Goal: Task Accomplishment & Management: Use online tool/utility

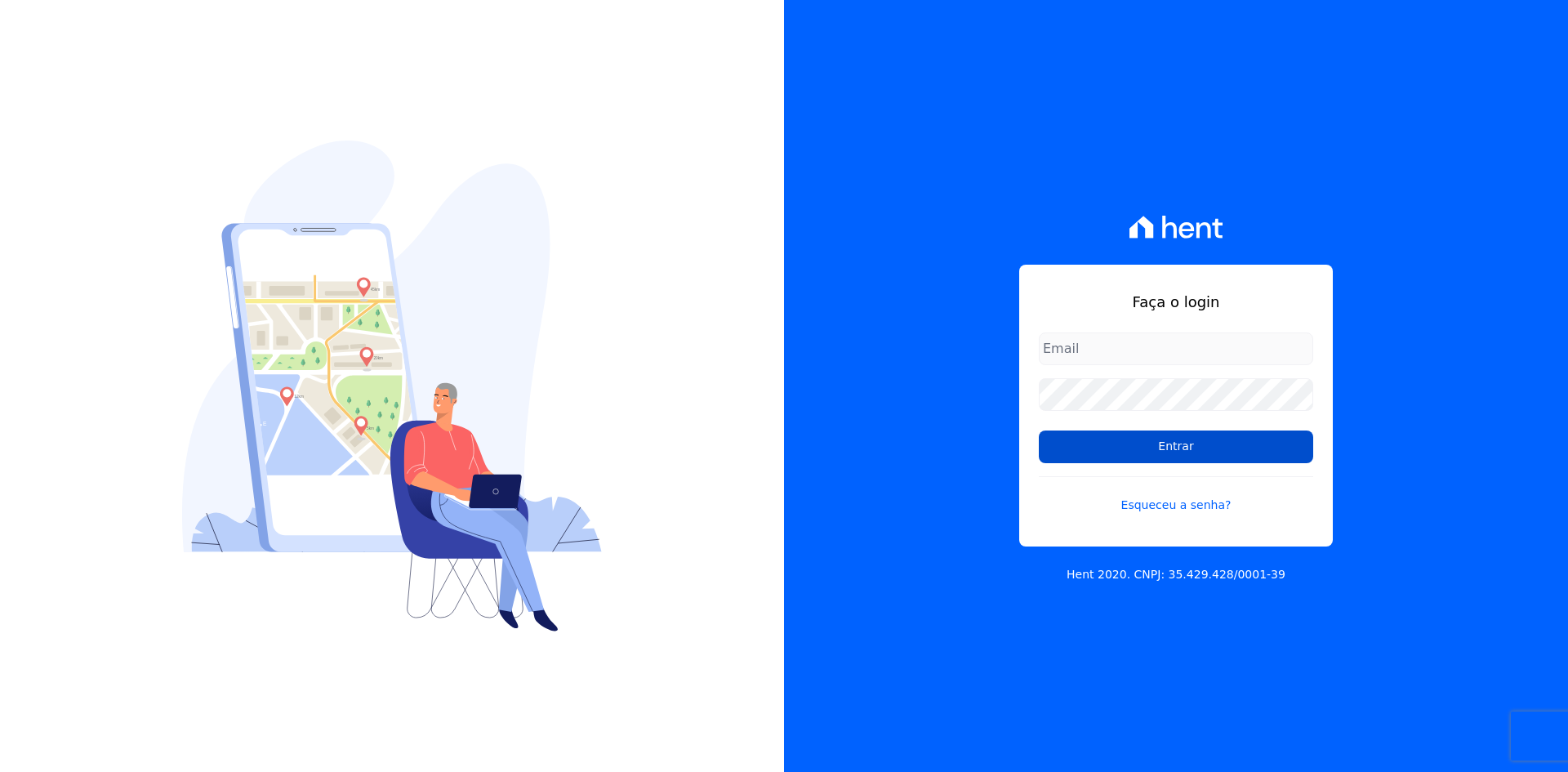
type input "[EMAIL_ADDRESS][DOMAIN_NAME]"
click at [1171, 456] on input "Entrar" at bounding box center [1177, 447] width 275 height 32
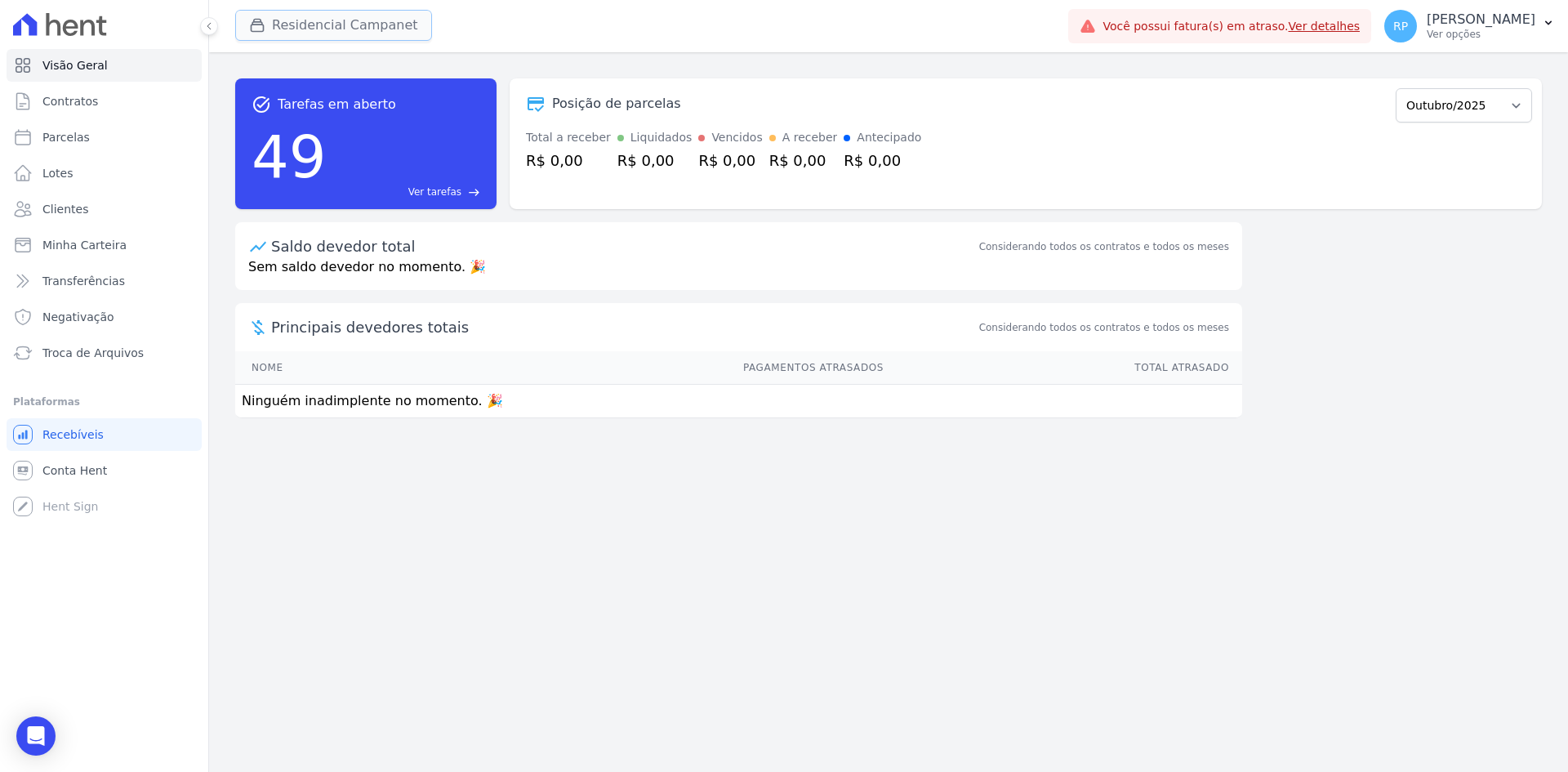
click at [358, 31] on button "Residencial Campanet" at bounding box center [333, 25] width 197 height 31
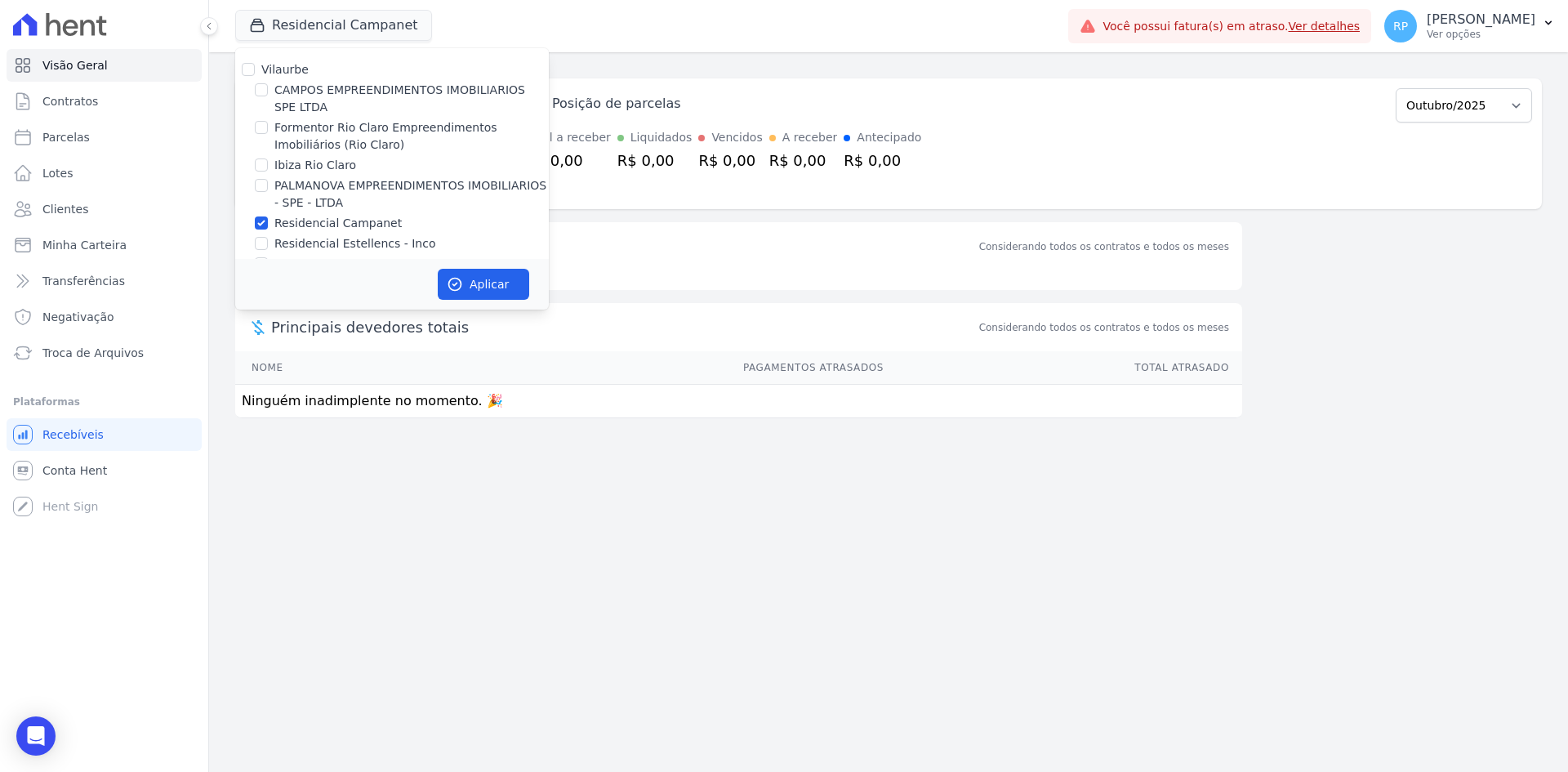
click at [320, 182] on label "PALMANOVA EMPREENDIMENTOS IMOBILIARIOS - SPE - LTDA" at bounding box center [412, 195] width 275 height 34
click at [268, 182] on input "PALMANOVA EMPREENDIMENTOS IMOBILIARIOS - SPE - LTDA" at bounding box center [261, 185] width 13 height 13
checkbox input "true"
click at [325, 222] on label "Residencial Campanet" at bounding box center [339, 223] width 128 height 17
click at [268, 222] on input "Residencial Campanet" at bounding box center [261, 223] width 13 height 13
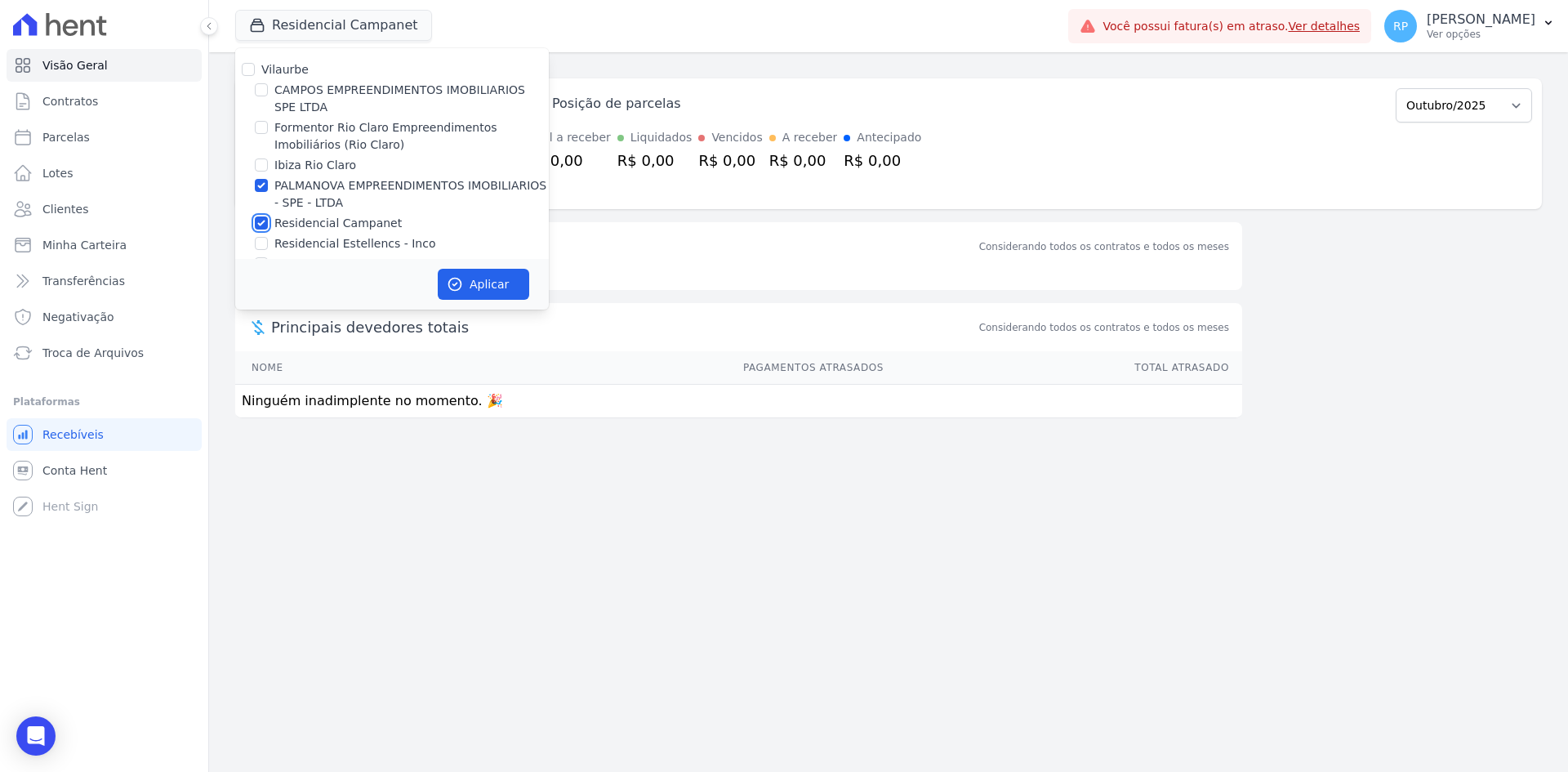
checkbox input "false"
click at [475, 295] on button "Aplicar" at bounding box center [484, 284] width 92 height 31
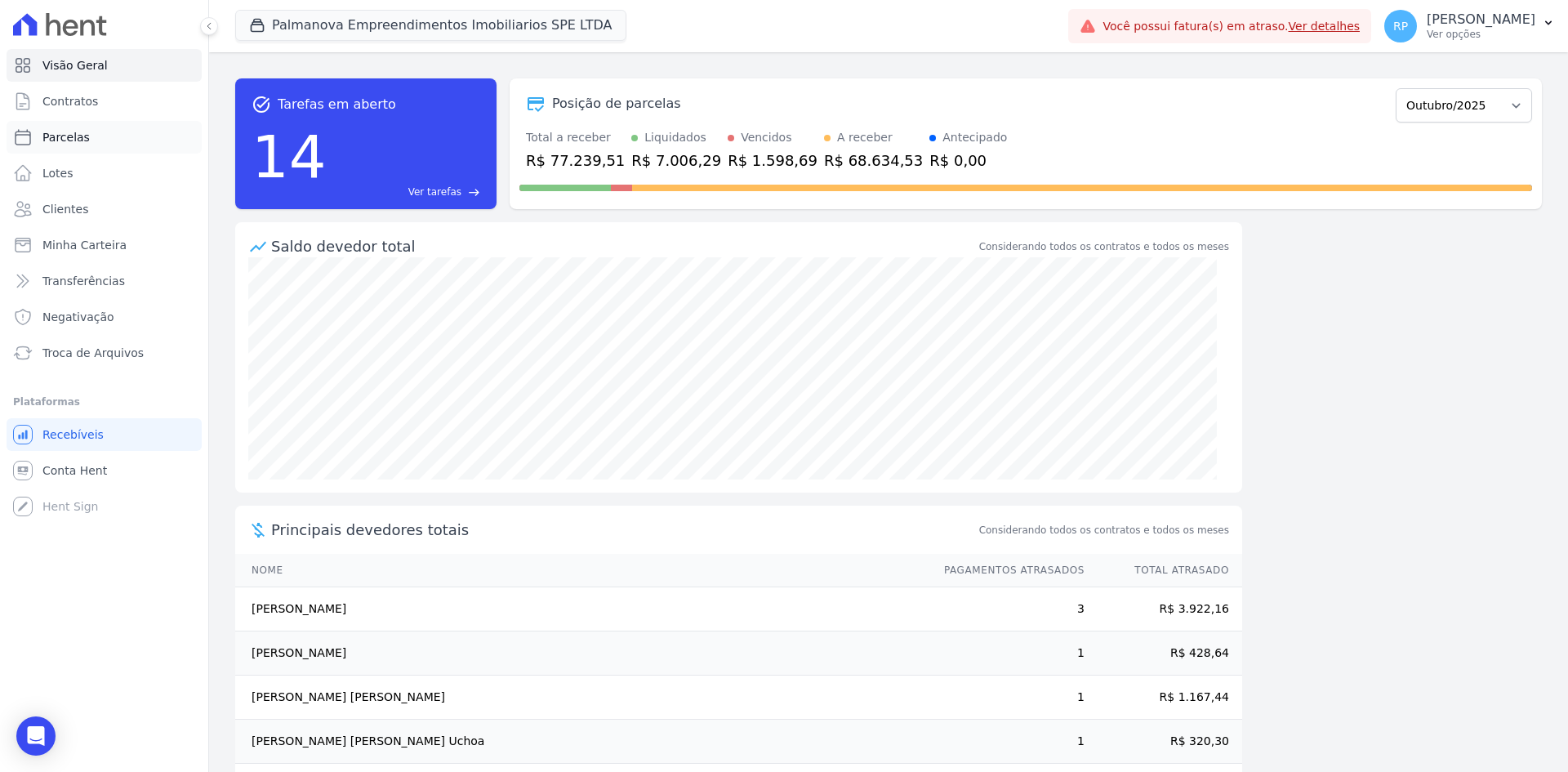
click at [94, 134] on link "Parcelas" at bounding box center [104, 137] width 196 height 32
select select
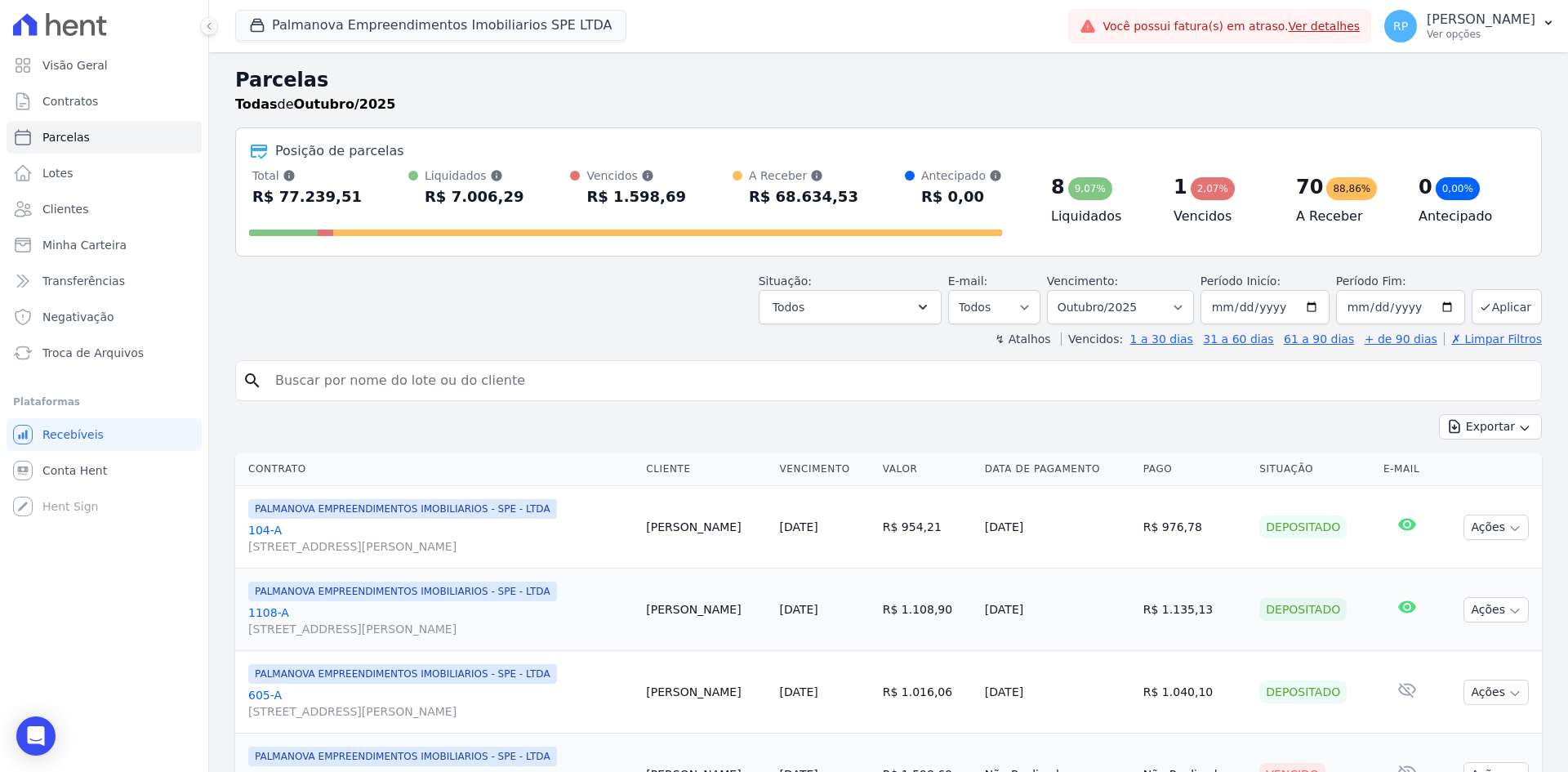
click at [409, 374] on input "search" at bounding box center [900, 381] width 1269 height 32
click at [478, 383] on input "search" at bounding box center [900, 381] width 1269 height 32
type input "ste"
select select
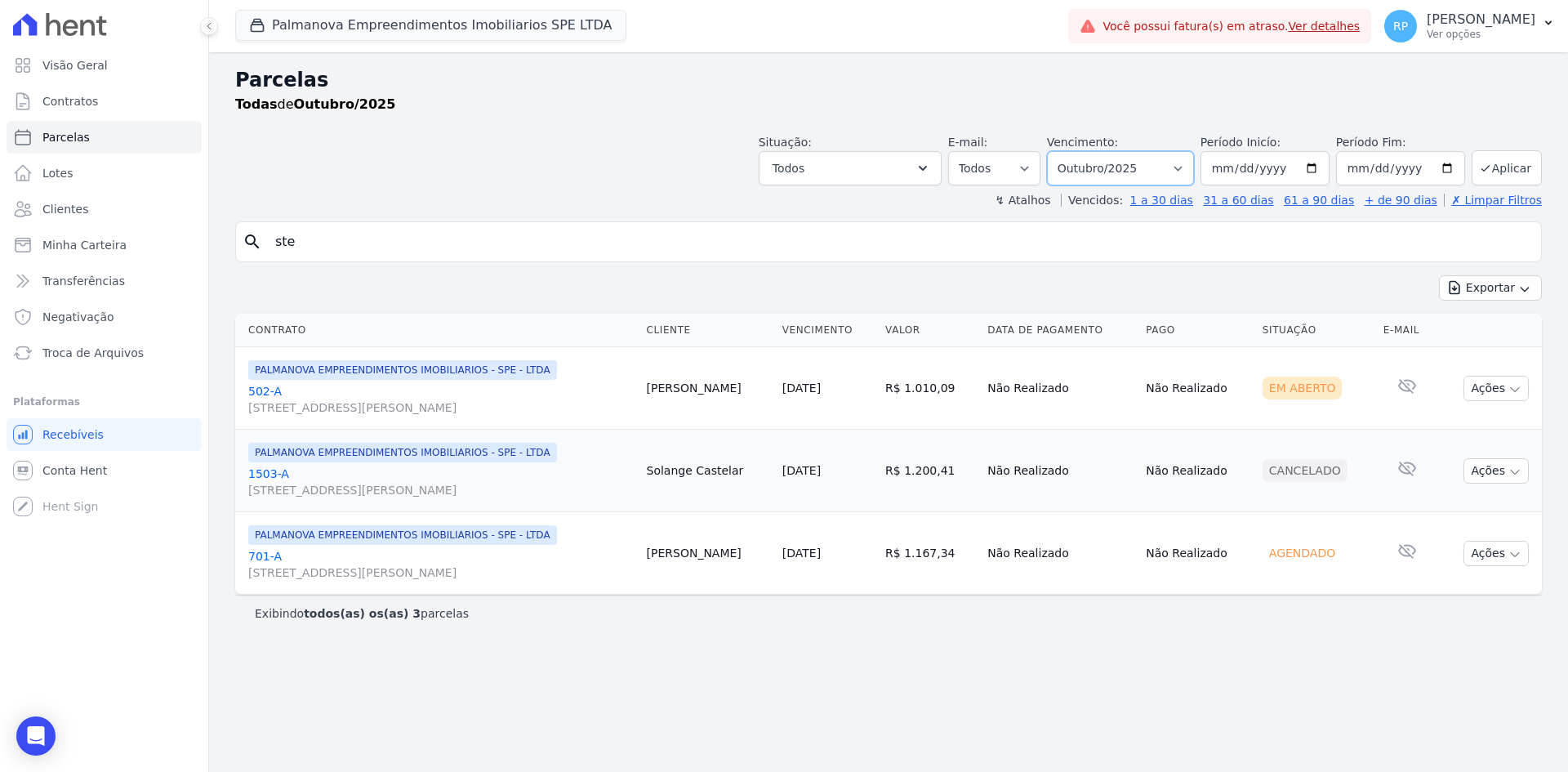
click at [1194, 161] on select "Filtrar por período ──────── Todos os meses Abril/2025 Maio/2025 Junho/2025 Jul…" at bounding box center [1120, 168] width 147 height 34
select select "09/2025"
click at [1070, 151] on select "Filtrar por período ──────── Todos os meses Abril/2025 Maio/2025 Junho/2025 Jul…" at bounding box center [1120, 168] width 147 height 34
select select
drag, startPoint x: 302, startPoint y: 244, endPoint x: 231, endPoint y: 226, distance: 73.2
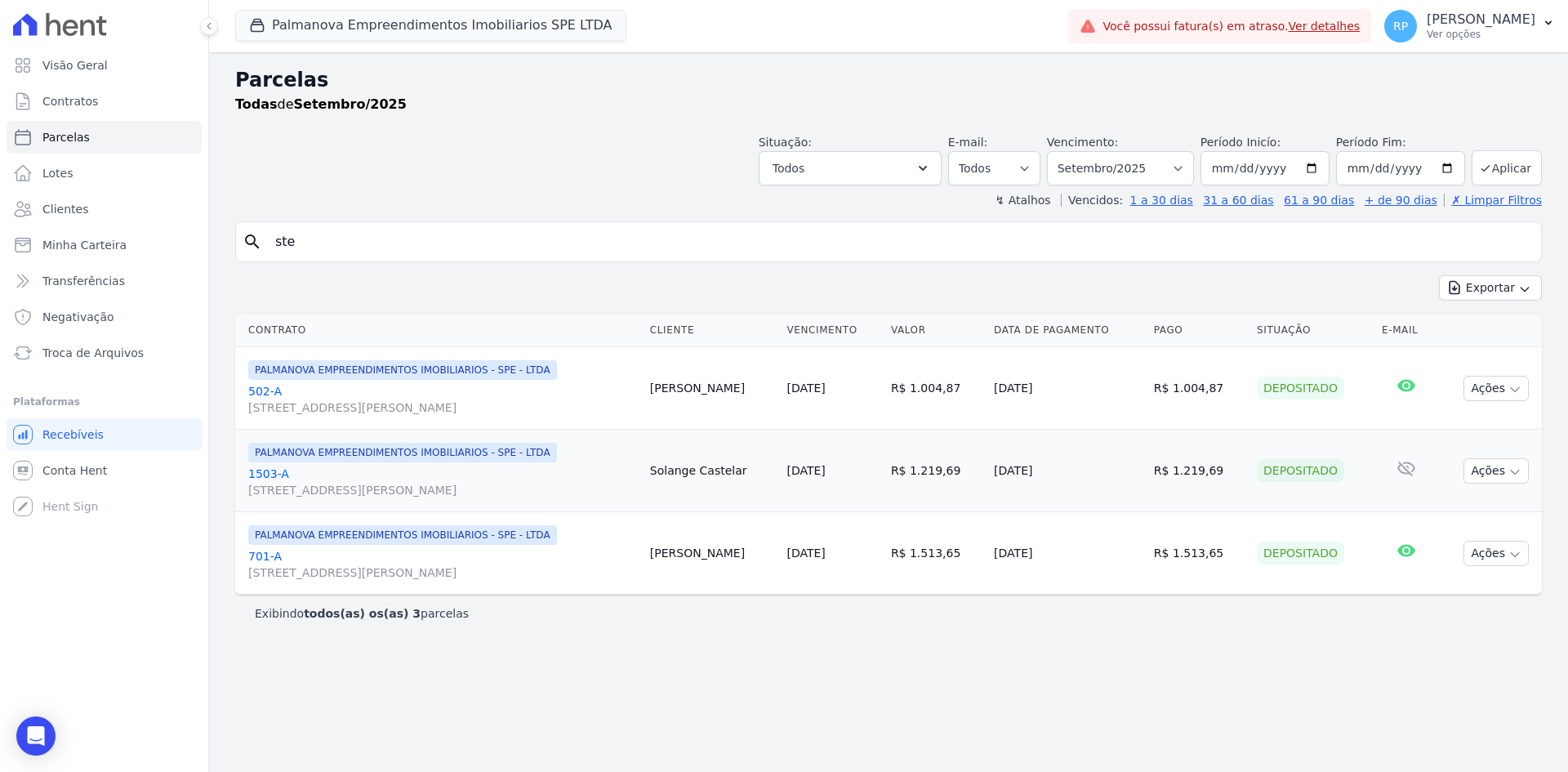
click at [231, 226] on div "Parcelas Todas de Setembro/2025 Situação: Agendado Em Aberto Pago Processando C…" at bounding box center [889, 412] width 1359 height 720
click at [450, 245] on input "search" at bounding box center [900, 241] width 1269 height 32
type input "karen"
select select
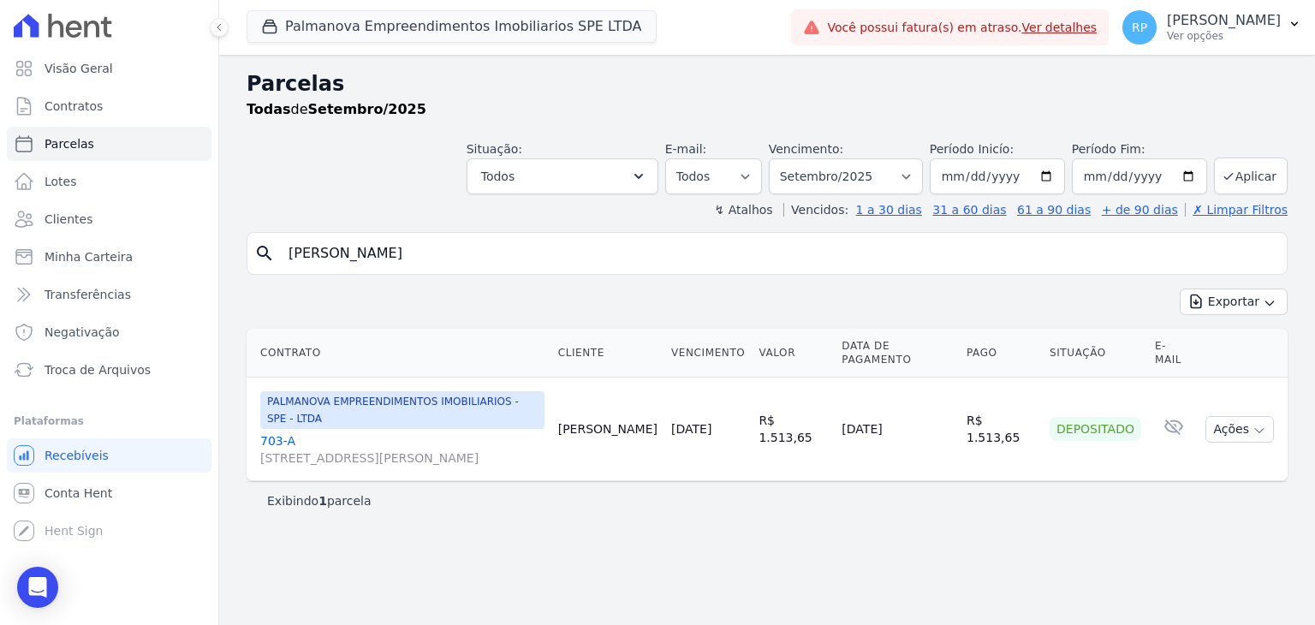
drag, startPoint x: 391, startPoint y: 250, endPoint x: 216, endPoint y: 233, distance: 176.3
click at [216, 231] on div "Visão Geral Contratos Parcelas Lotes Clientes Minha Carteira Transferências Neg…" at bounding box center [657, 312] width 1315 height 625
type input "emily"
select select
drag, startPoint x: 318, startPoint y: 256, endPoint x: 273, endPoint y: 244, distance: 46.9
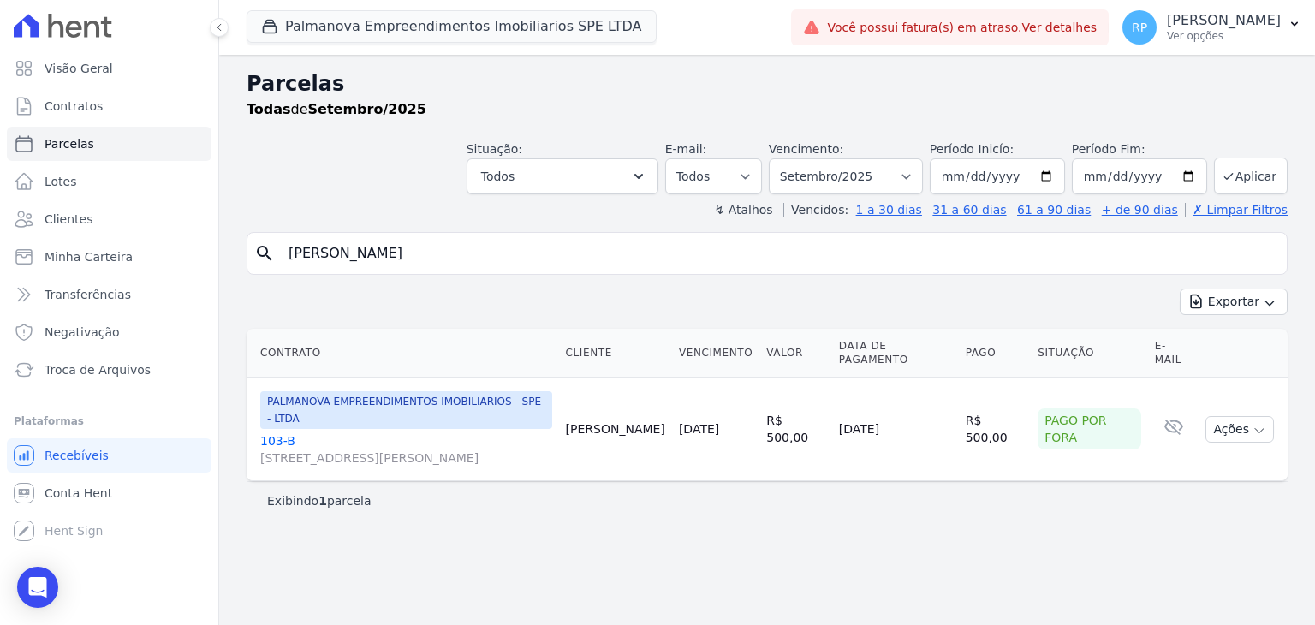
click at [273, 244] on div "search emily" at bounding box center [766, 253] width 1041 height 43
type input "Lucas levi"
select select
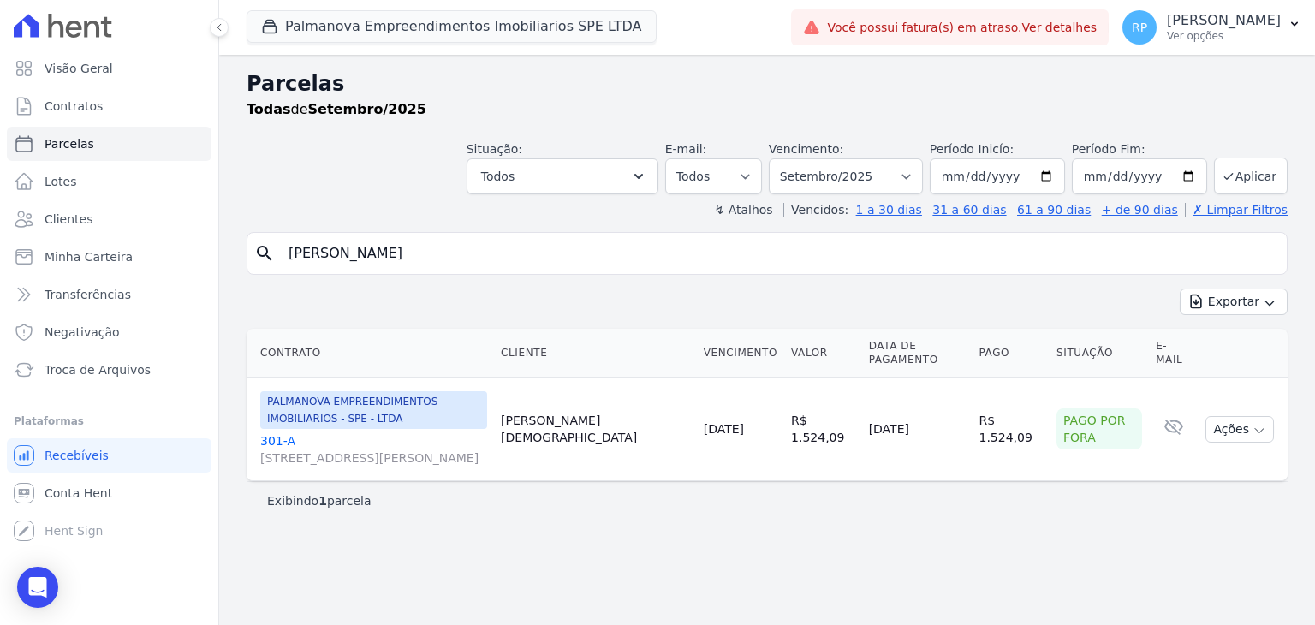
drag, startPoint x: 650, startPoint y: 508, endPoint x: 692, endPoint y: 504, distance: 41.2
click at [650, 508] on div "Parcelas Todas de Setembro/2025 Situação: Agendado Em Aberto Pago Processando C…" at bounding box center [766, 340] width 1095 height 570
drag, startPoint x: 363, startPoint y: 259, endPoint x: 265, endPoint y: 249, distance: 98.1
click at [270, 250] on div "search Lucas levi" at bounding box center [766, 253] width 1041 height 43
type input "leticia cristi"
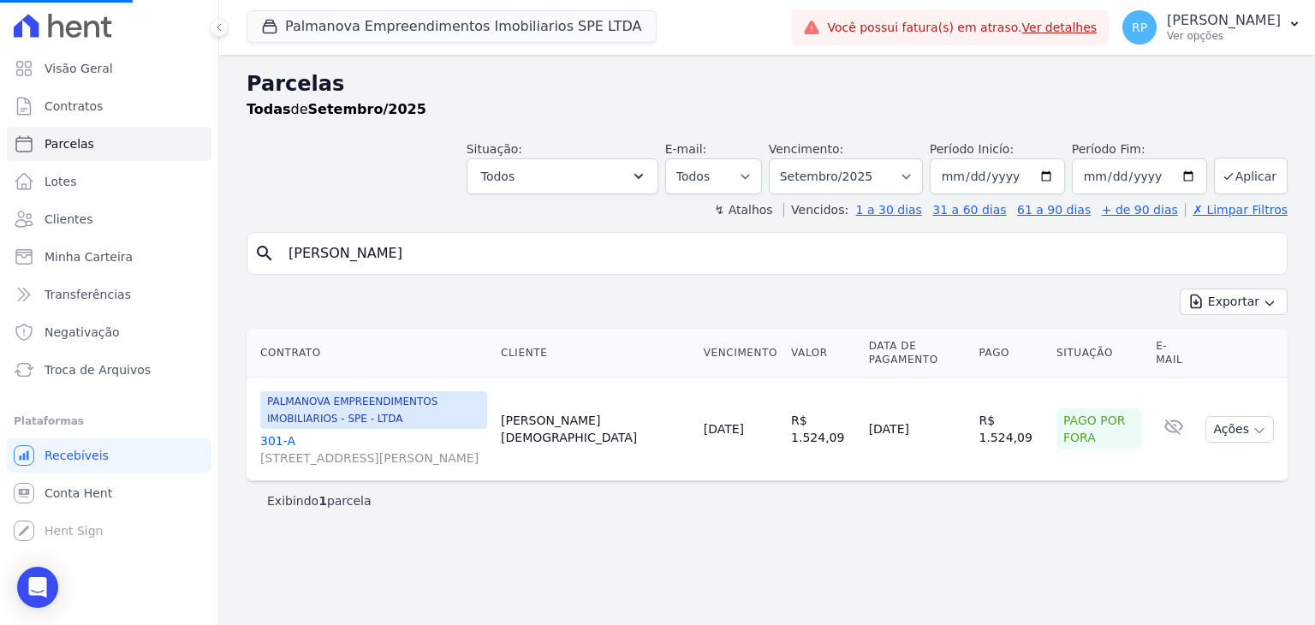
select select
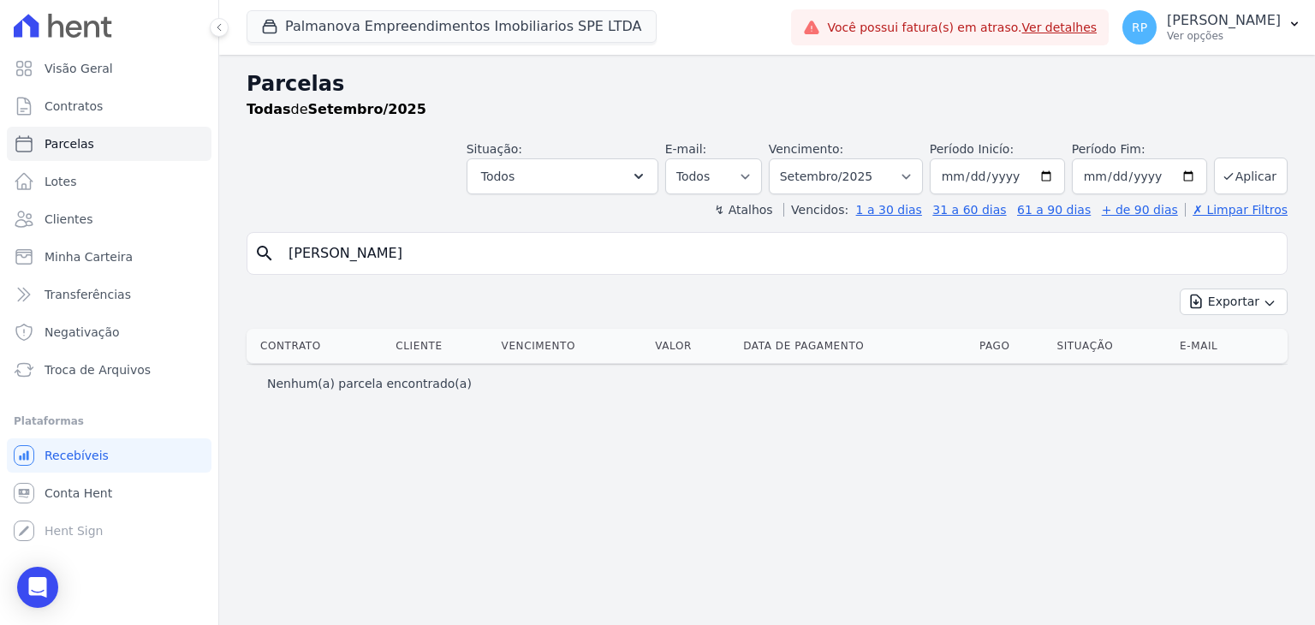
drag, startPoint x: 330, startPoint y: 251, endPoint x: 491, endPoint y: 263, distance: 161.3
click at [491, 263] on input "leticia cristiba" at bounding box center [778, 253] width 1001 height 34
type input "leticia cristina"
select select
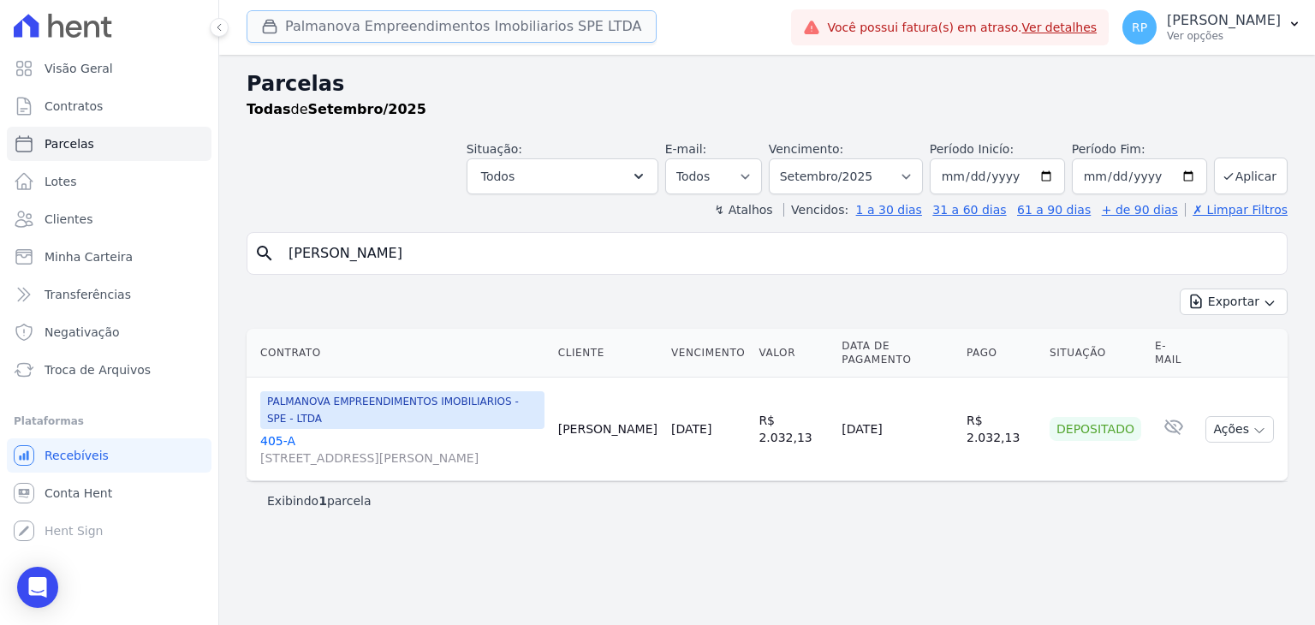
click at [318, 27] on button "Palmanova Empreendimentos Imobiliarios SPE LTDA" at bounding box center [451, 26] width 410 height 33
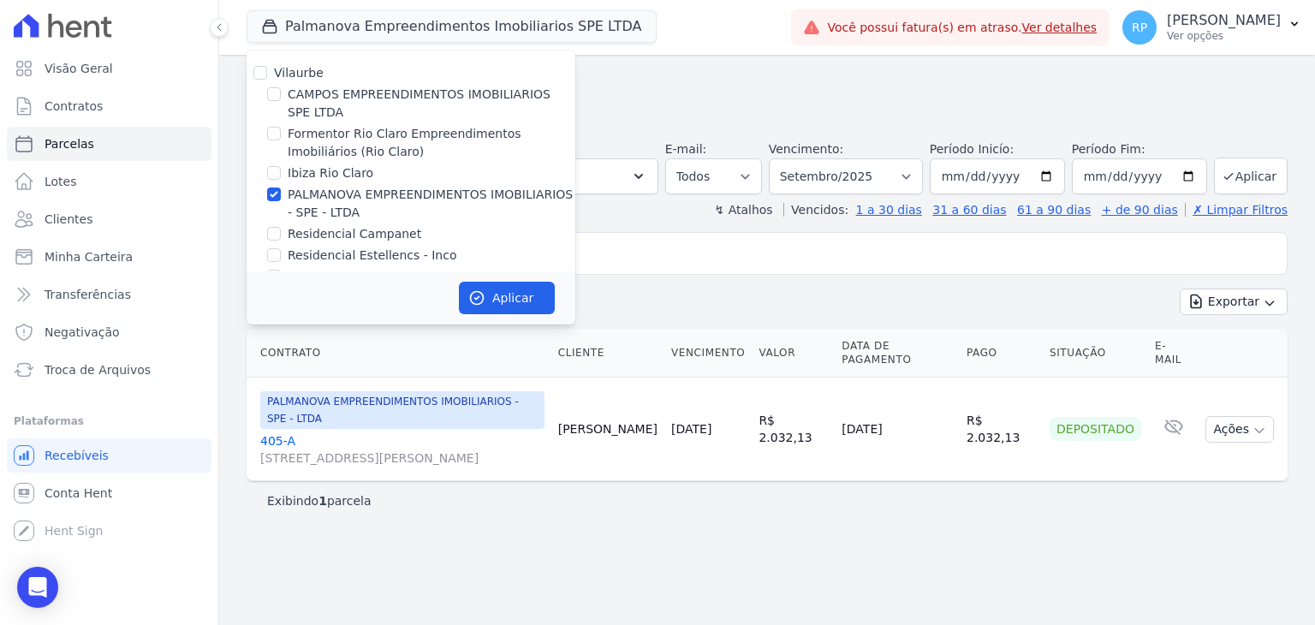
click at [312, 200] on label "PALMANOVA EMPREENDIMENTOS IMOBILIARIOS - SPE - LTDA" at bounding box center [432, 204] width 288 height 36
click at [281, 200] on input "PALMANOVA EMPREENDIMENTOS IMOBILIARIOS - SPE - LTDA" at bounding box center [274, 194] width 14 height 14
checkbox input "false"
click at [315, 139] on label "Formentor Rio Claro Empreendimentos Imobiliários (Rio Claro)" at bounding box center [432, 143] width 288 height 36
click at [281, 139] on input "Formentor Rio Claro Empreendimentos Imobiliários (Rio Claro)" at bounding box center [274, 134] width 14 height 14
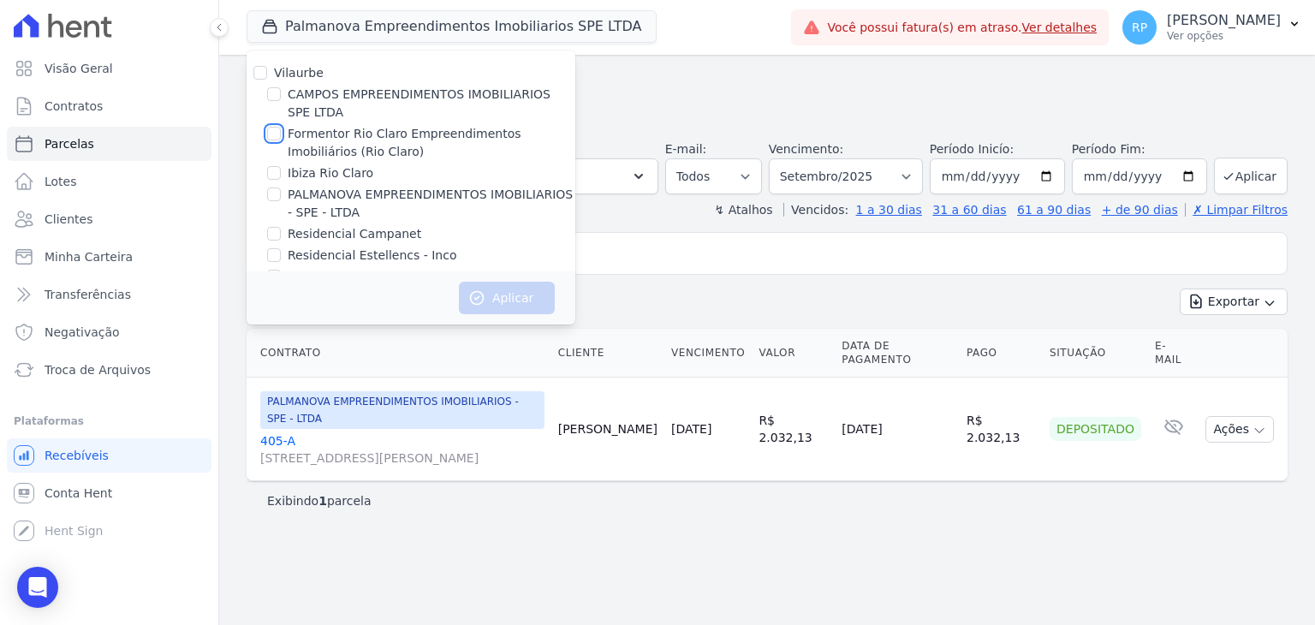
checkbox input "true"
click at [507, 302] on button "Aplicar" at bounding box center [507, 298] width 96 height 33
click at [674, 258] on input "leticia cristina" at bounding box center [778, 253] width 1001 height 34
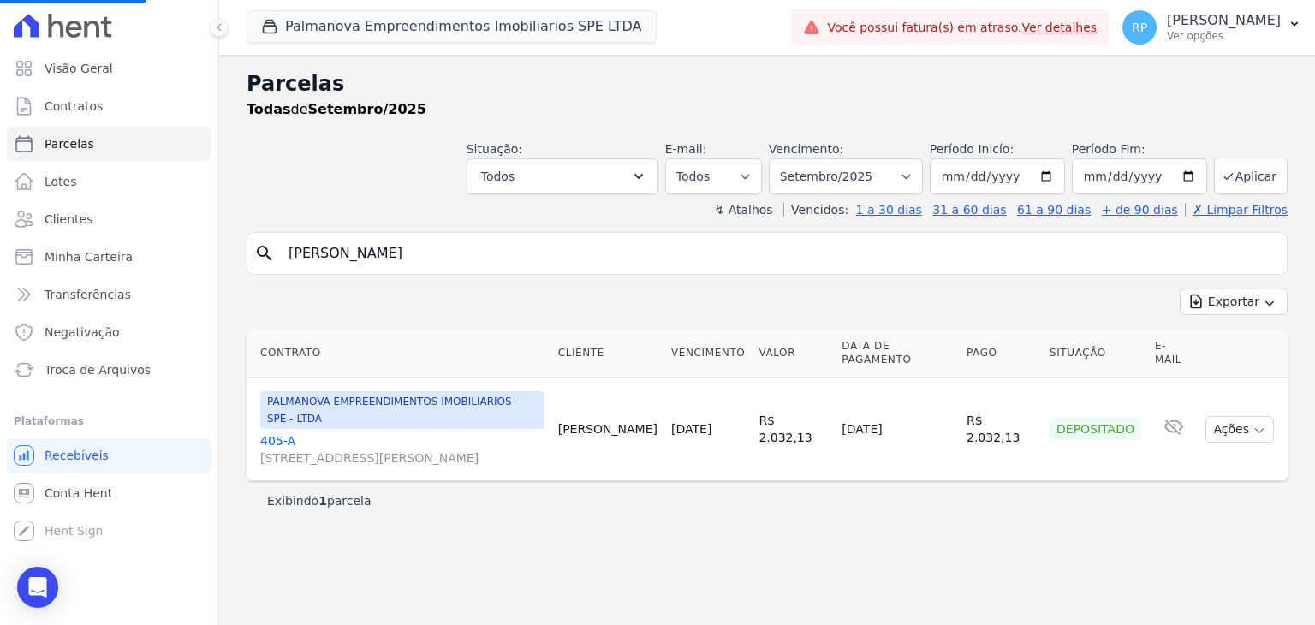
select select
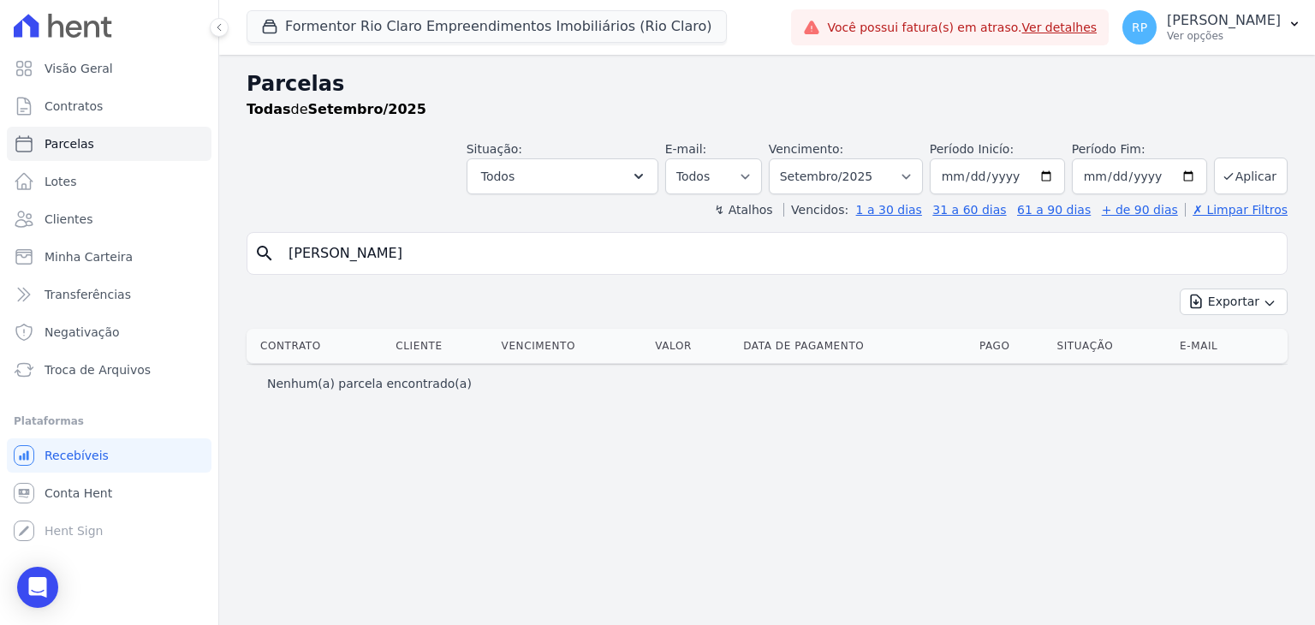
drag, startPoint x: 430, startPoint y: 241, endPoint x: 235, endPoint y: 220, distance: 196.3
click at [235, 220] on div "Parcelas Todas de Setembro/2025 Situação: Agendado Em Aberto Pago Processando C…" at bounding box center [766, 340] width 1095 height 570
type input "sales"
select select
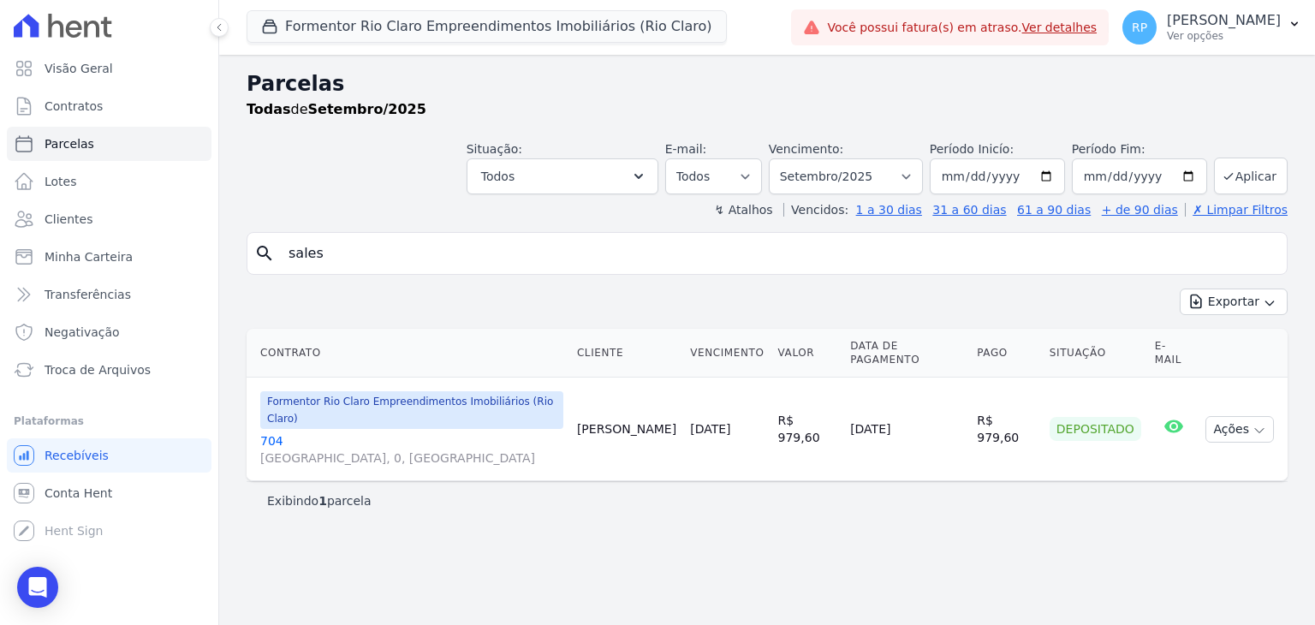
click at [839, 518] on div "Parcelas Todas de Setembro/2025 Situação: Agendado Em Aberto Pago Processando C…" at bounding box center [766, 340] width 1095 height 570
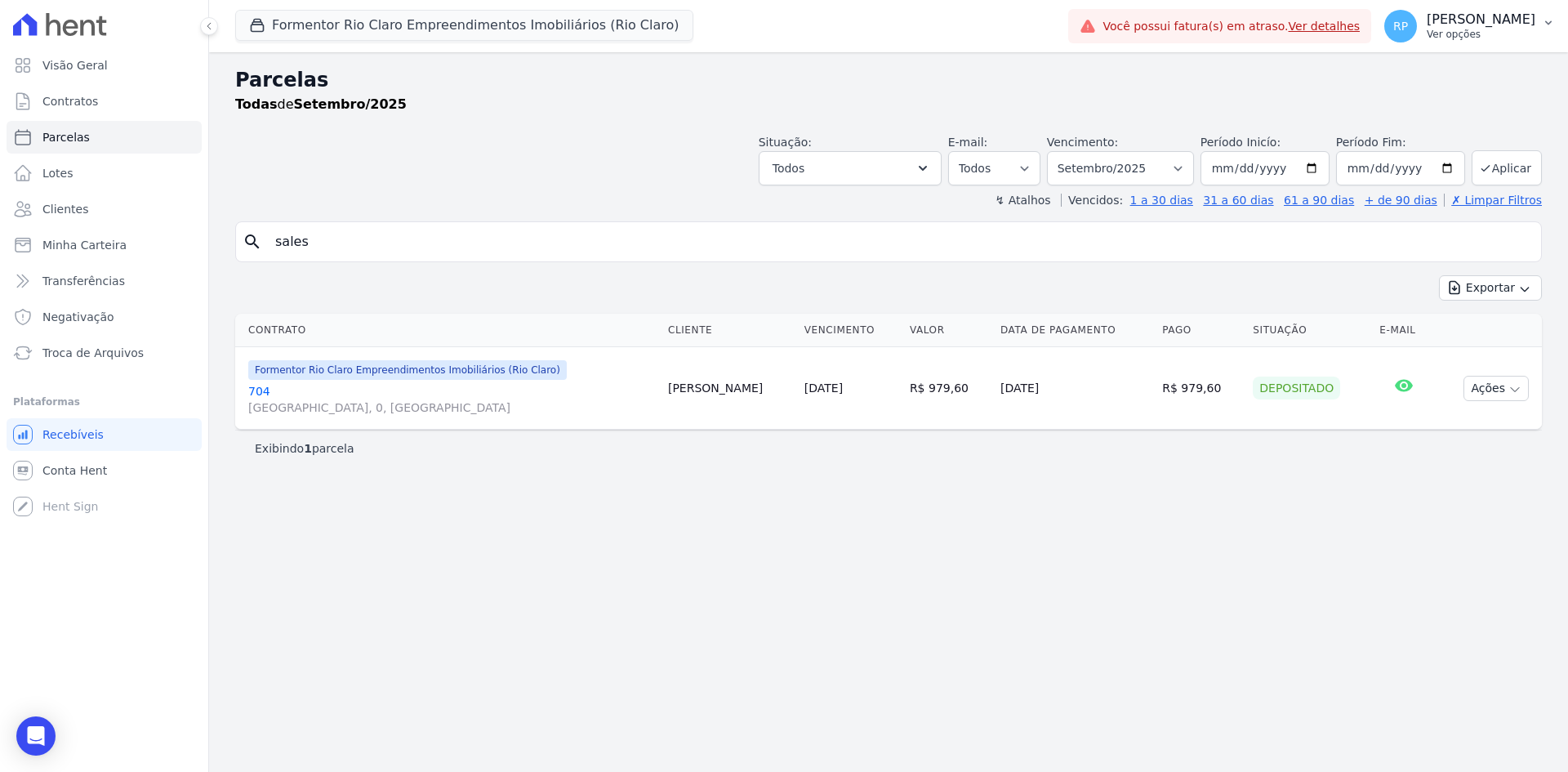
click at [1475, 37] on p "Ver opções" at bounding box center [1481, 34] width 109 height 13
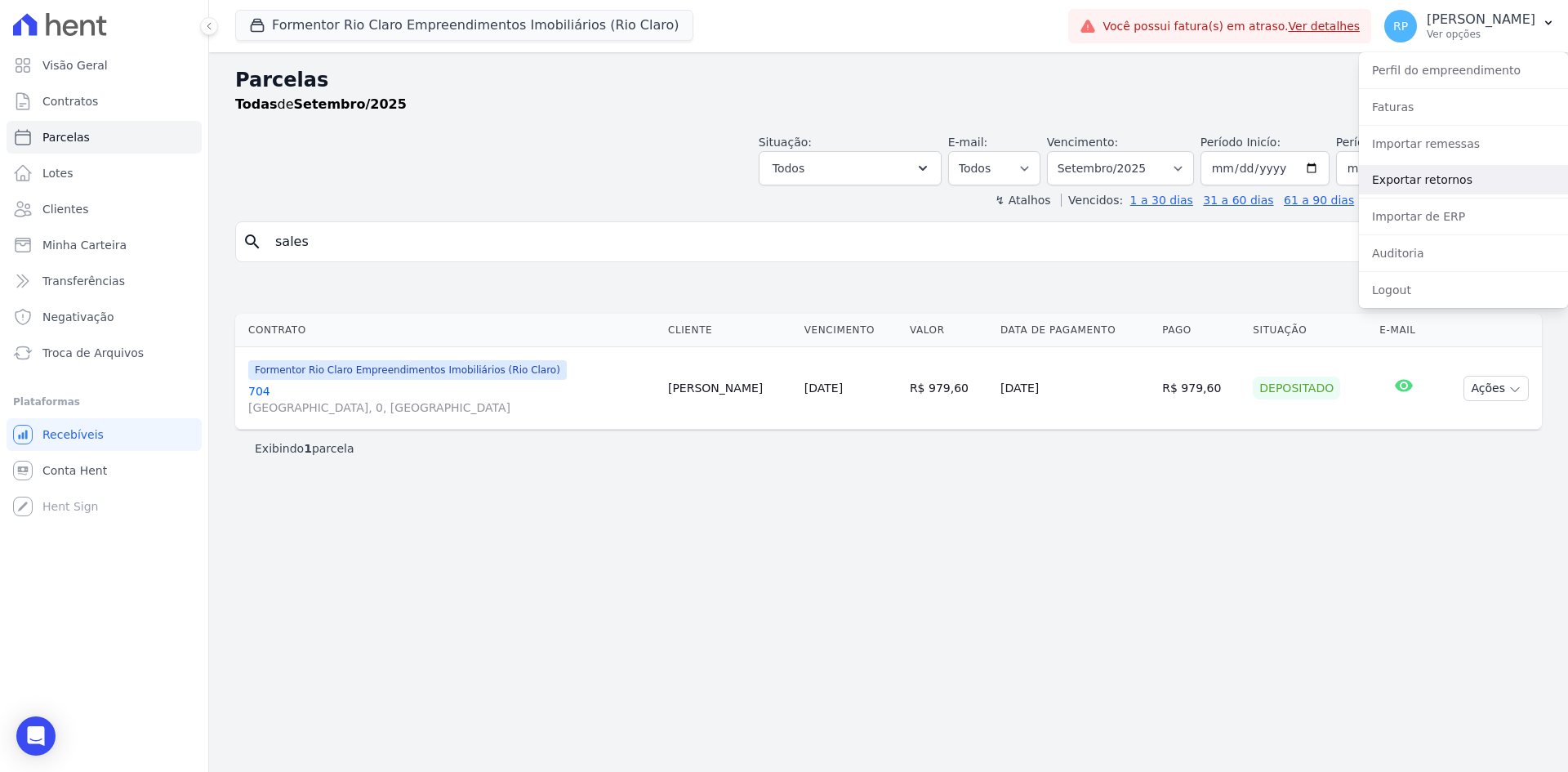
click at [1419, 174] on link "Exportar retornos" at bounding box center [1463, 179] width 209 height 30
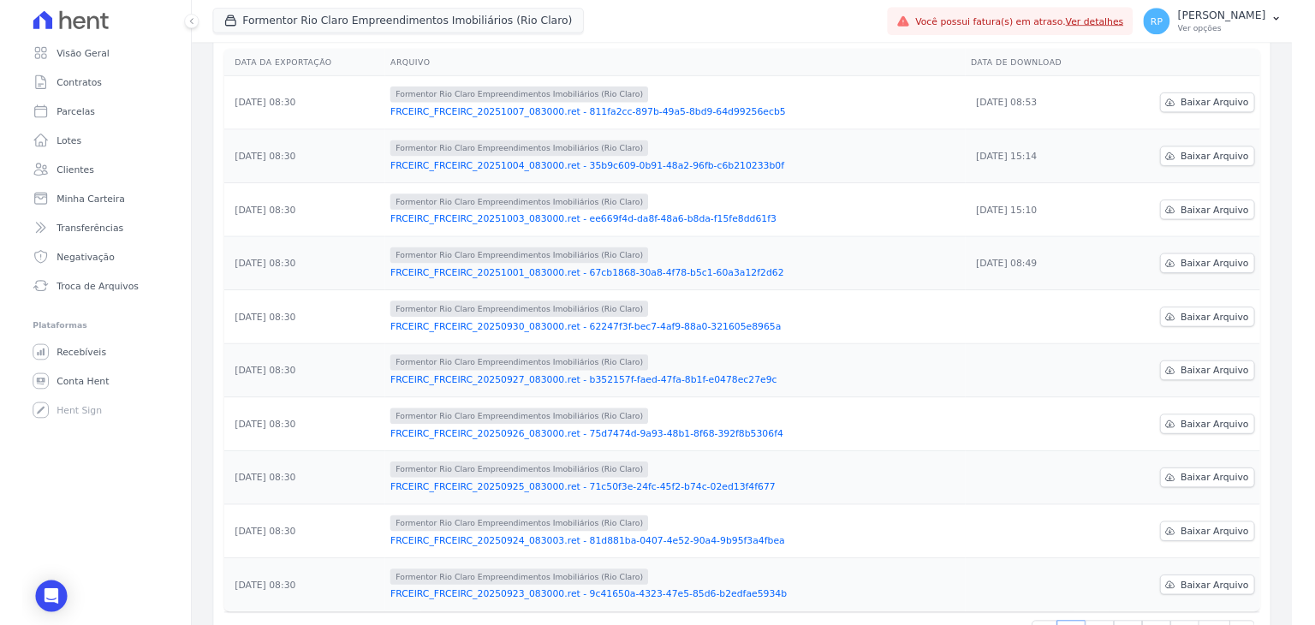
scroll to position [255, 0]
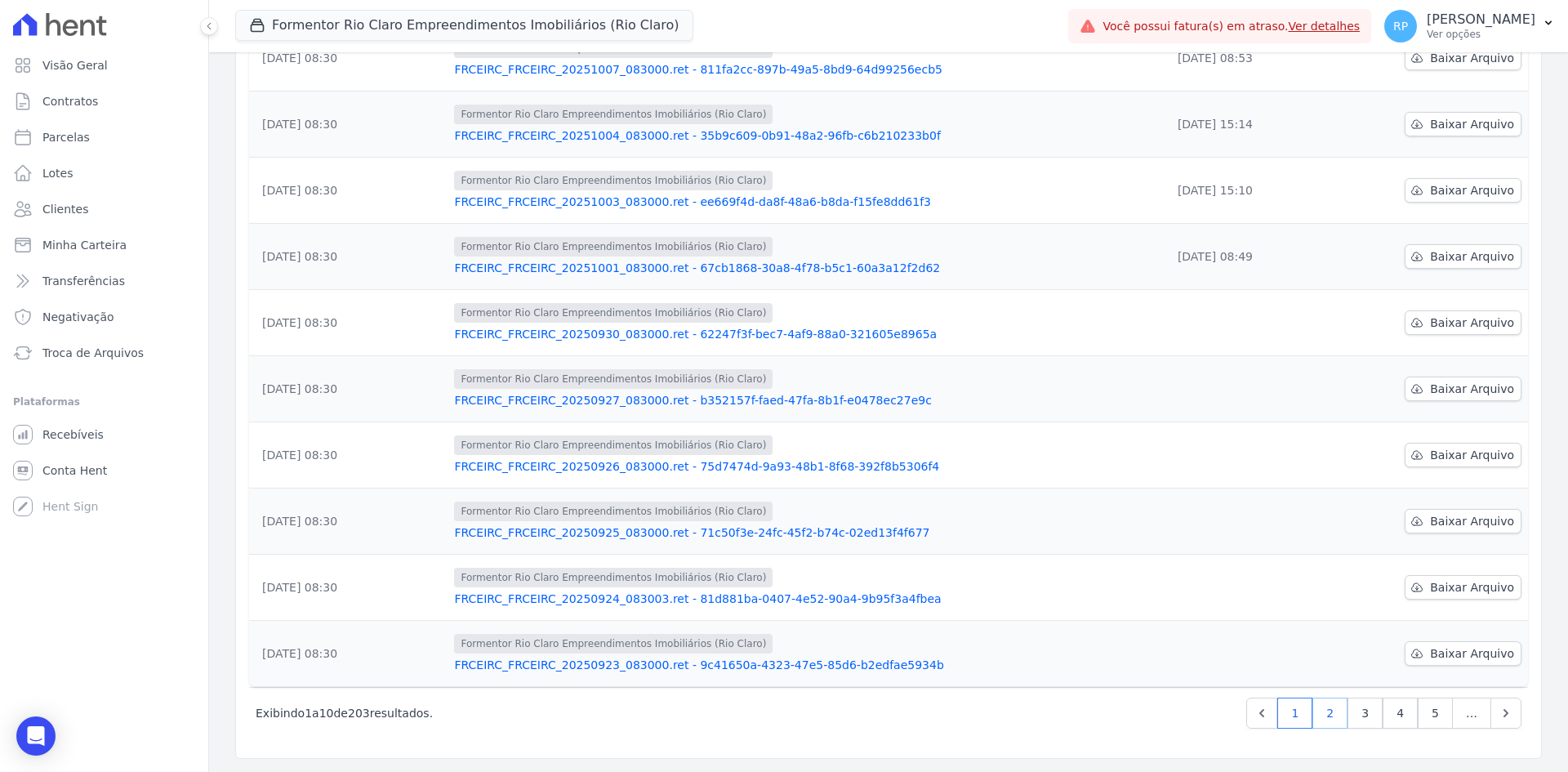
click at [1326, 707] on link "2" at bounding box center [1329, 713] width 35 height 31
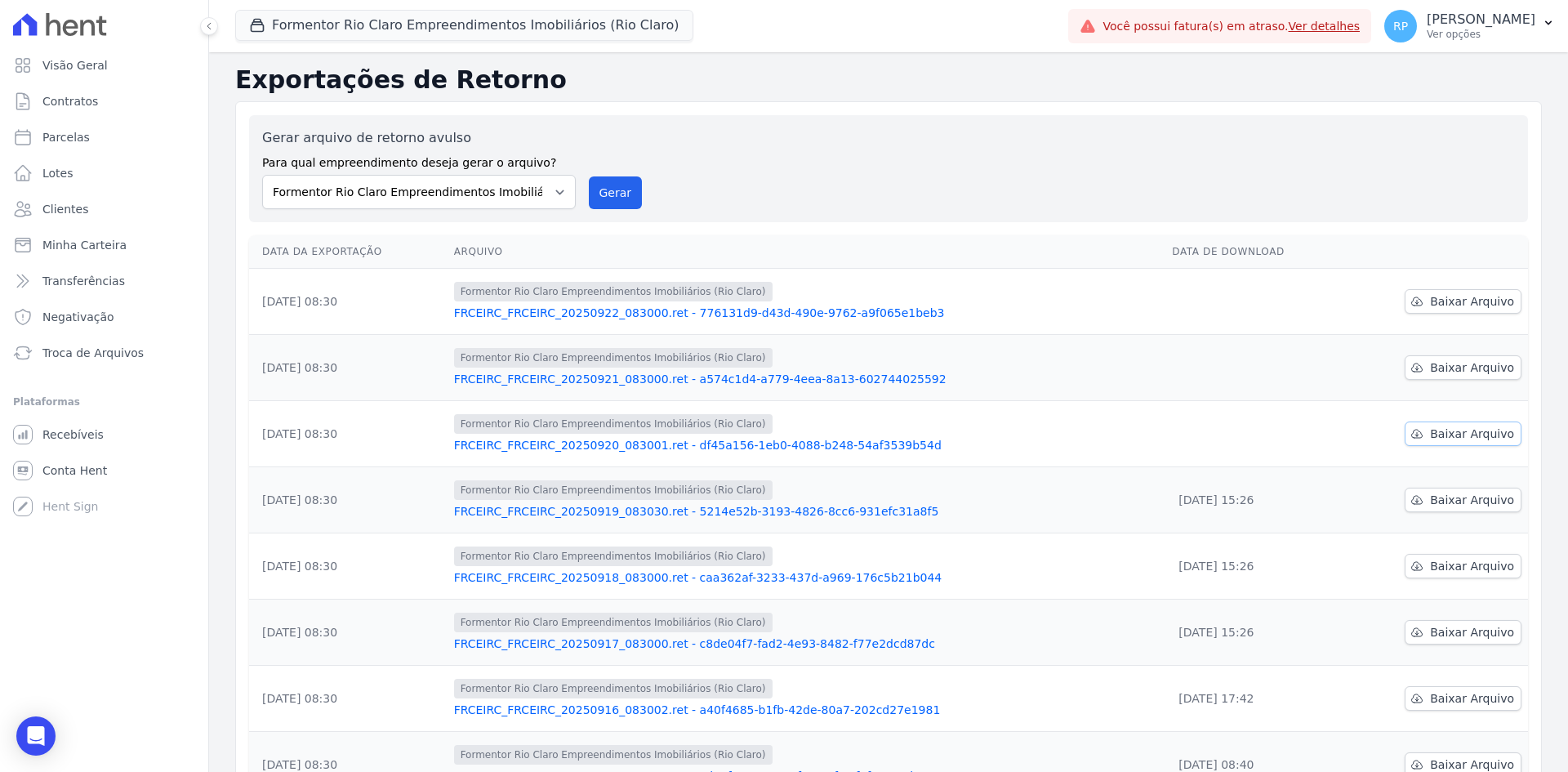
click at [1448, 433] on span "Baixar Arquivo" at bounding box center [1473, 433] width 84 height 16
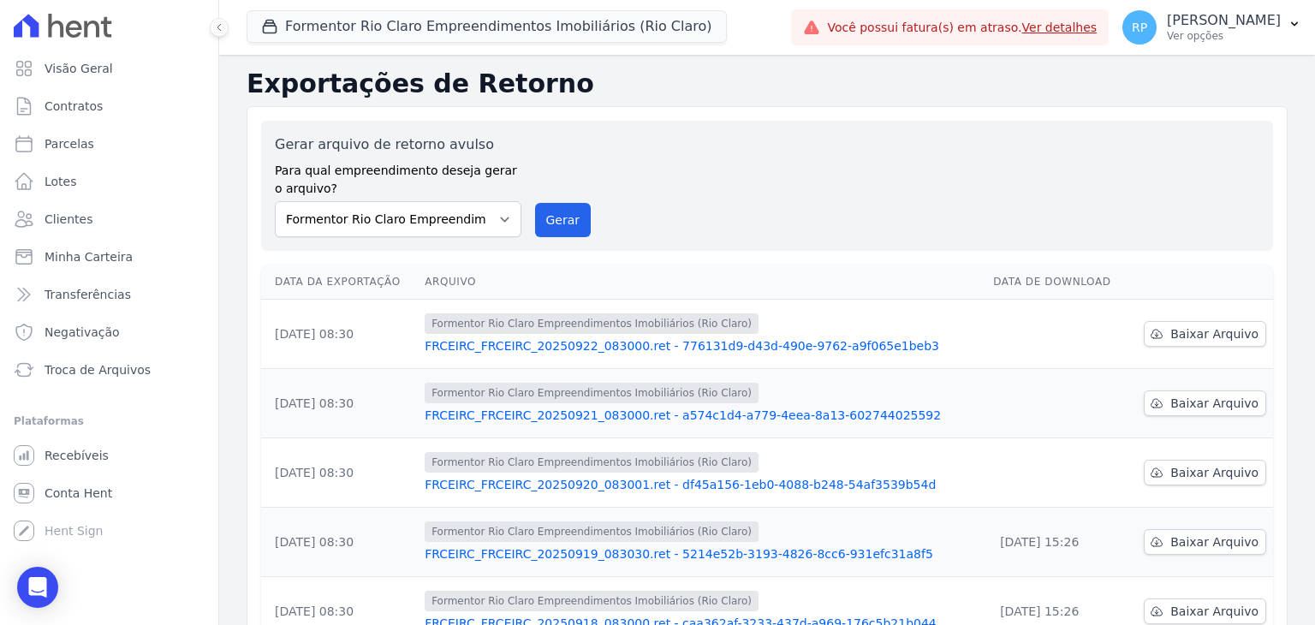
drag, startPoint x: 223, startPoint y: 124, endPoint x: 244, endPoint y: 121, distance: 21.7
click at [222, 124] on div "Exportações de Retorno Gerar arquivo de retorno avulso Para qual empreendimento…" at bounding box center [766, 568] width 1095 height 1027
drag, startPoint x: 335, startPoint y: 26, endPoint x: 337, endPoint y: 35, distance: 9.8
click at [335, 25] on button "Formentor Rio Claro Empreendimentos Imobiliários (Rio Claro)" at bounding box center [486, 26] width 480 height 33
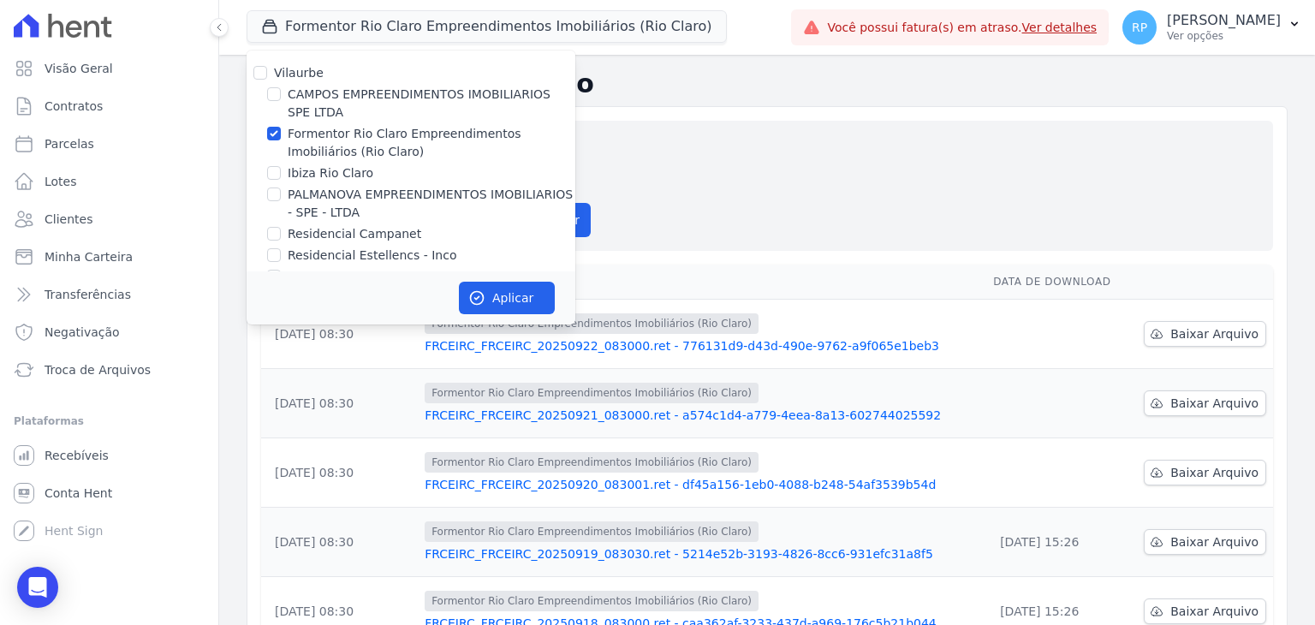
click at [287, 128] on div "Formentor Rio Claro Empreendimentos Imobiliários (Rio Claro)" at bounding box center [410, 143] width 329 height 36
click at [291, 138] on label "Formentor Rio Claro Empreendimentos Imobiliários (Rio Claro)" at bounding box center [432, 143] width 288 height 36
click at [281, 138] on input "Formentor Rio Claro Empreendimentos Imobiliários (Rio Claro)" at bounding box center [274, 134] width 14 height 14
checkbox input "false"
drag, startPoint x: 324, startPoint y: 196, endPoint x: 582, endPoint y: 329, distance: 290.1
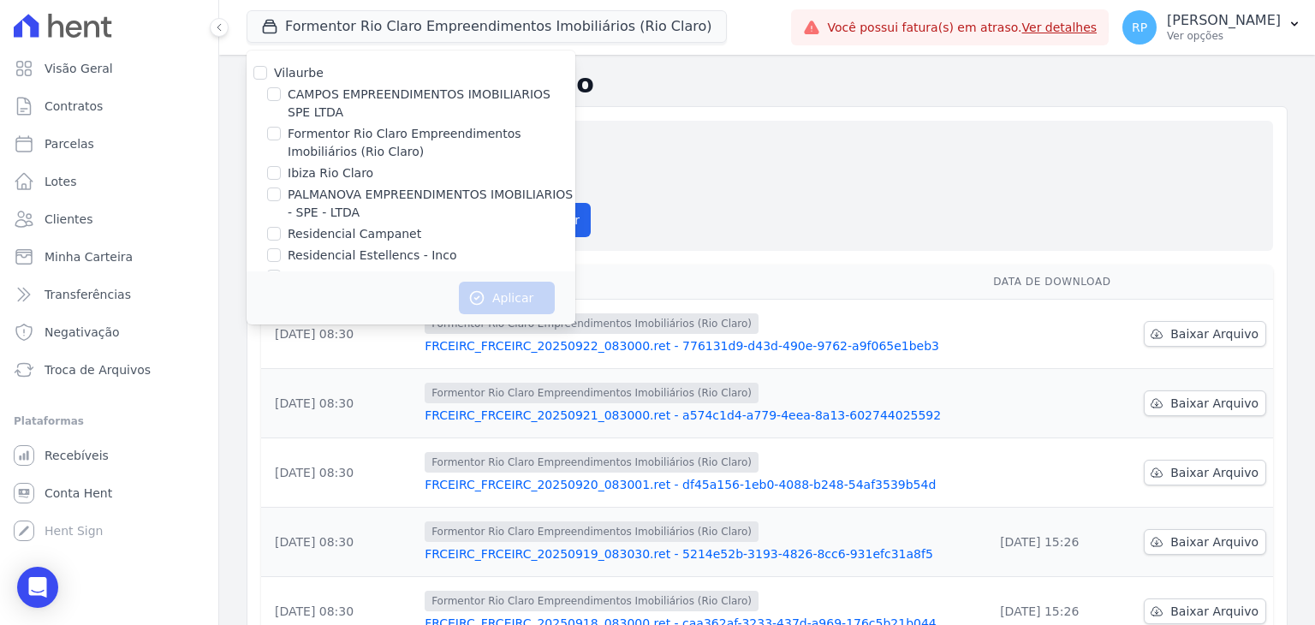
click at [324, 195] on label "PALMANOVA EMPREENDIMENTOS IMOBILIARIOS - SPE - LTDA" at bounding box center [432, 204] width 288 height 36
click at [281, 195] on input "PALMANOVA EMPREENDIMENTOS IMOBILIARIOS - SPE - LTDA" at bounding box center [274, 194] width 14 height 14
checkbox input "true"
click at [482, 306] on icon "button" at bounding box center [476, 297] width 17 height 17
click at [696, 264] on th "Arquivo" at bounding box center [702, 281] width 568 height 35
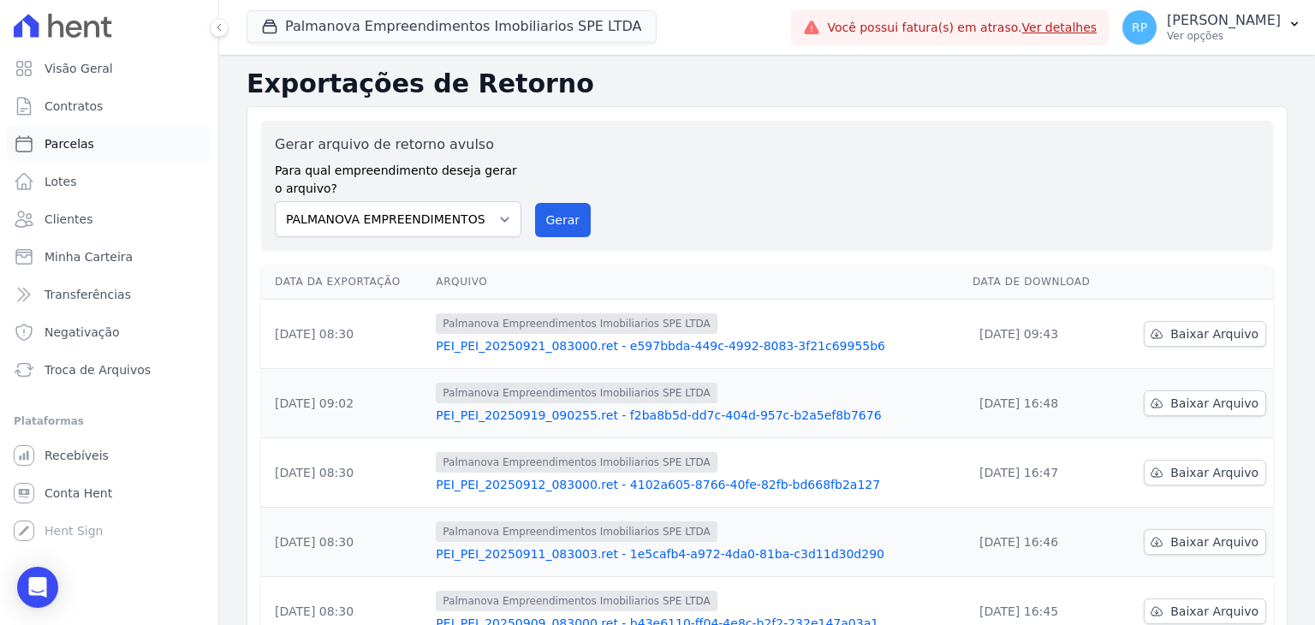
click at [81, 148] on span "Parcelas" at bounding box center [70, 143] width 50 height 17
click at [95, 142] on link "Parcelas" at bounding box center [109, 144] width 205 height 34
select select
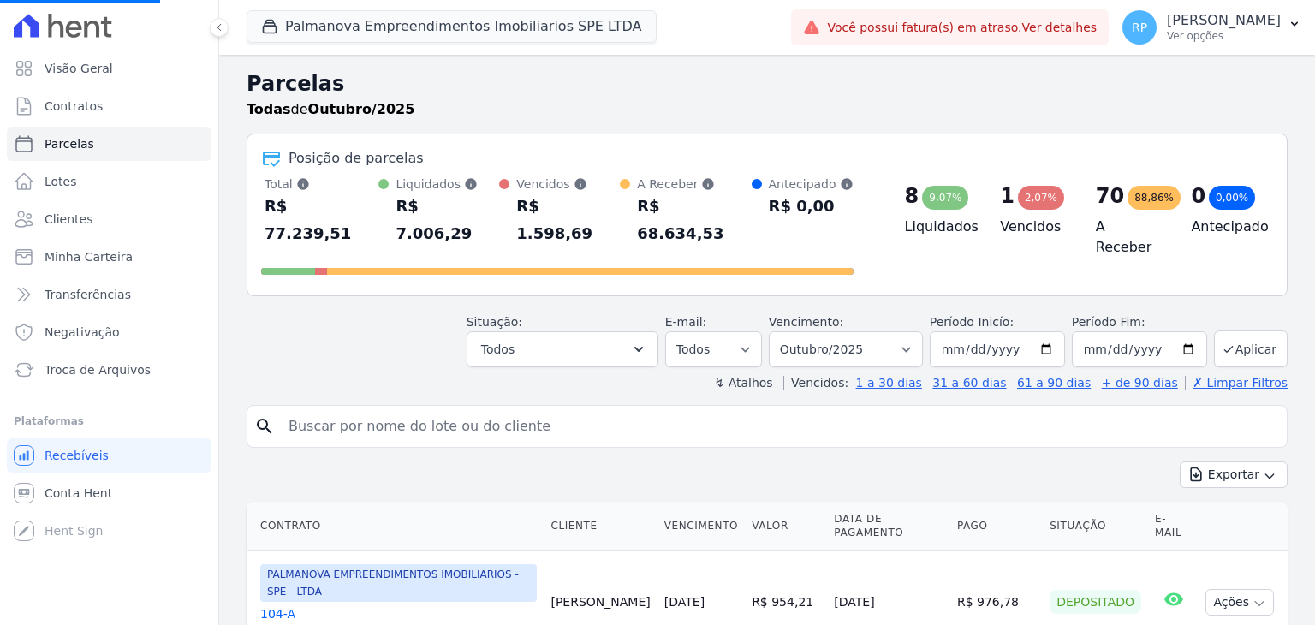
click at [362, 409] on input "search" at bounding box center [778, 426] width 1001 height 34
select select
click at [359, 409] on input "search" at bounding box center [778, 426] width 1001 height 34
type input "fernando"
select select
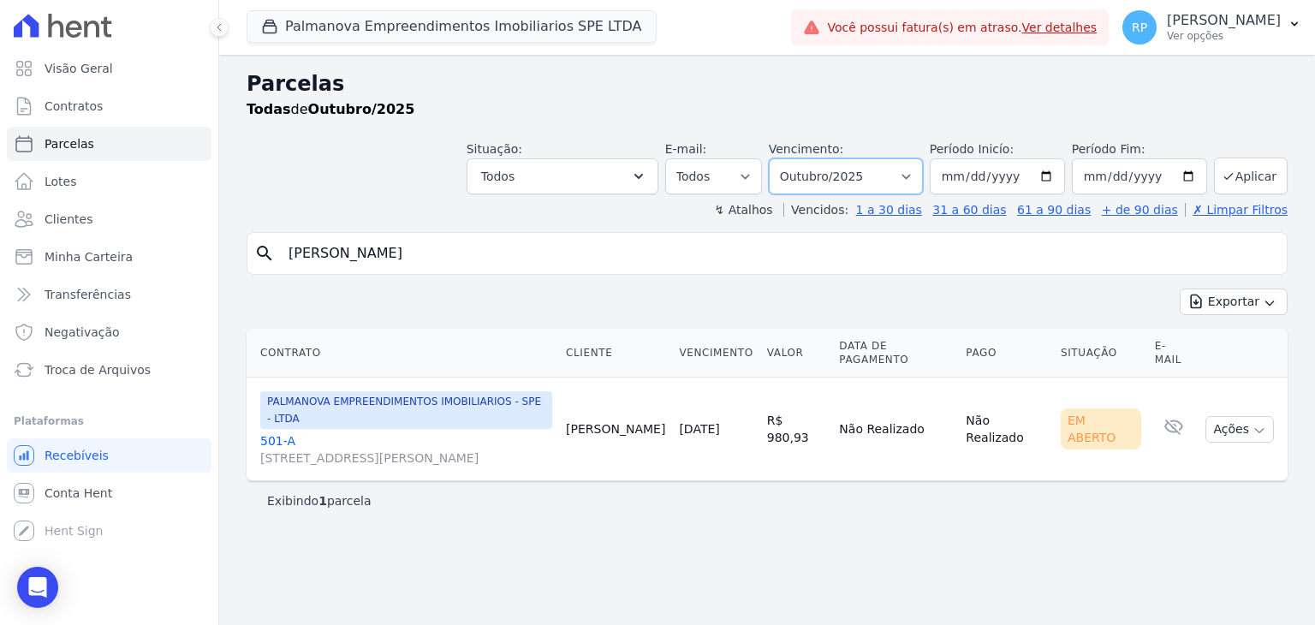
click at [910, 171] on select "Filtrar por período ──────── Todos os meses Abril/2025 Maio/2025 Junho/2025 Jul…" at bounding box center [846, 176] width 154 height 36
select select "09/2025"
click at [795, 158] on select "Filtrar por período ──────── Todos os meses Abril/2025 Maio/2025 Junho/2025 Jul…" at bounding box center [846, 176] width 154 height 36
select select
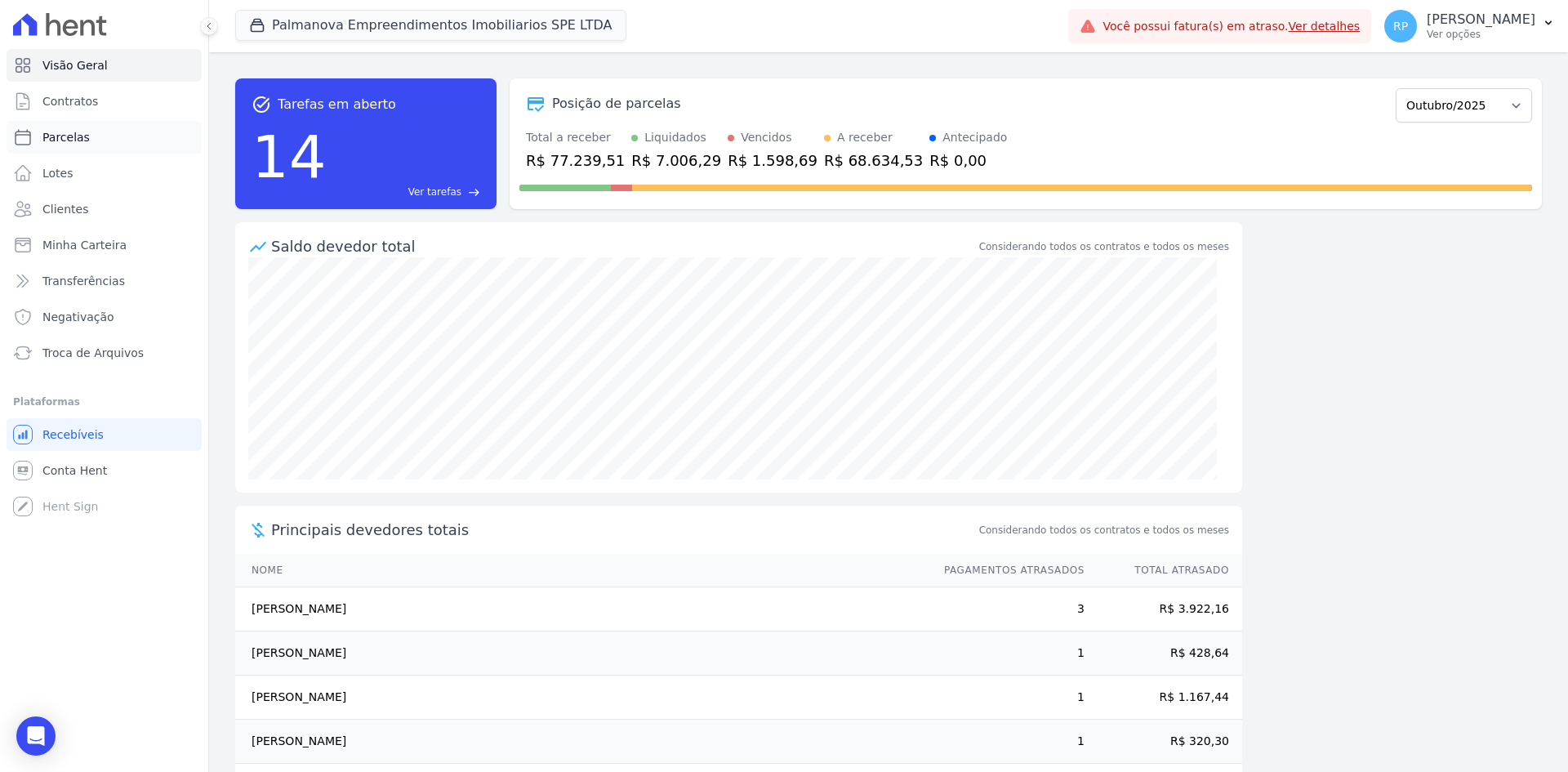
click at [65, 141] on span "Parcelas" at bounding box center [67, 136] width 48 height 16
select select
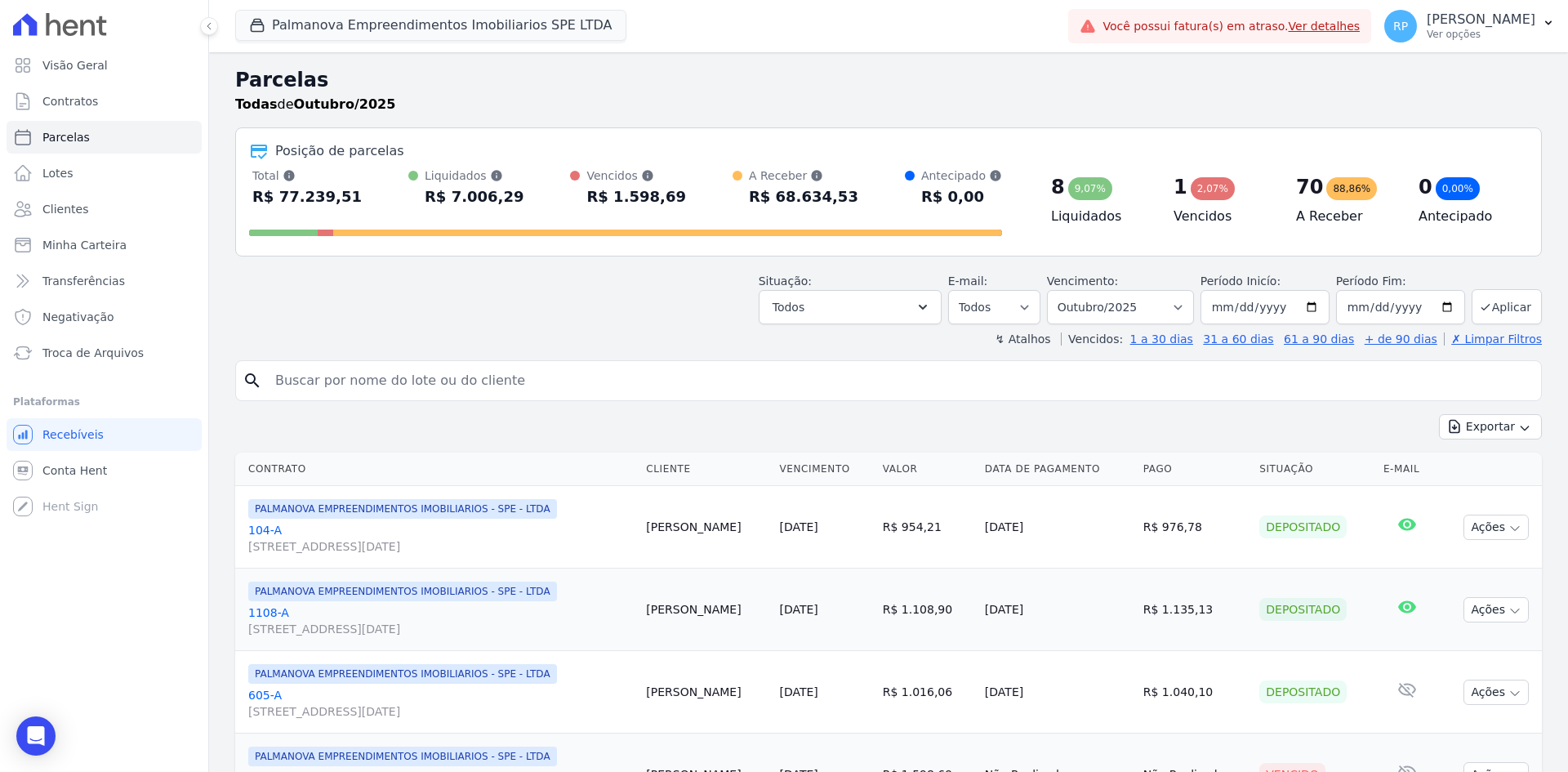
click at [403, 384] on input "search" at bounding box center [900, 381] width 1269 height 32
type input "emyli"
select select
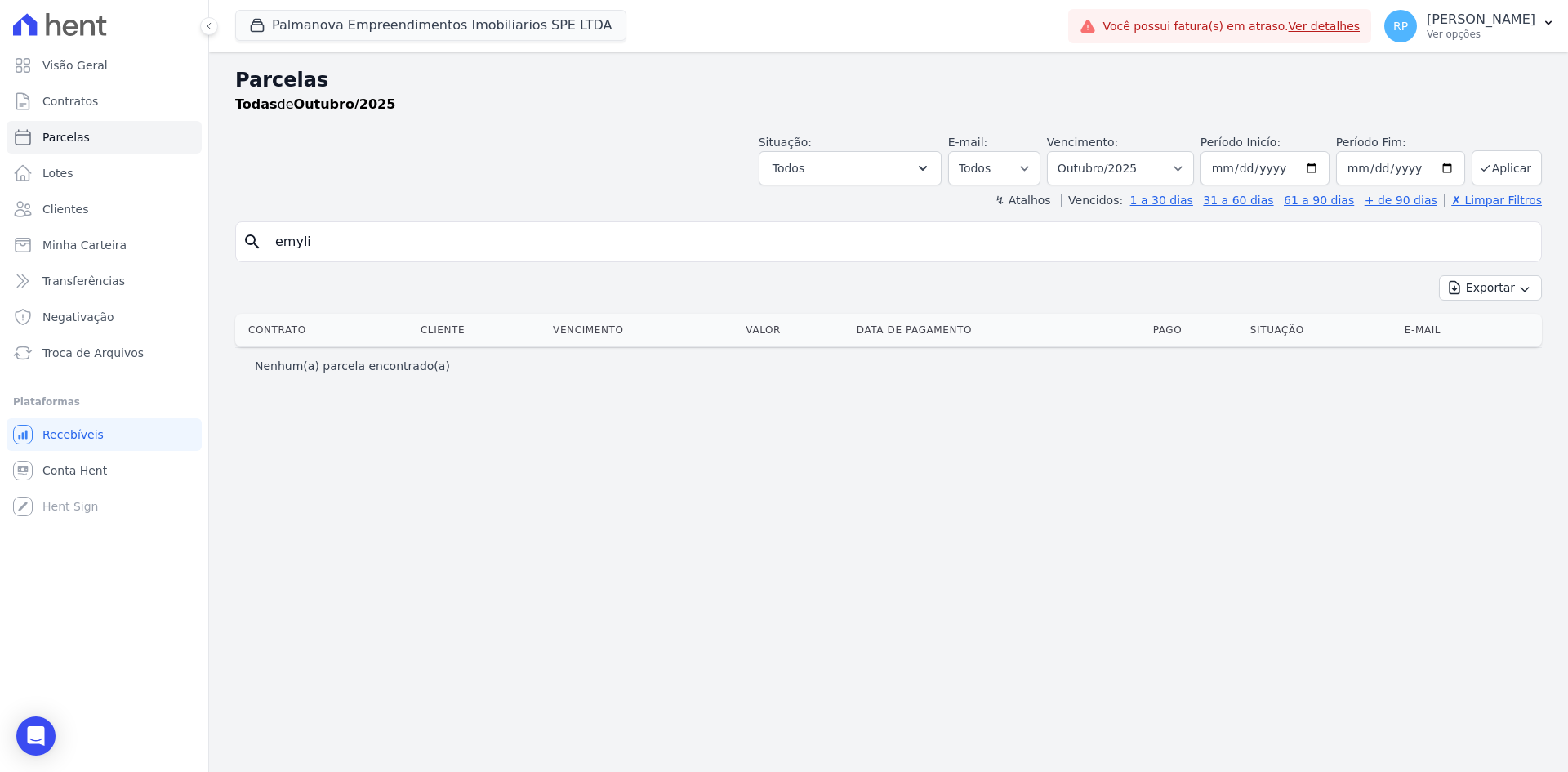
drag, startPoint x: 352, startPoint y: 255, endPoint x: 219, endPoint y: 247, distance: 133.2
click at [219, 247] on div "Parcelas Todas de Outubro/2025 Situação: Agendado Em Aberto Pago Processando Ca…" at bounding box center [889, 412] width 1359 height 720
type input "emily"
select select
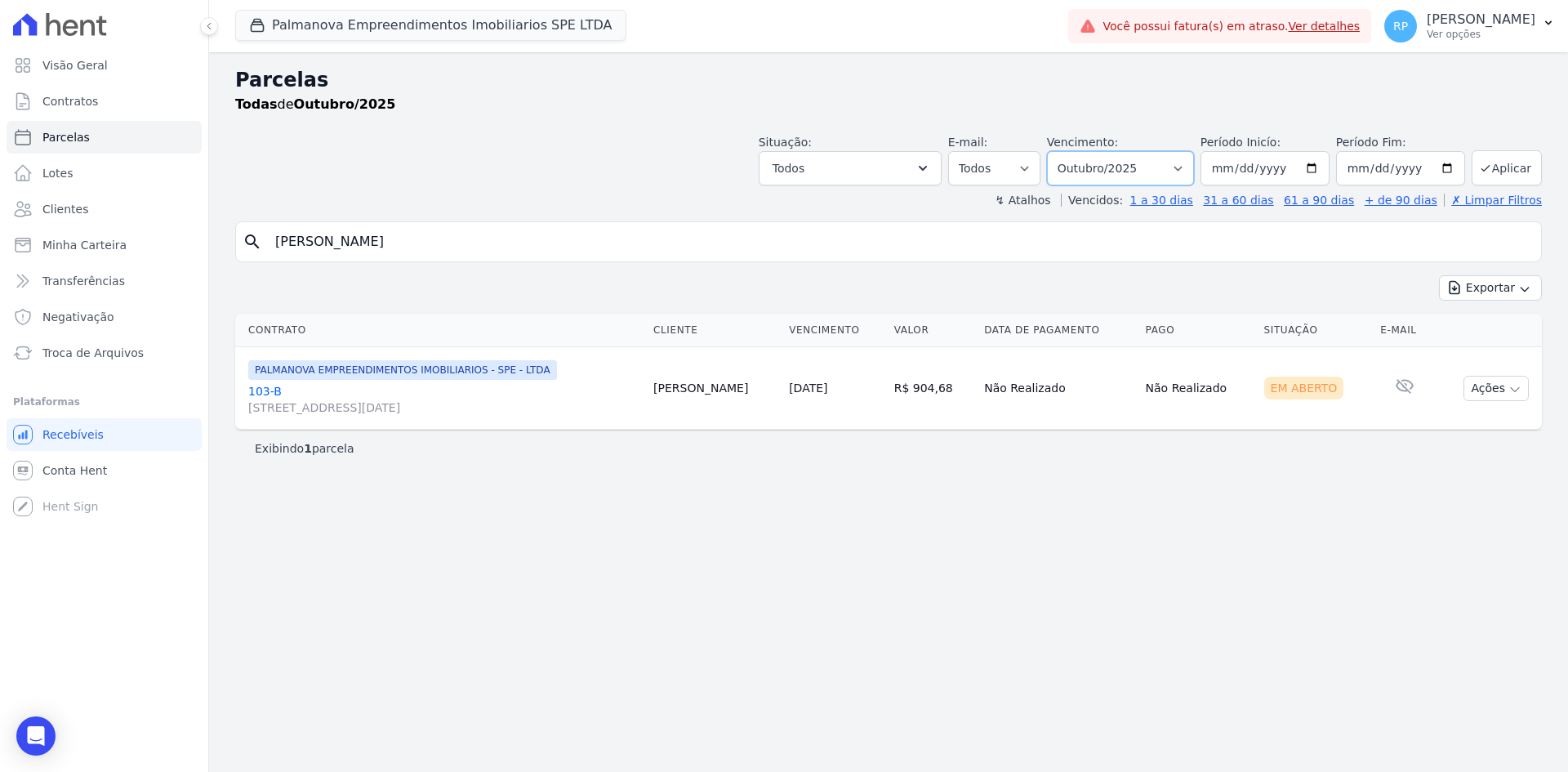
click at [1193, 171] on select "Filtrar por período ──────── Todos os meses Abril/2025 Maio/2025 Junho/2025 Jul…" at bounding box center [1120, 168] width 147 height 34
select select "09/2025"
click at [1070, 151] on select "Filtrar por período ──────── Todos os meses Abril/2025 Maio/2025 Junho/2025 Jul…" at bounding box center [1120, 168] width 147 height 34
select select
click at [334, 243] on input "[PERSON_NAME]" at bounding box center [900, 241] width 1269 height 32
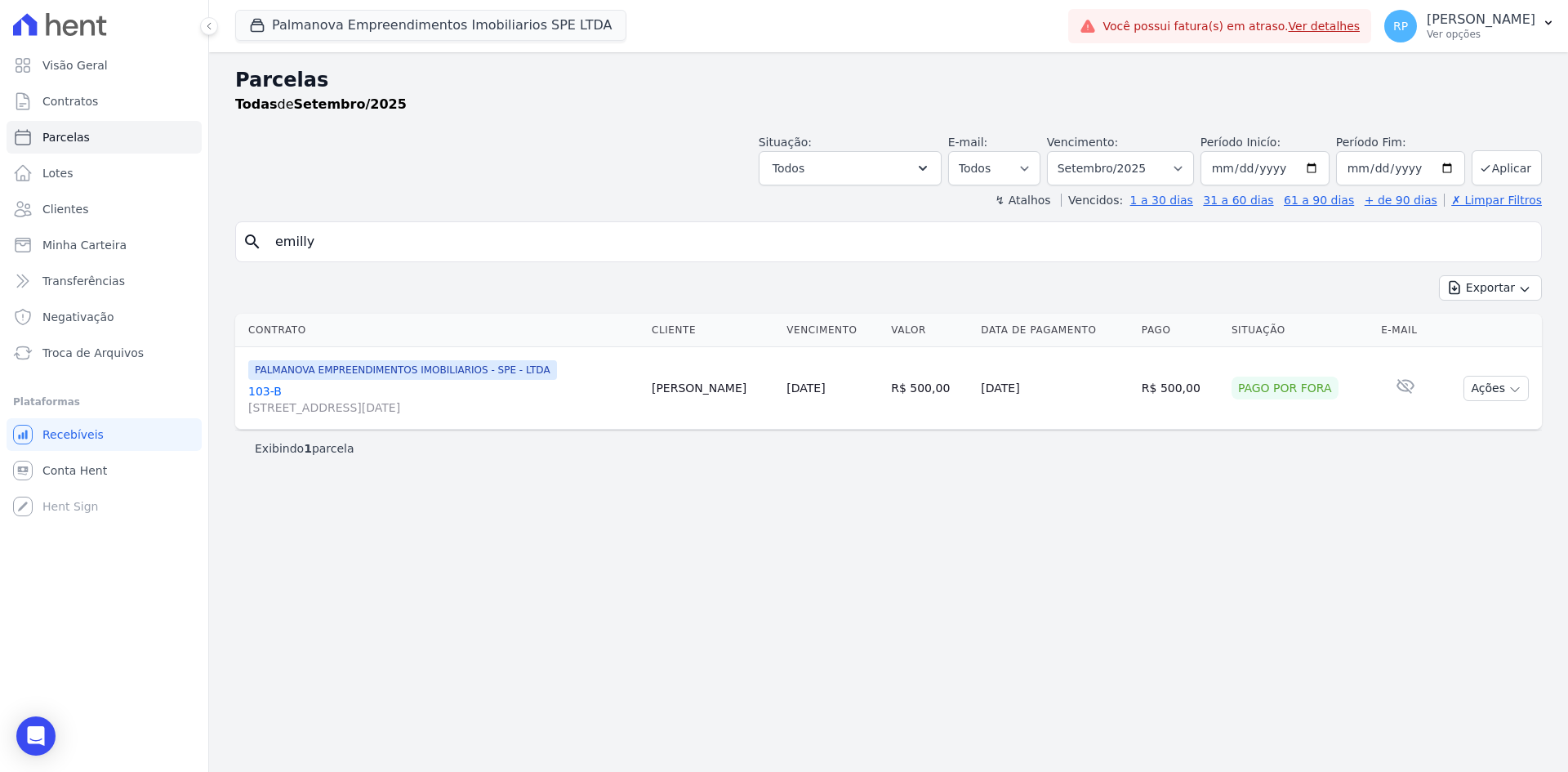
type input "emilly"
select select
drag, startPoint x: 331, startPoint y: 248, endPoint x: 186, endPoint y: 228, distance: 146.4
click at [190, 223] on div "Visão Geral Contratos Parcelas Lotes Clientes Minha Carteira Transferências Neg…" at bounding box center [784, 386] width 1568 height 772
type input "lucas"
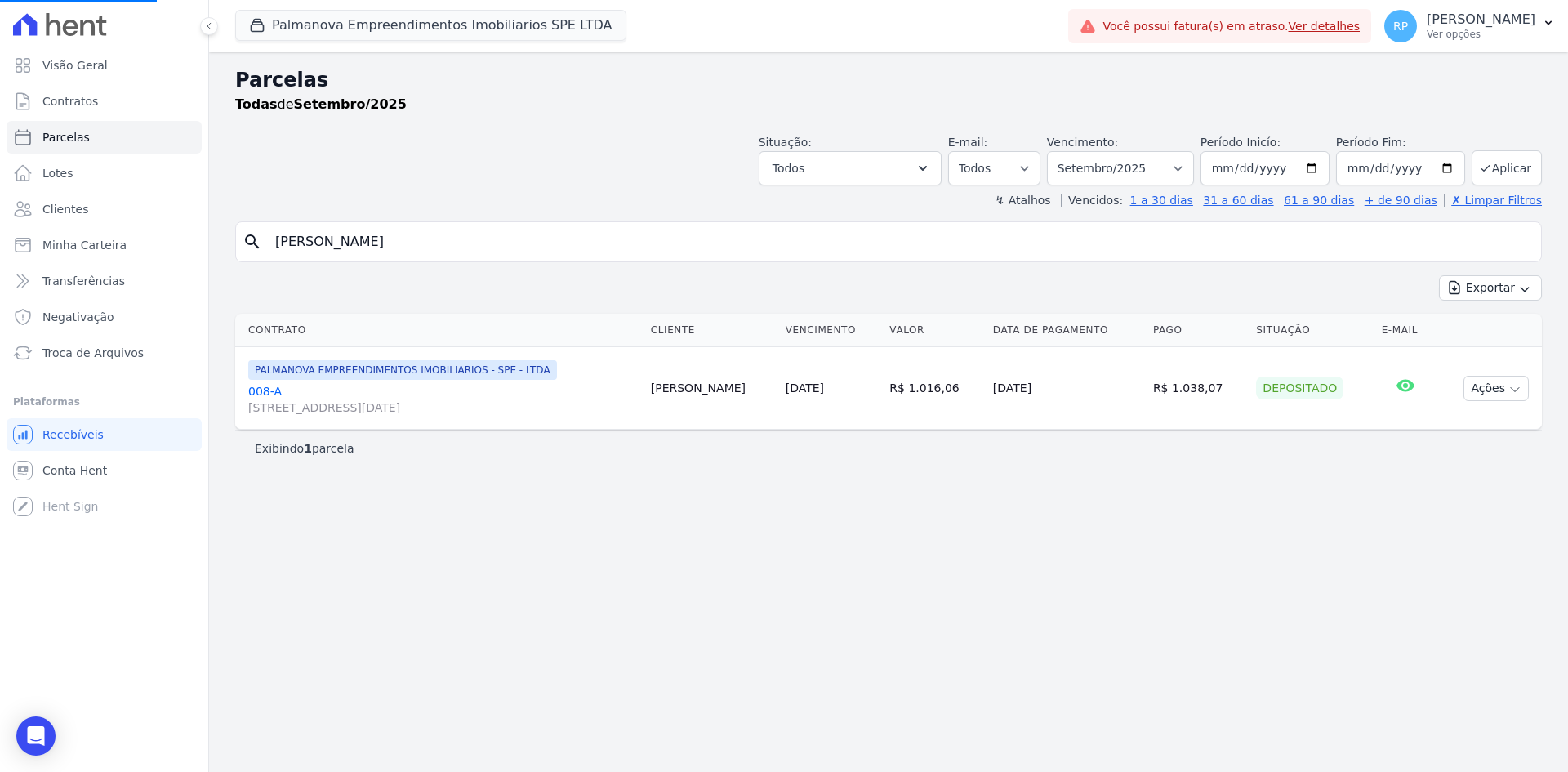
select select
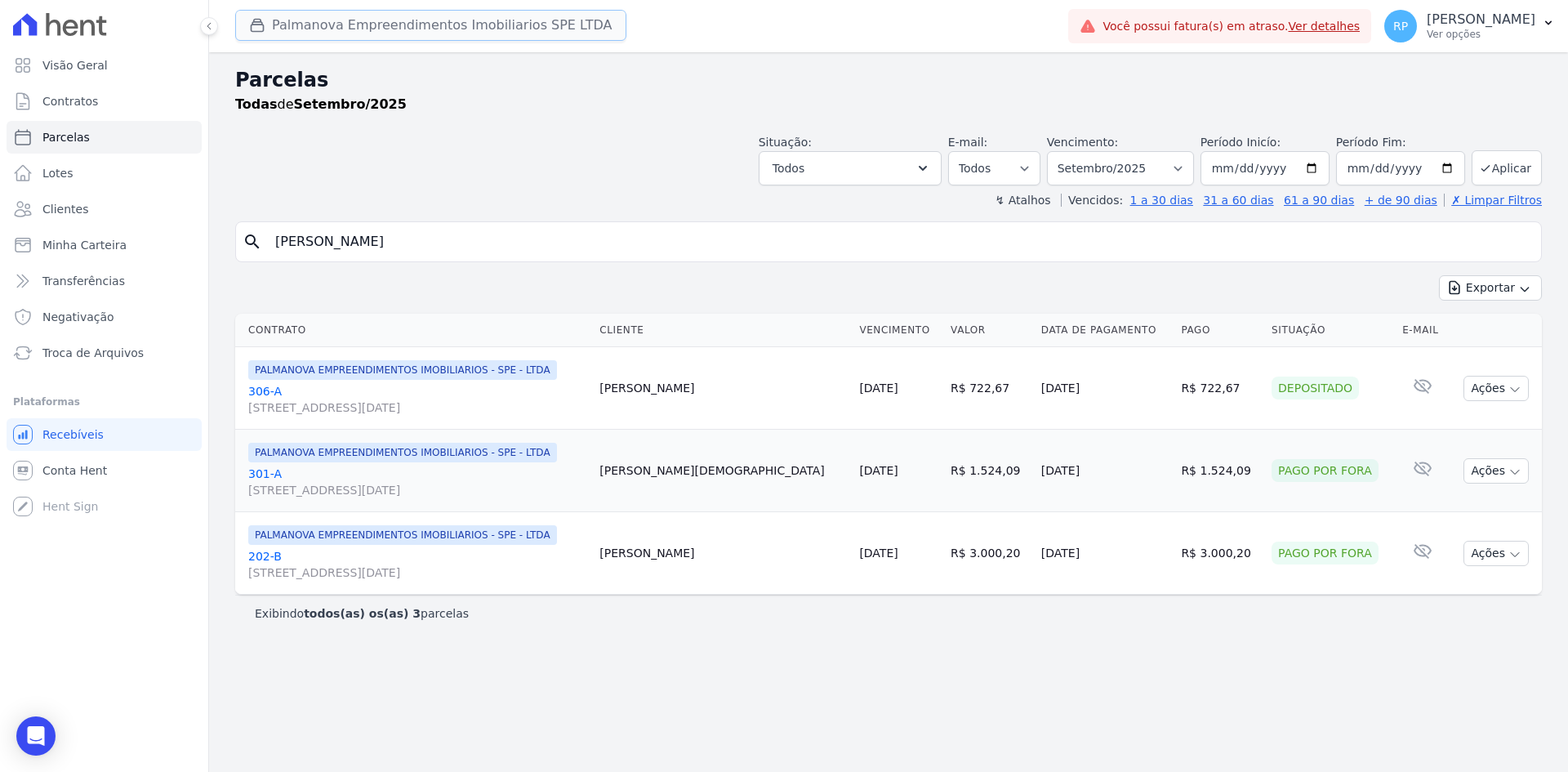
click at [428, 31] on button "Palmanova Empreendimentos Imobiliarios SPE LTDA" at bounding box center [430, 25] width 391 height 31
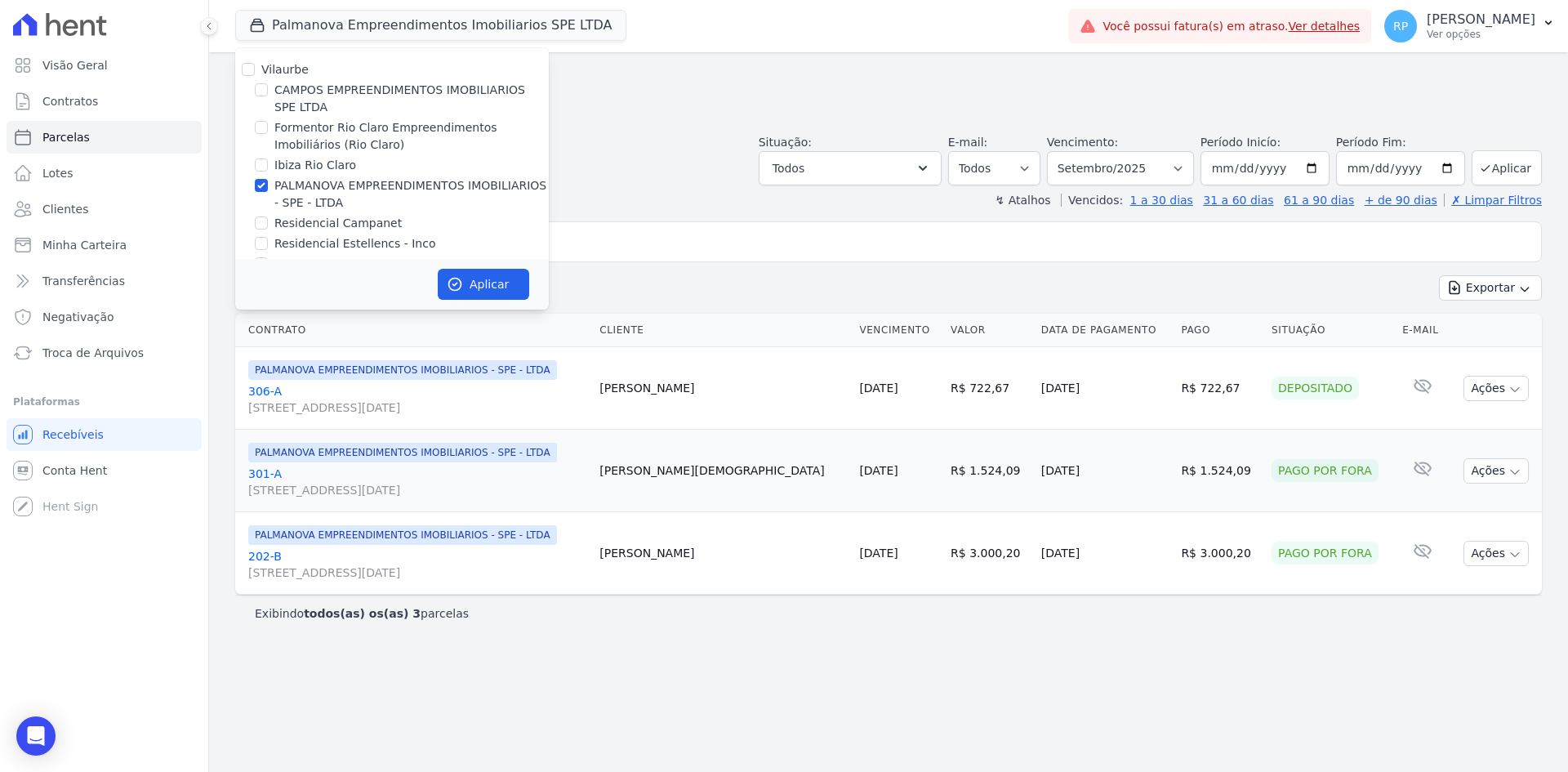
click at [290, 185] on label "PALMANOVA EMPREENDIMENTOS IMOBILIARIOS - SPE - LTDA" at bounding box center [412, 195] width 275 height 34
click at [268, 185] on input "PALMANOVA EMPREENDIMENTOS IMOBILIARIOS - SPE - LTDA" at bounding box center [261, 185] width 13 height 13
checkbox input "false"
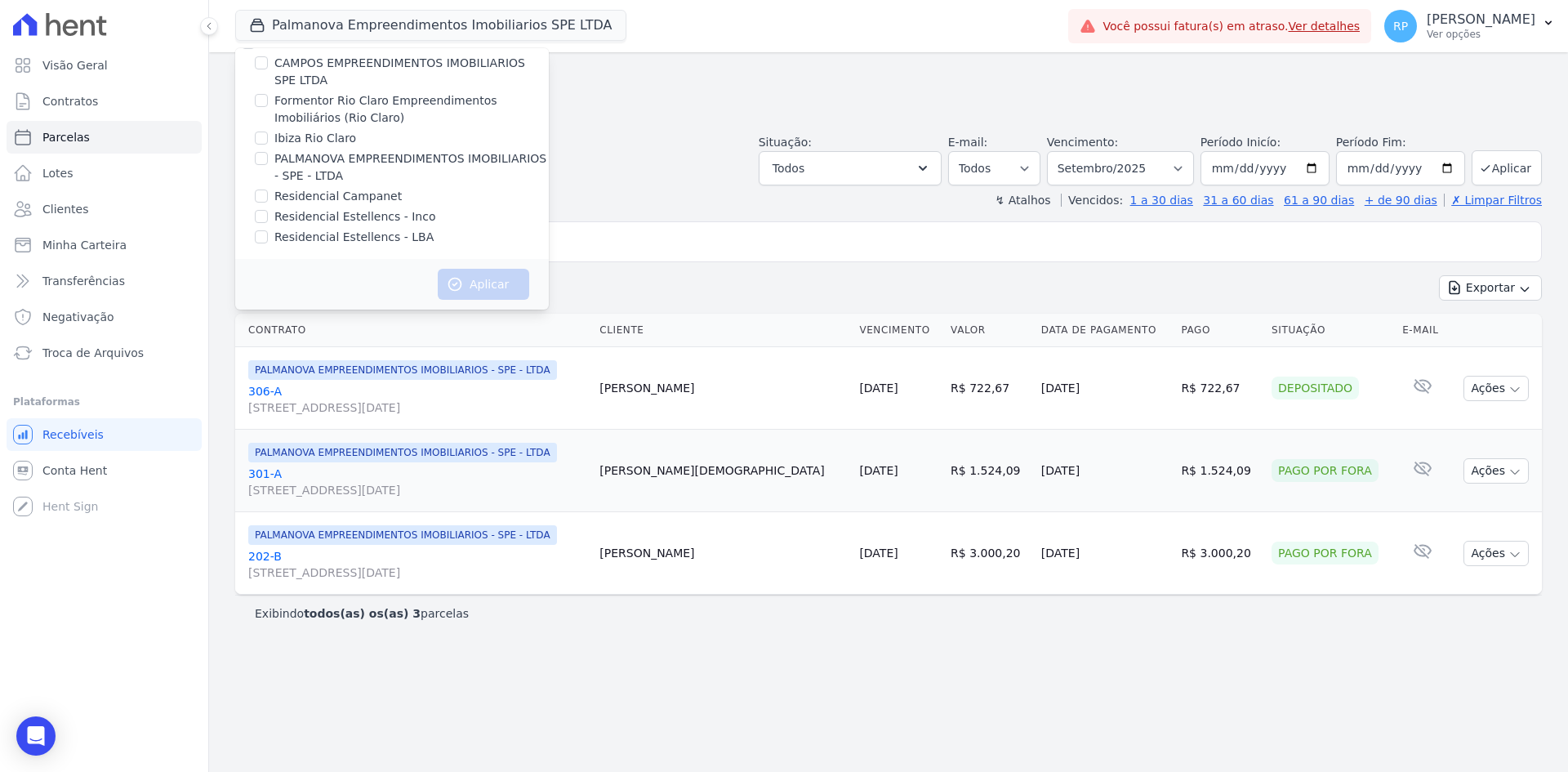
click at [360, 235] on label "Residencial Estellencs - LBA" at bounding box center [354, 238] width 159 height 17
click at [268, 235] on input "Residencial Estellencs - LBA" at bounding box center [261, 237] width 13 height 13
checkbox input "true"
click at [469, 275] on button "Aplicar" at bounding box center [484, 284] width 92 height 31
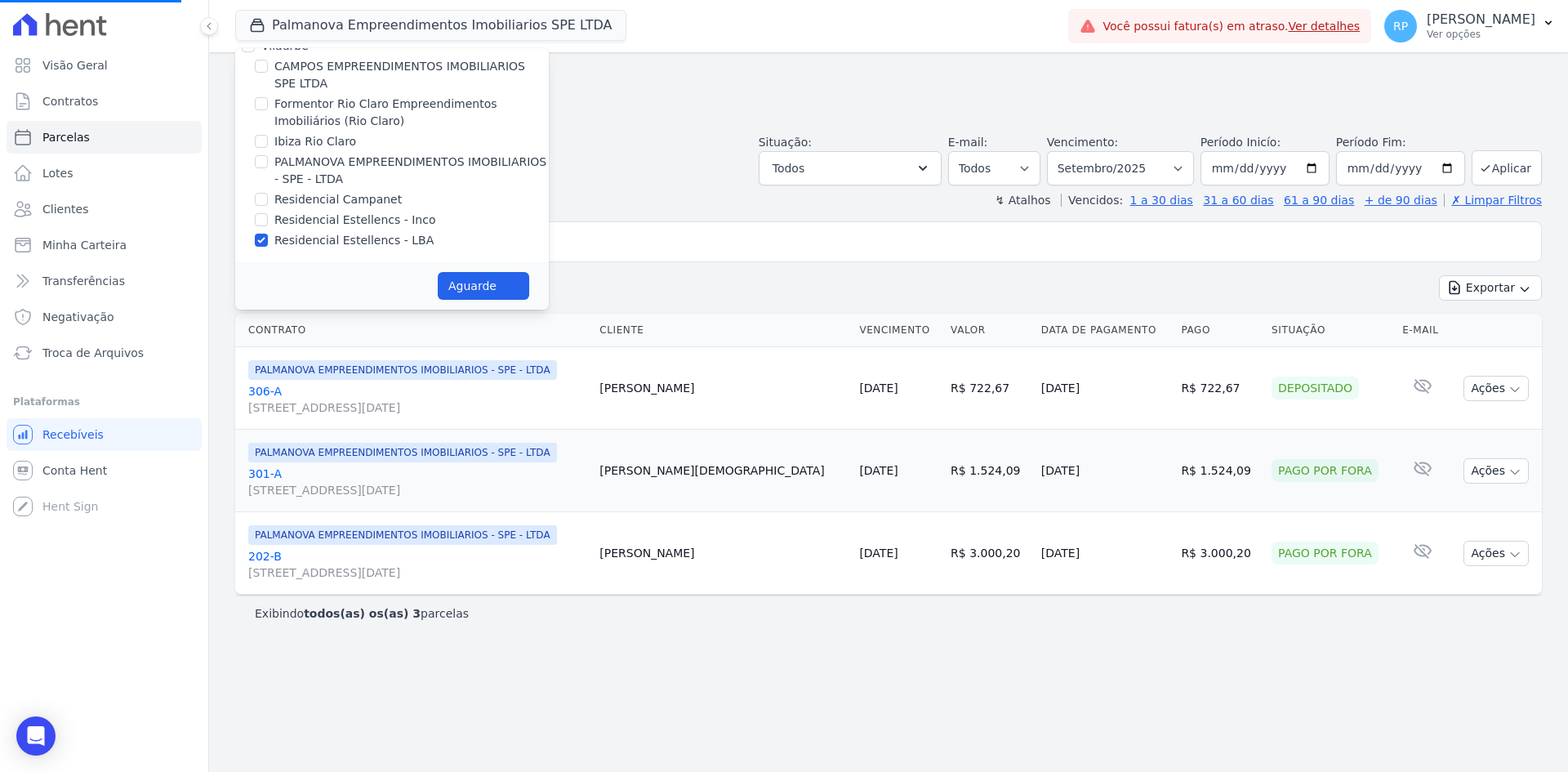
select select
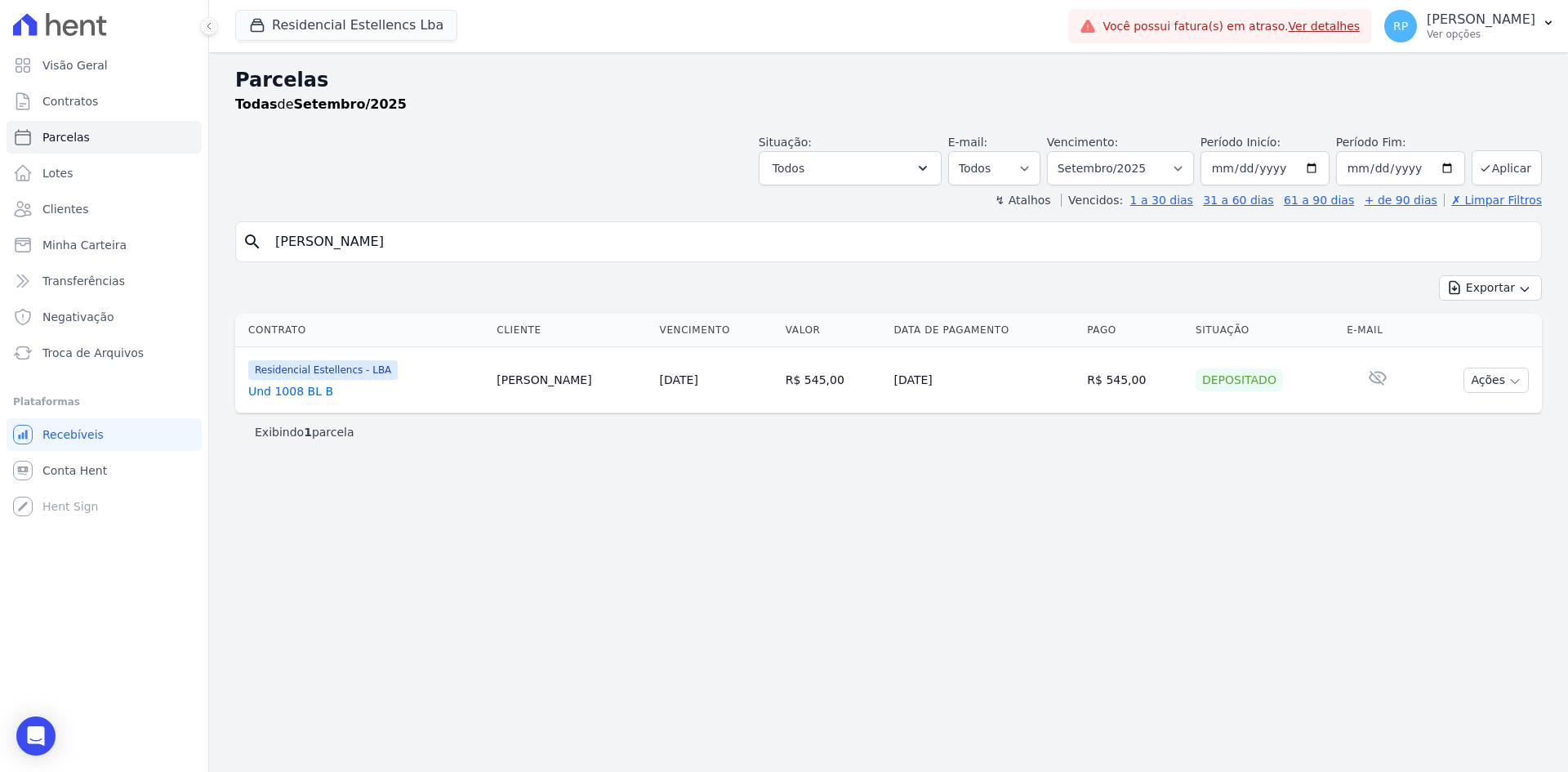
click at [652, 242] on input "lucas" at bounding box center [900, 241] width 1269 height 32
type input "l"
type input "robert"
select select
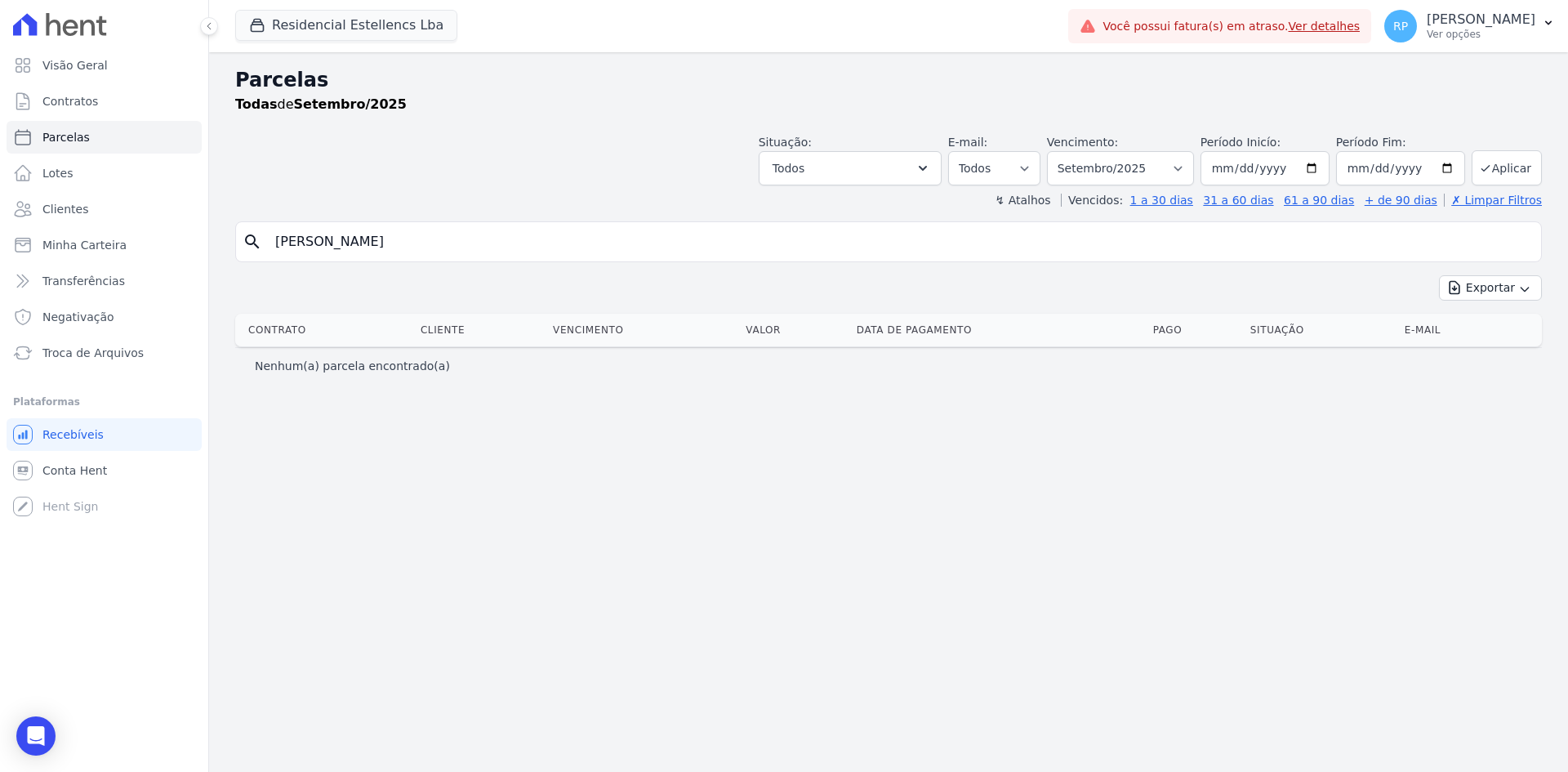
drag, startPoint x: 286, startPoint y: 236, endPoint x: 241, endPoint y: 228, distance: 45.7
click at [241, 228] on div "search robert" at bounding box center [888, 241] width 1307 height 41
type input "Dorta"
select select
drag, startPoint x: 321, startPoint y: 244, endPoint x: 222, endPoint y: 235, distance: 99.4
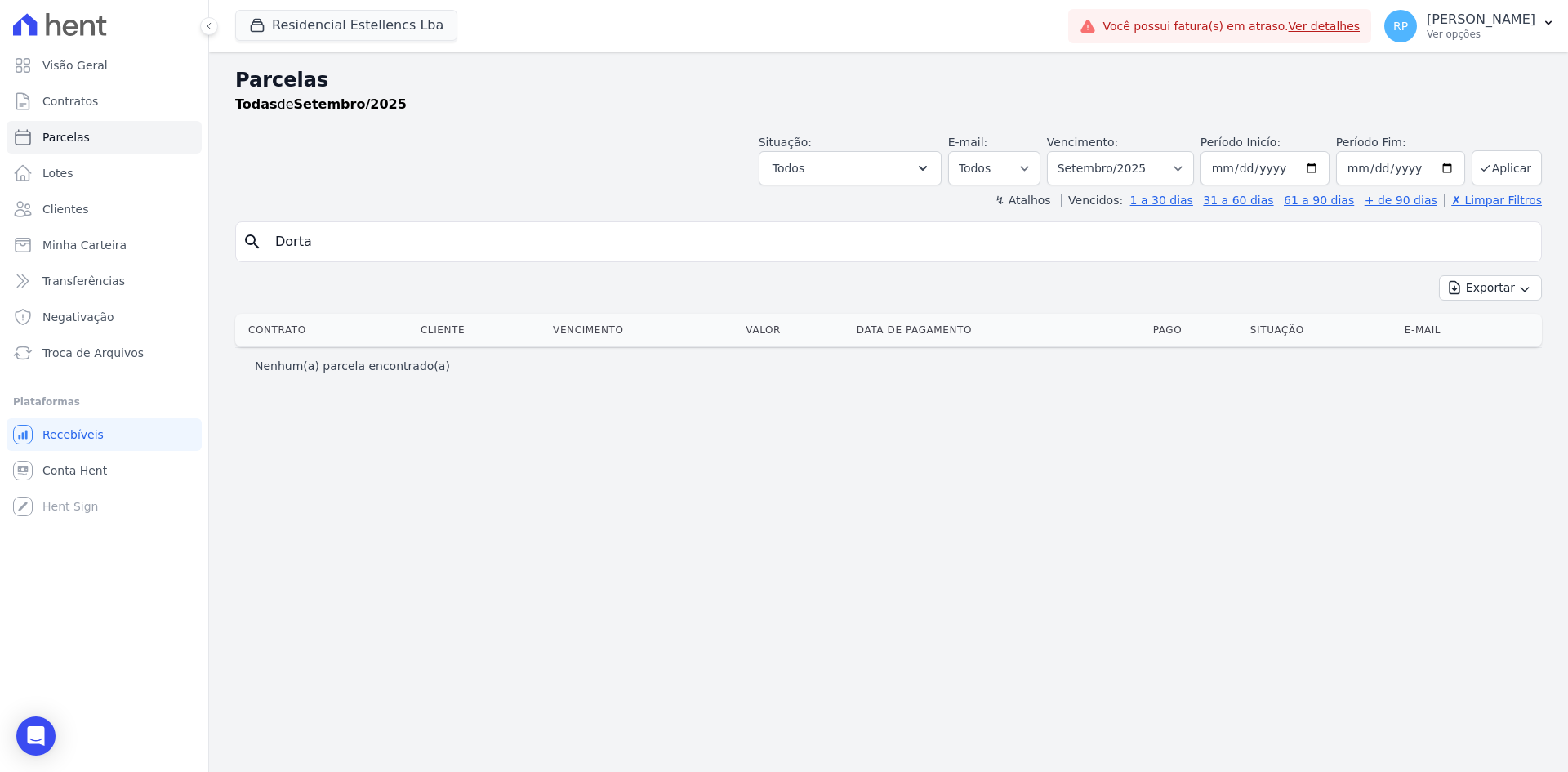
click at [226, 230] on div "Parcelas Todas de Setembro/2025 Situação: Agendado Em Aberto Pago Processando C…" at bounding box center [889, 412] width 1359 height 720
select select
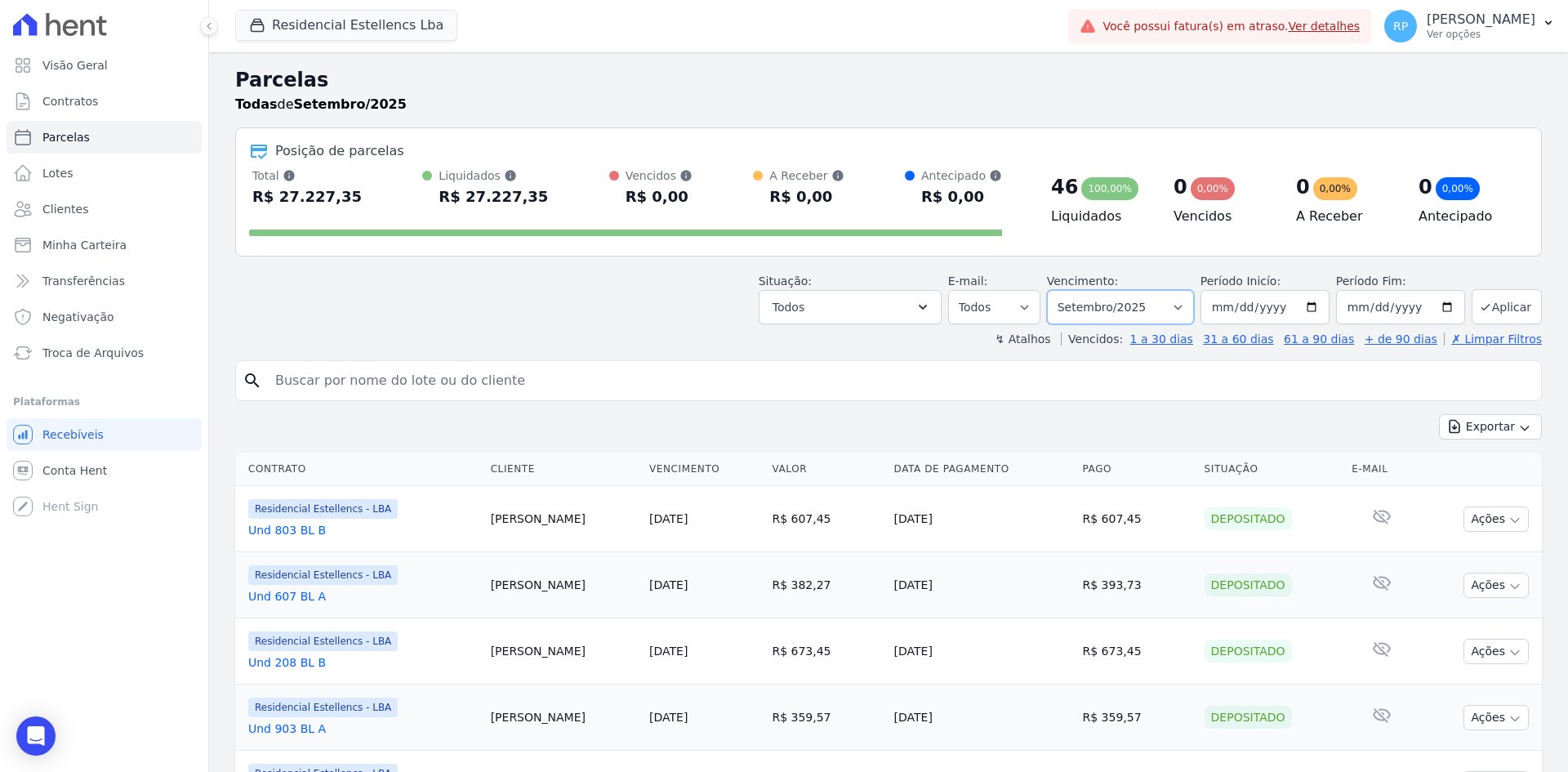
click at [1194, 302] on select "Filtrar por período ──────── Todos os meses Março/2018 Abril/2018 Maio/2018 Jun…" at bounding box center [1120, 307] width 147 height 34
click at [931, 312] on icon "button" at bounding box center [923, 306] width 16 height 16
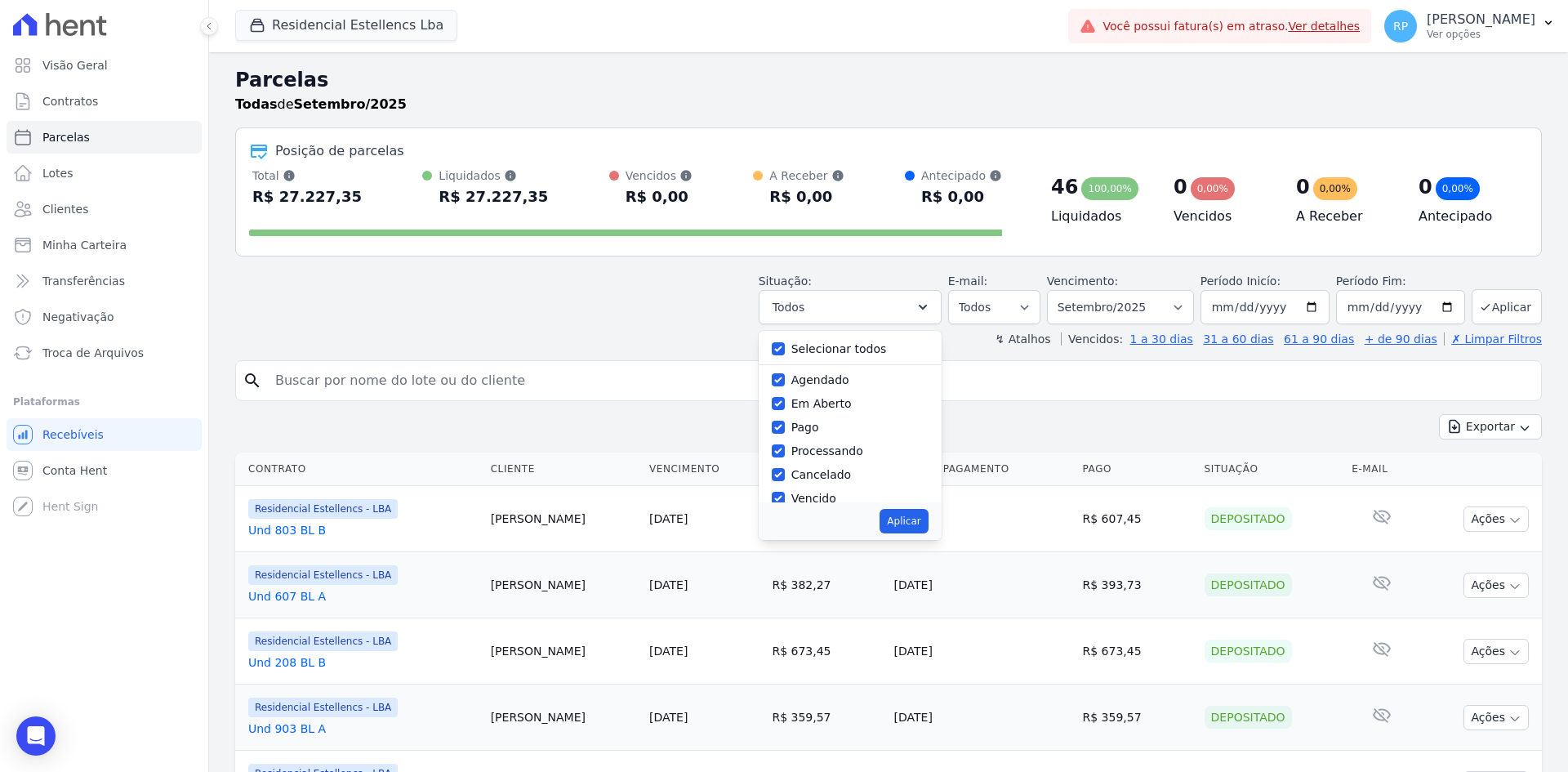
click at [833, 344] on label "Selecionar todos" at bounding box center [839, 349] width 95 height 13
click at [784, 344] on input "Selecionar todos" at bounding box center [779, 349] width 13 height 13
checkbox input "false"
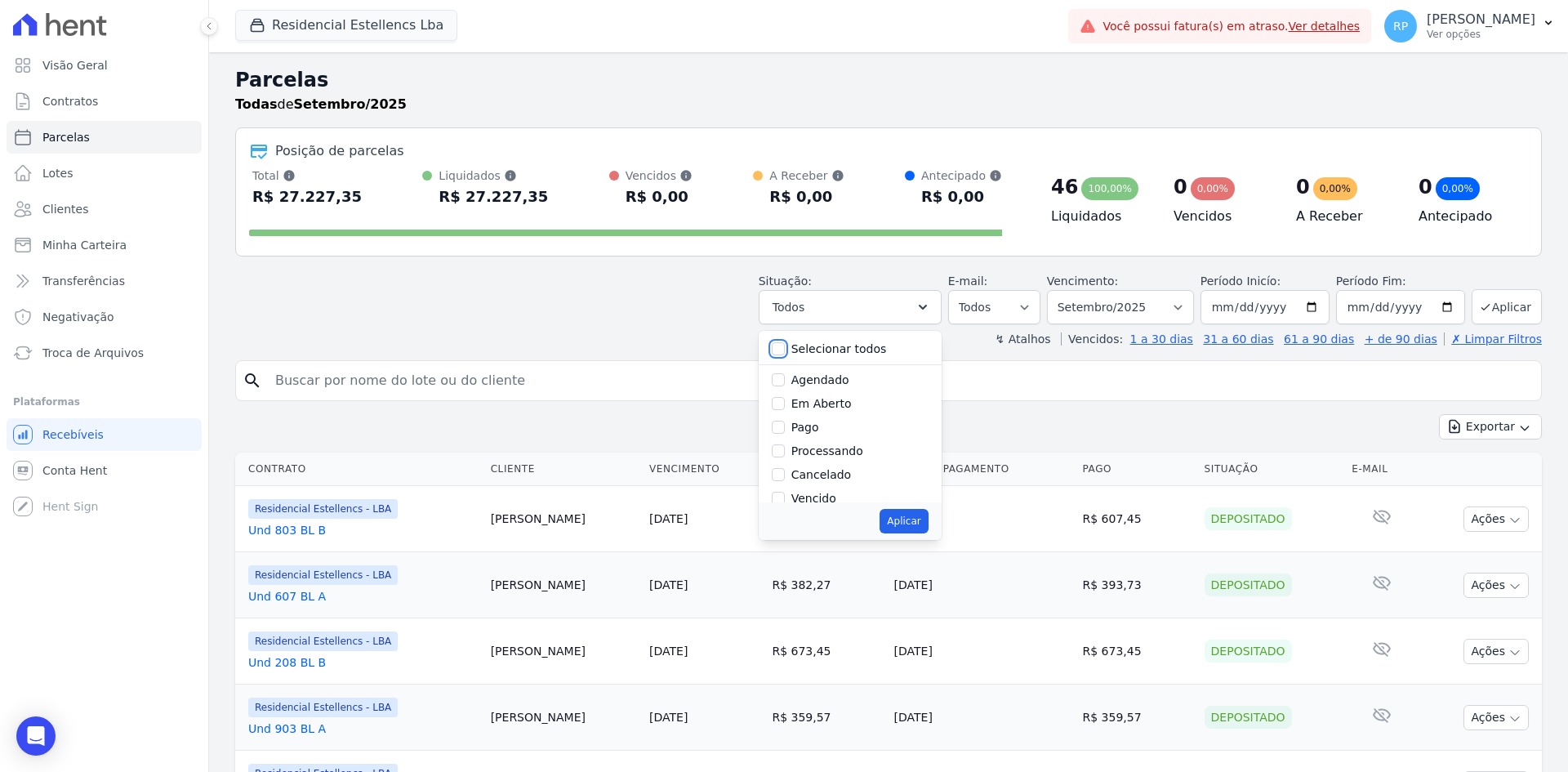
checkbox input "false"
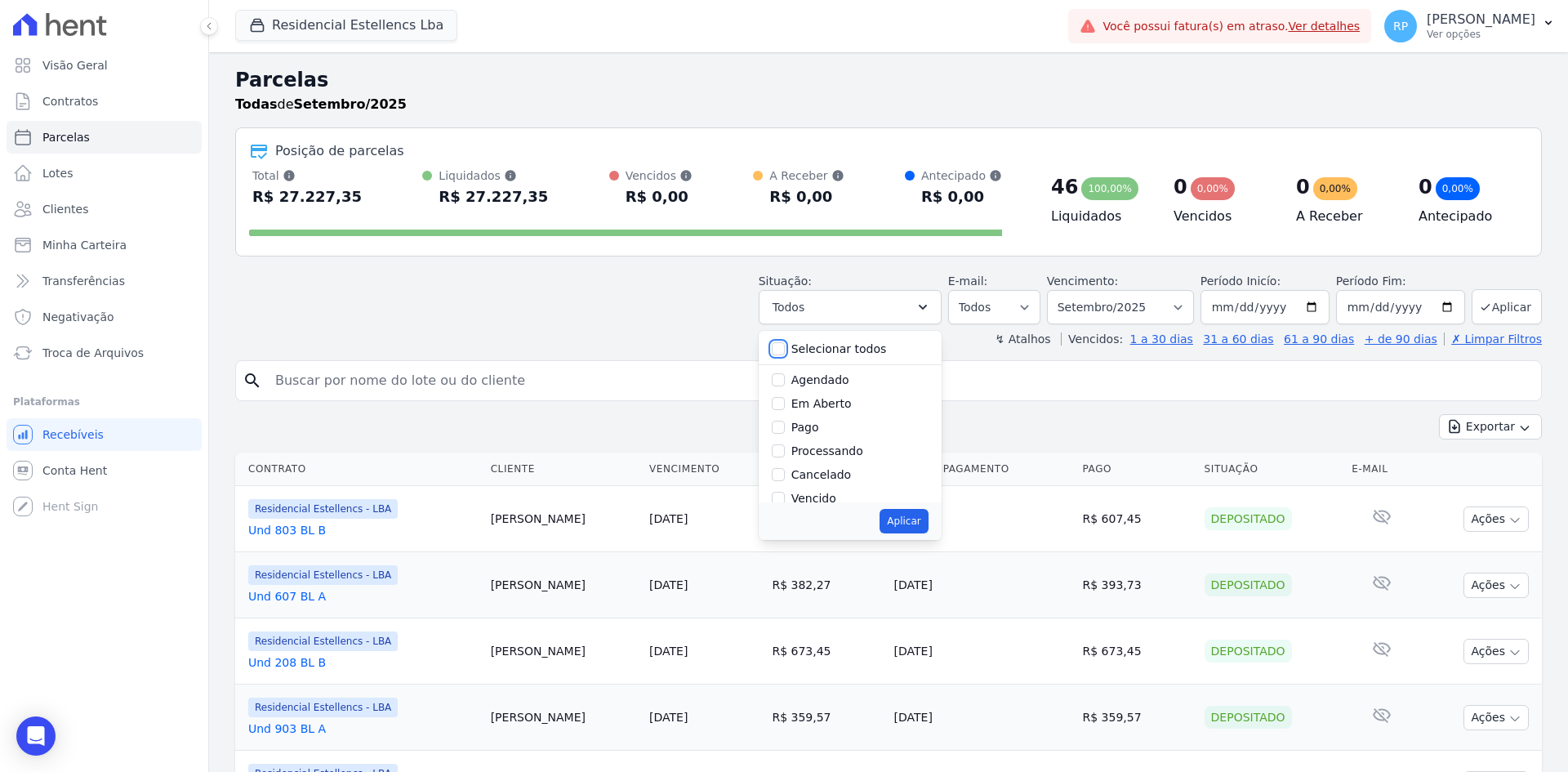
checkbox input "false"
click at [820, 394] on label "Vencido" at bounding box center [813, 389] width 45 height 13
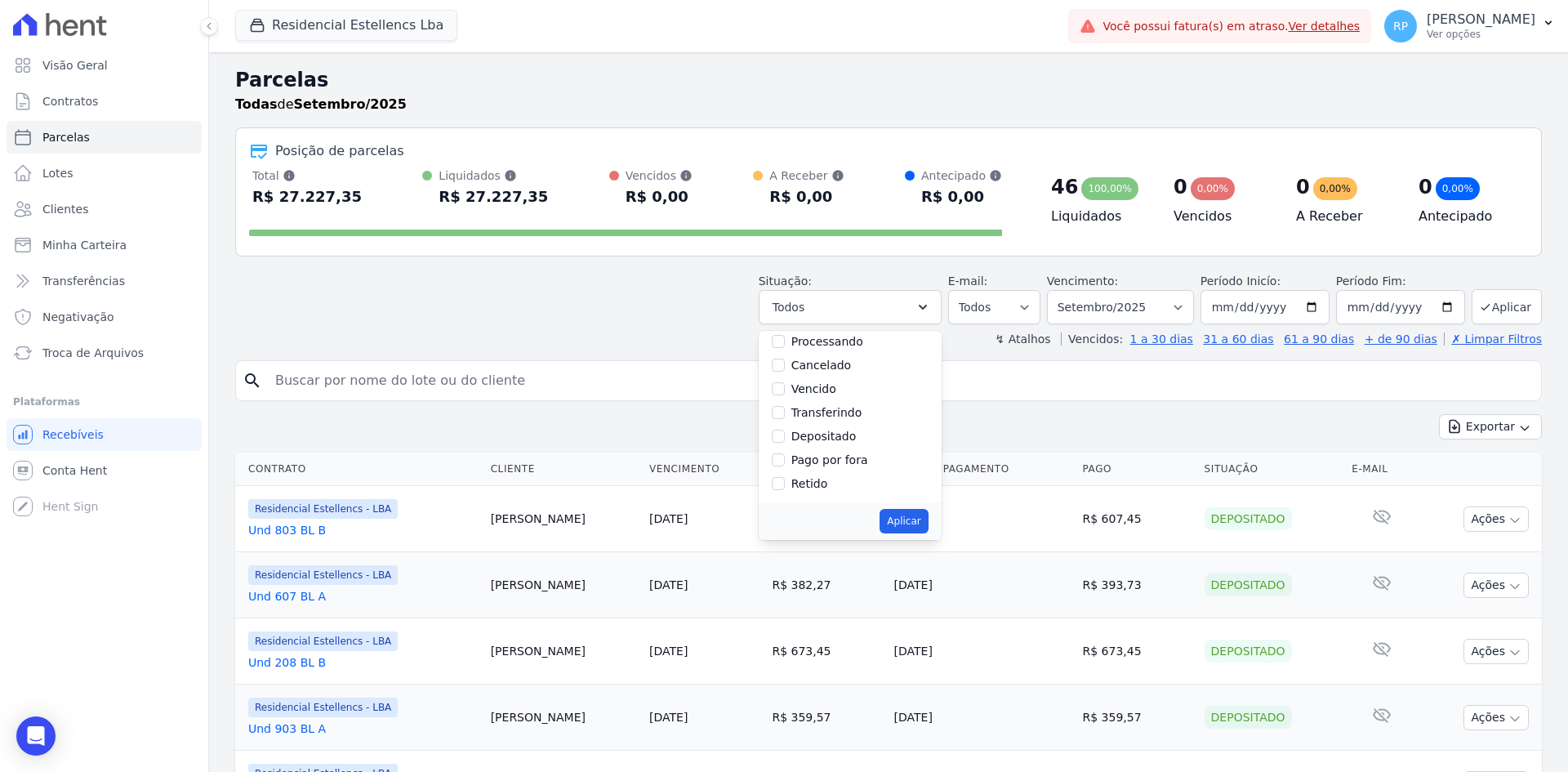
click at [784, 394] on input "Vencido" at bounding box center [779, 389] width 13 height 13
checkbox input "true"
click at [918, 517] on button "Aplicar" at bounding box center [904, 521] width 48 height 25
select select "overdue"
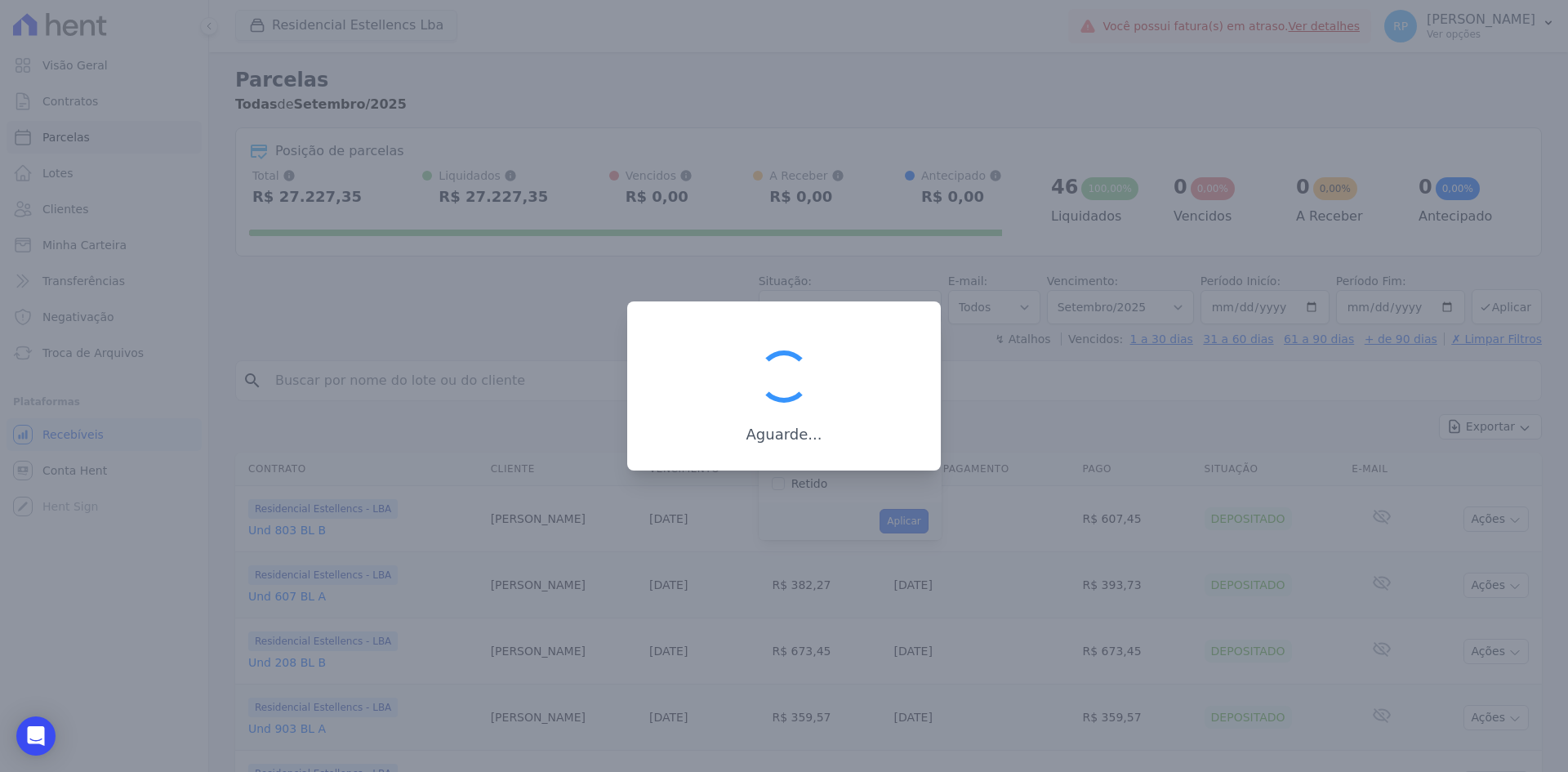
scroll to position [30, 0]
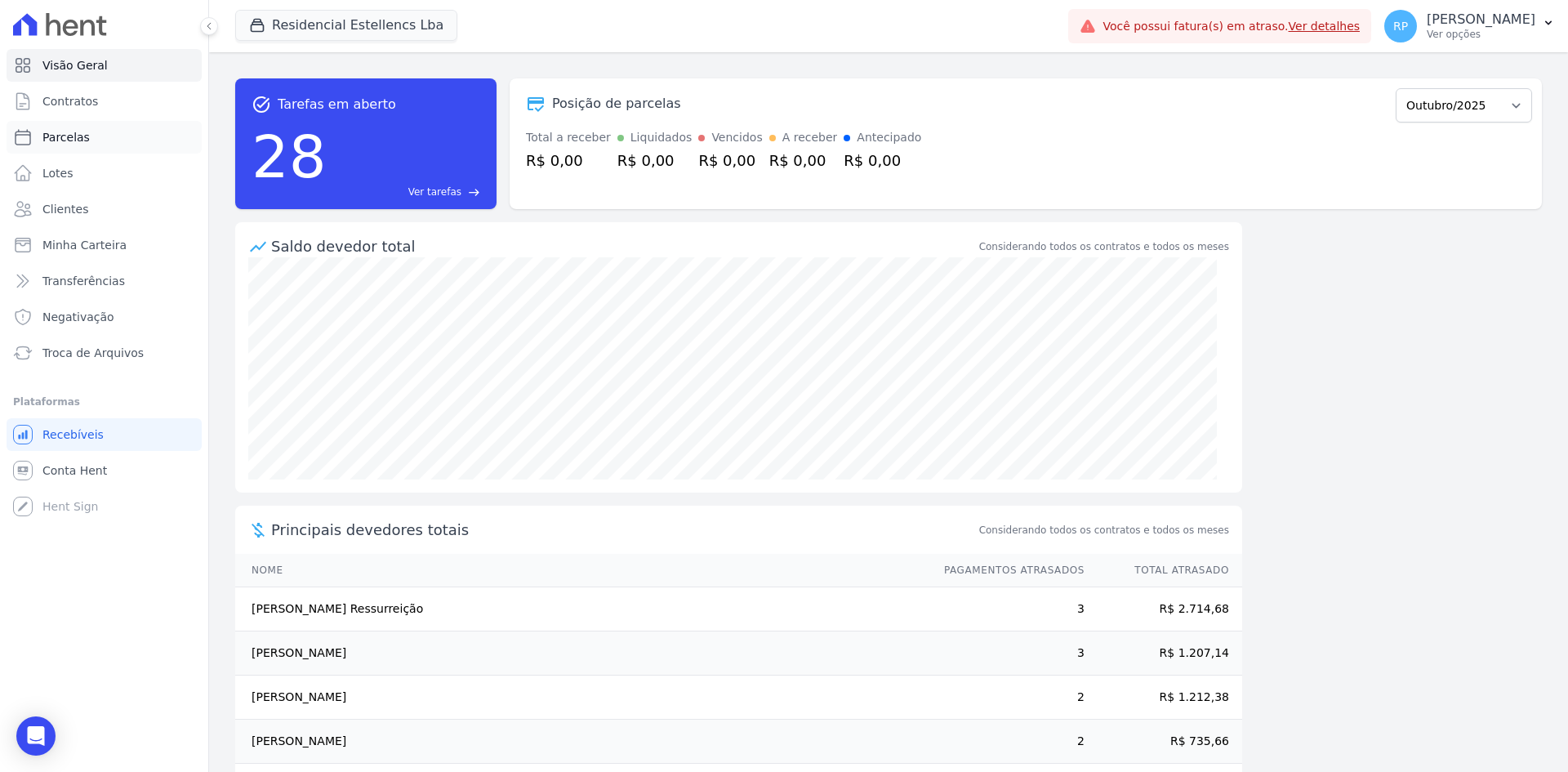
click at [93, 138] on link "Parcelas" at bounding box center [104, 137] width 196 height 32
select select
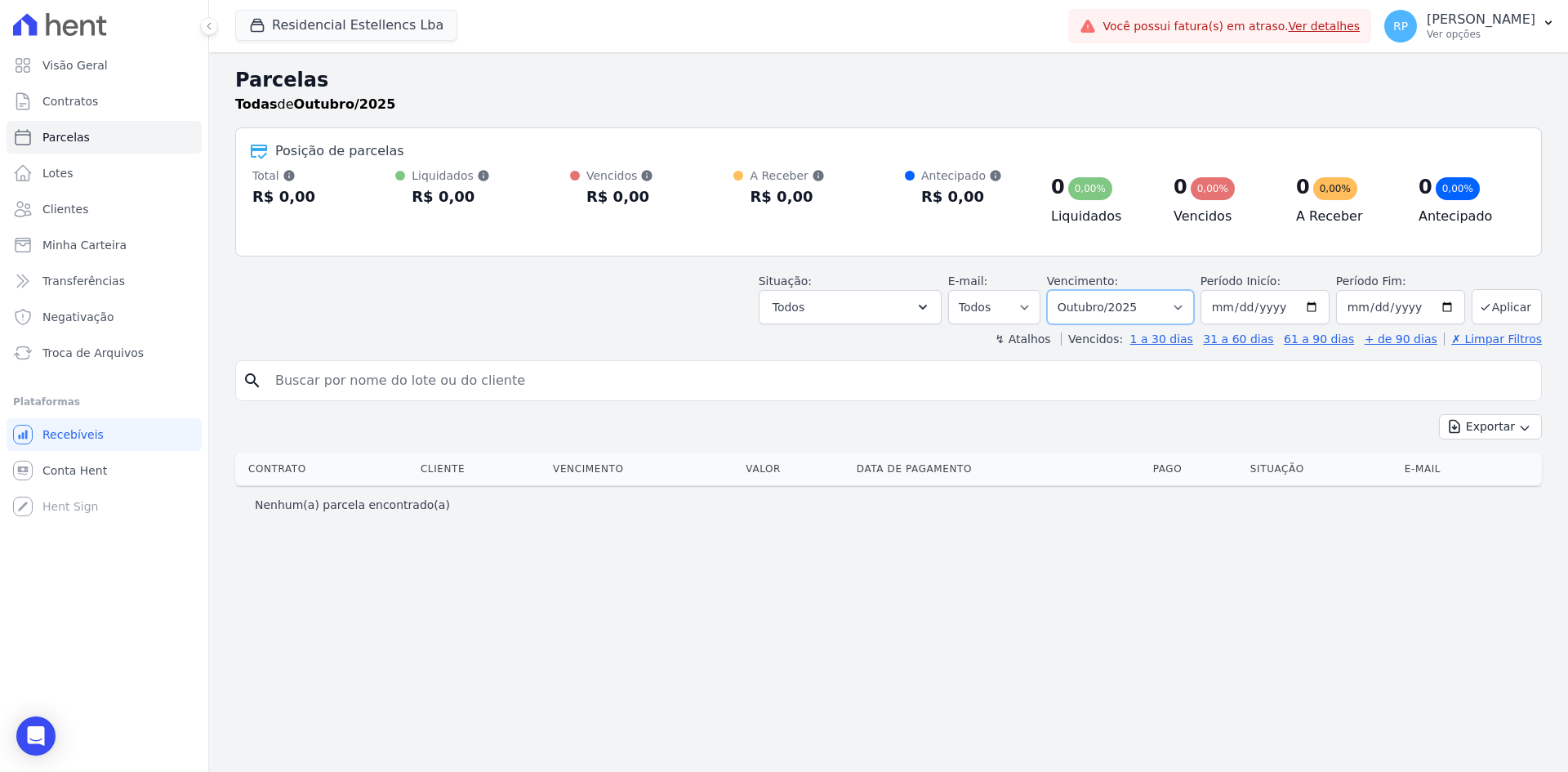
click at [1194, 307] on select "Filtrar por período ──────── Todos os meses Março/2018 Abril/2018 Maio/2018 Jun…" at bounding box center [1120, 307] width 147 height 34
click at [824, 558] on div "Parcelas Todas de Outubro/2025 Posição de parcelas Total Soma das parcelas paga…" at bounding box center [889, 412] width 1359 height 720
click at [78, 463] on span "Conta Hent" at bounding box center [75, 469] width 65 height 16
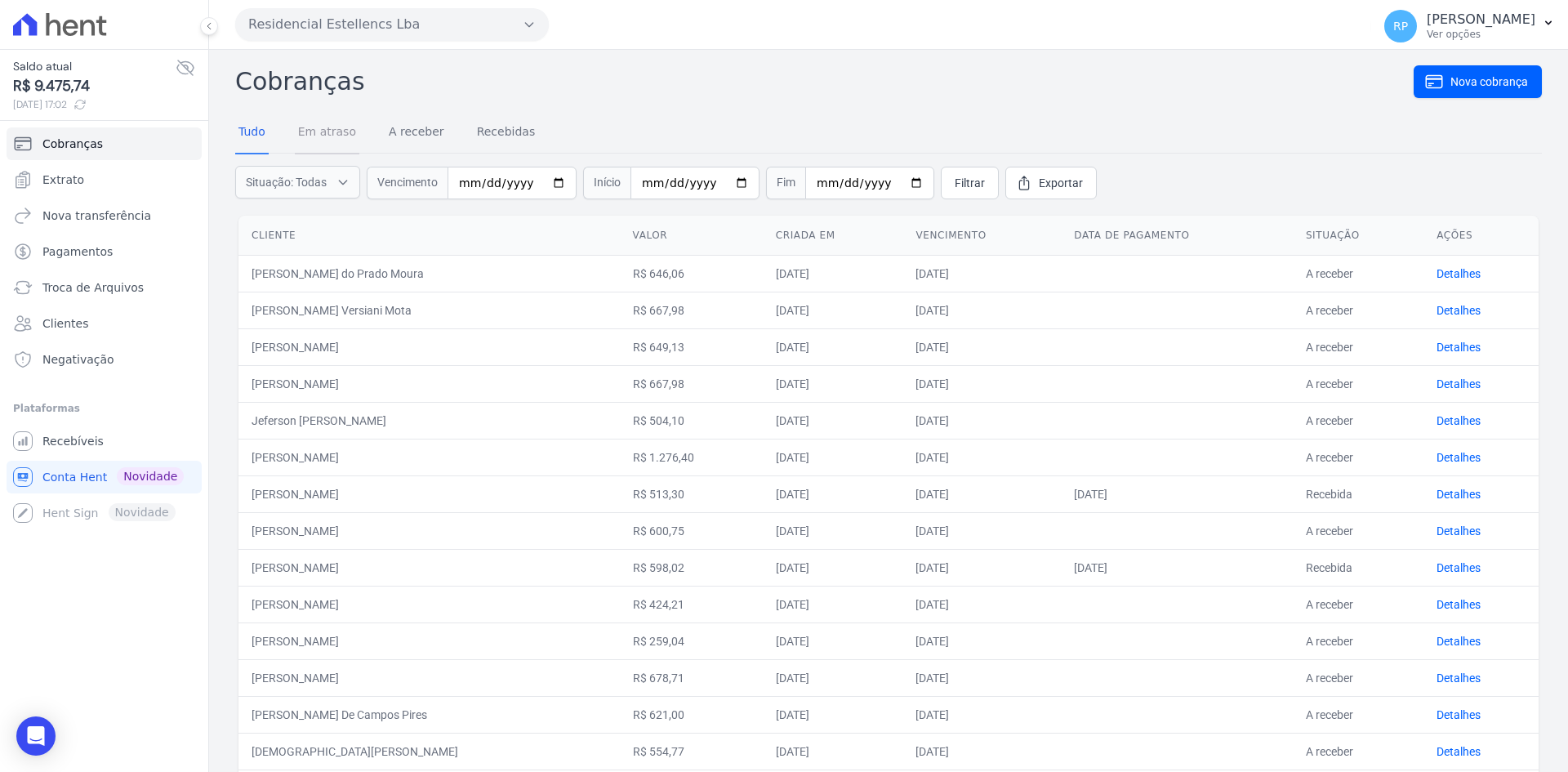
click at [321, 128] on link "Em atraso" at bounding box center [327, 133] width 65 height 43
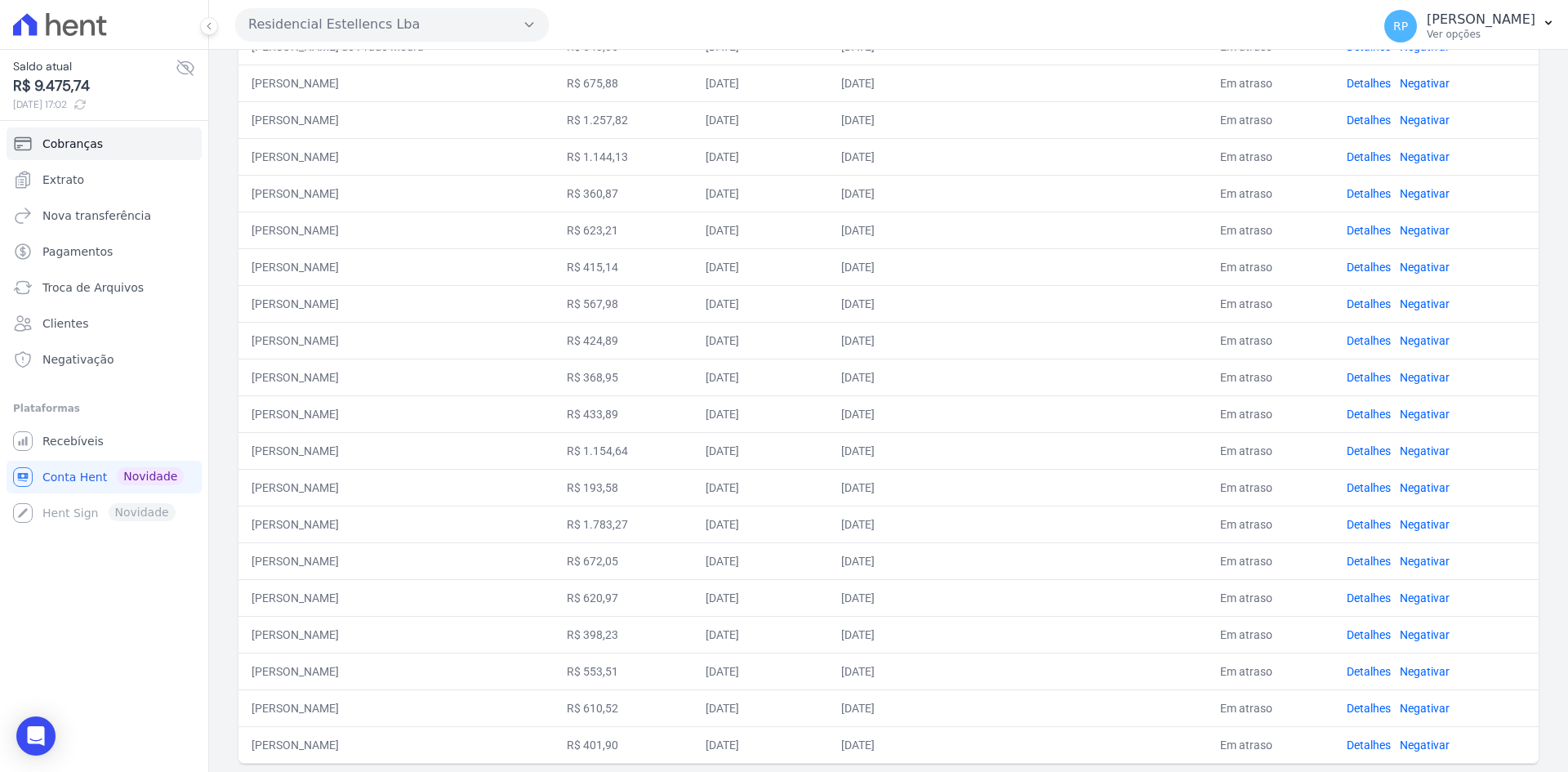
scroll to position [477, 0]
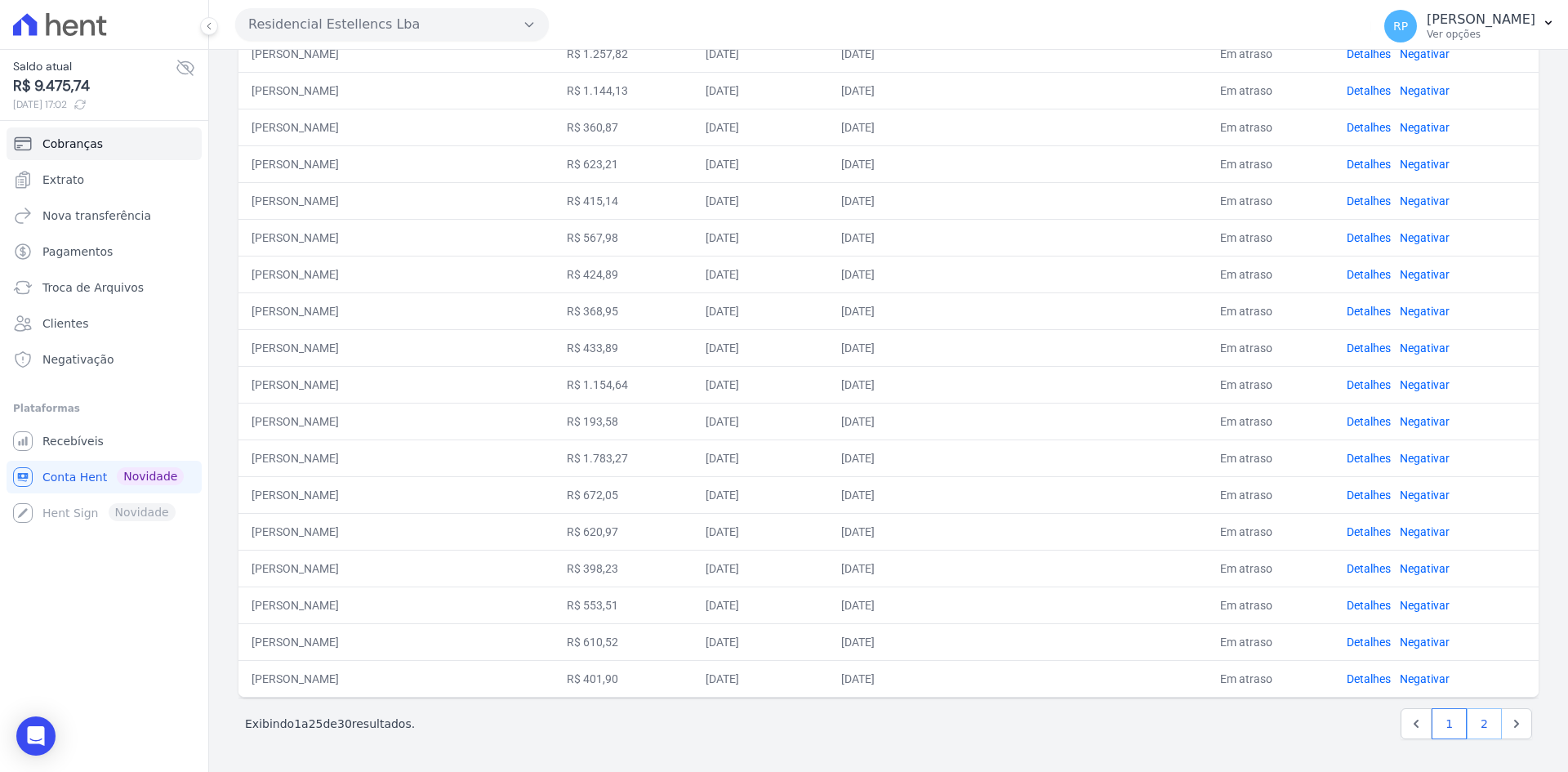
click at [1483, 719] on link "2" at bounding box center [1484, 723] width 35 height 31
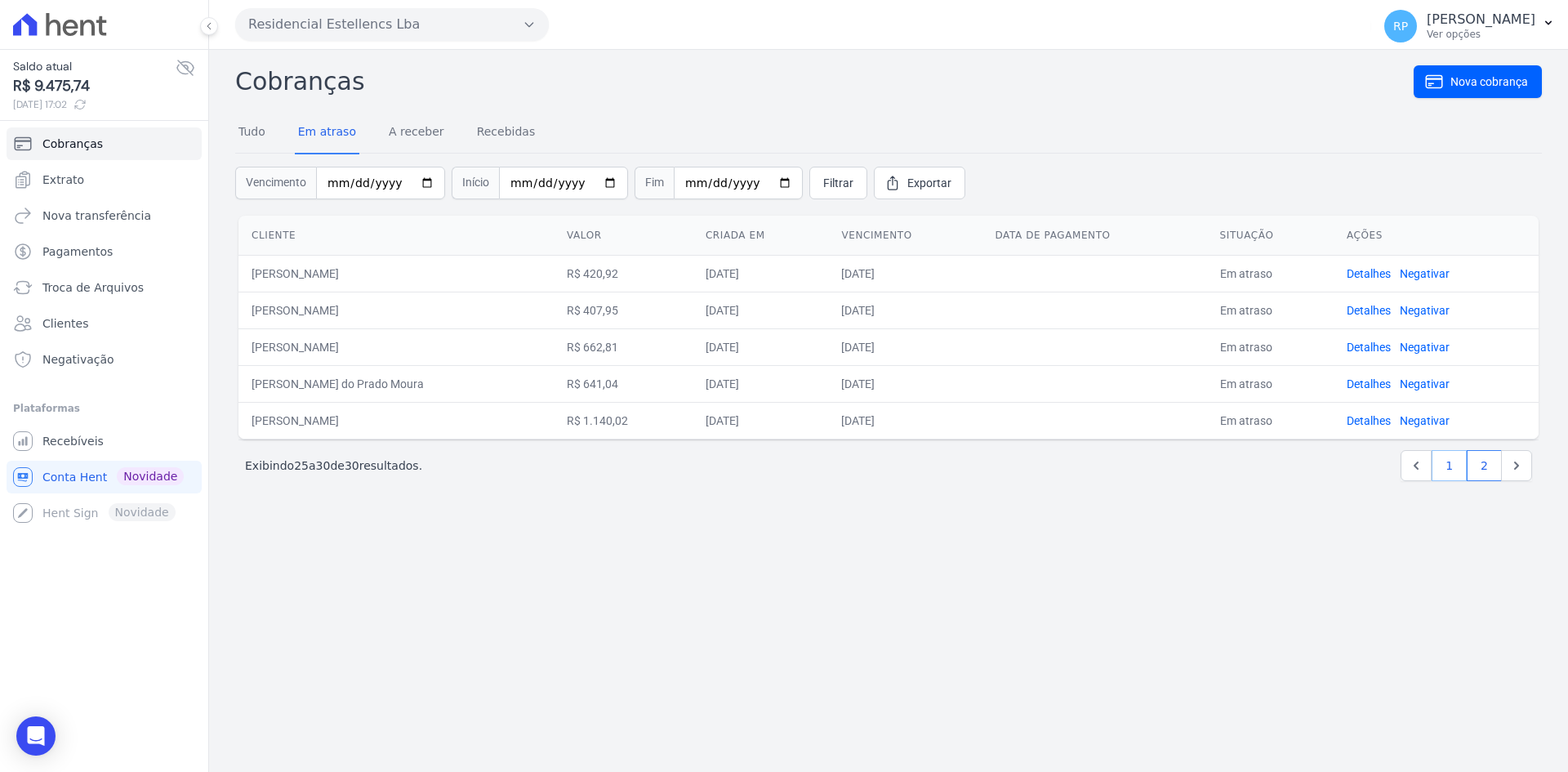
click at [1457, 462] on link "1" at bounding box center [1449, 466] width 35 height 31
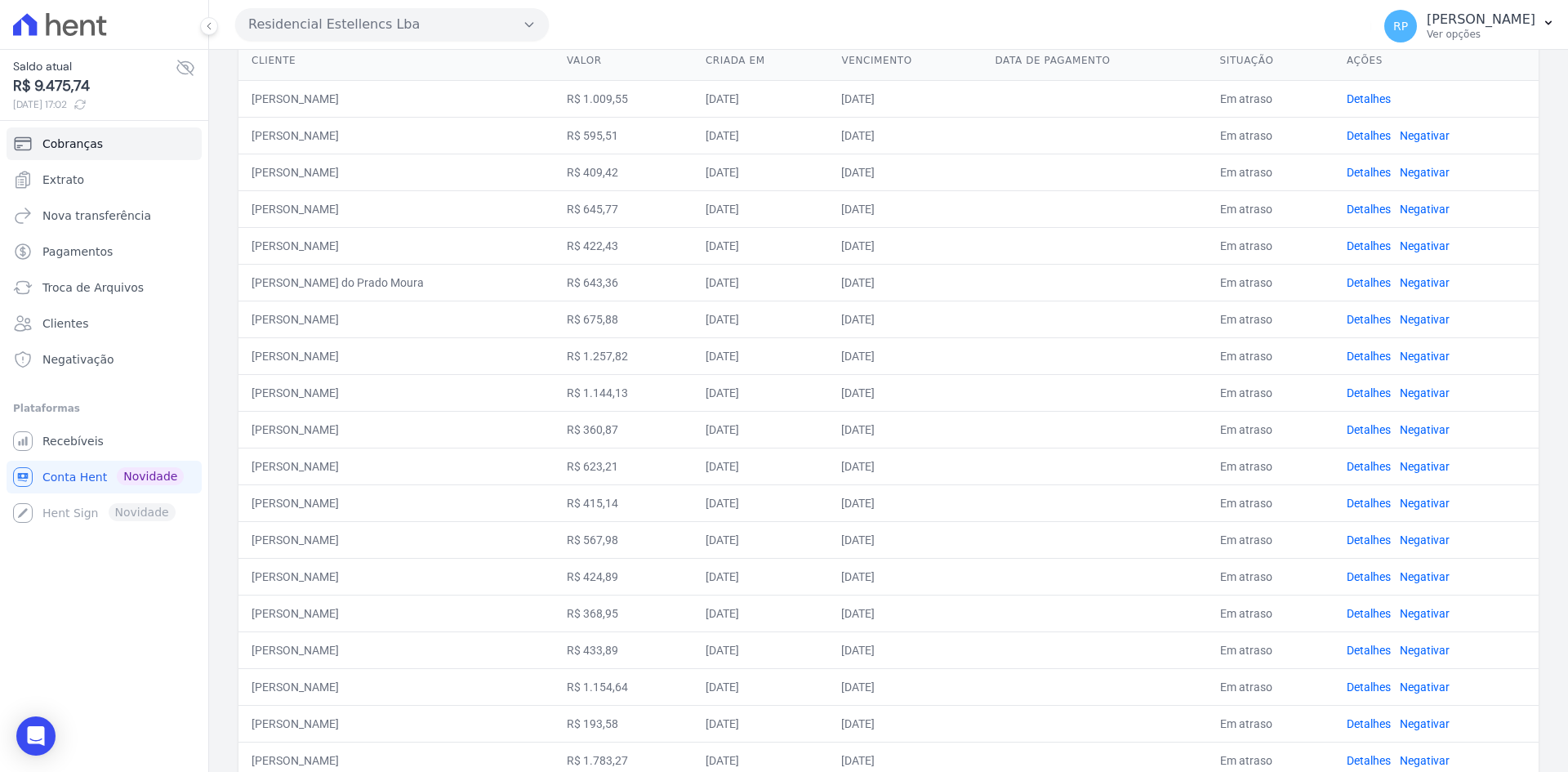
scroll to position [69, 0]
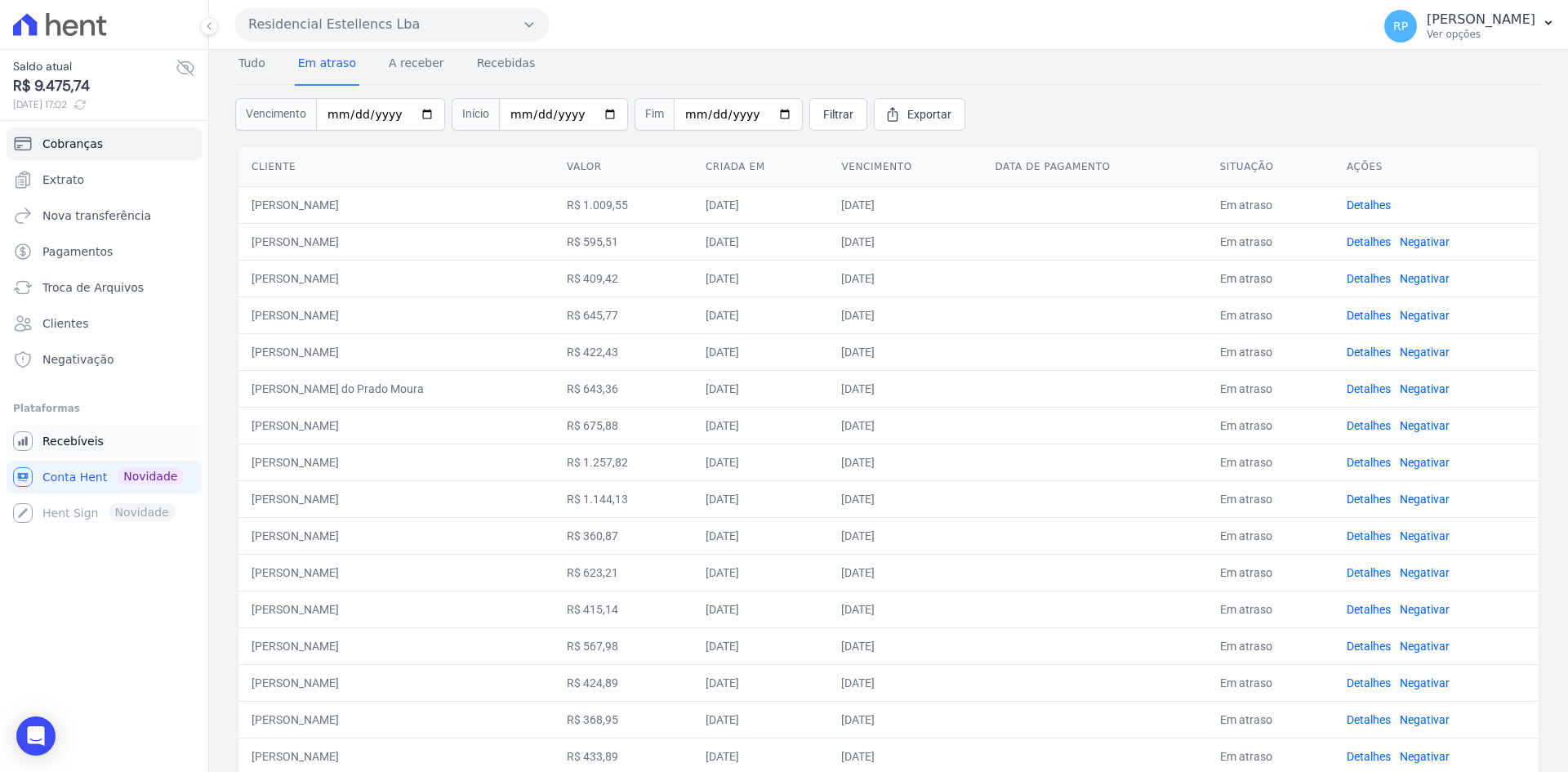
click at [65, 445] on span "Recebíveis" at bounding box center [73, 441] width 61 height 16
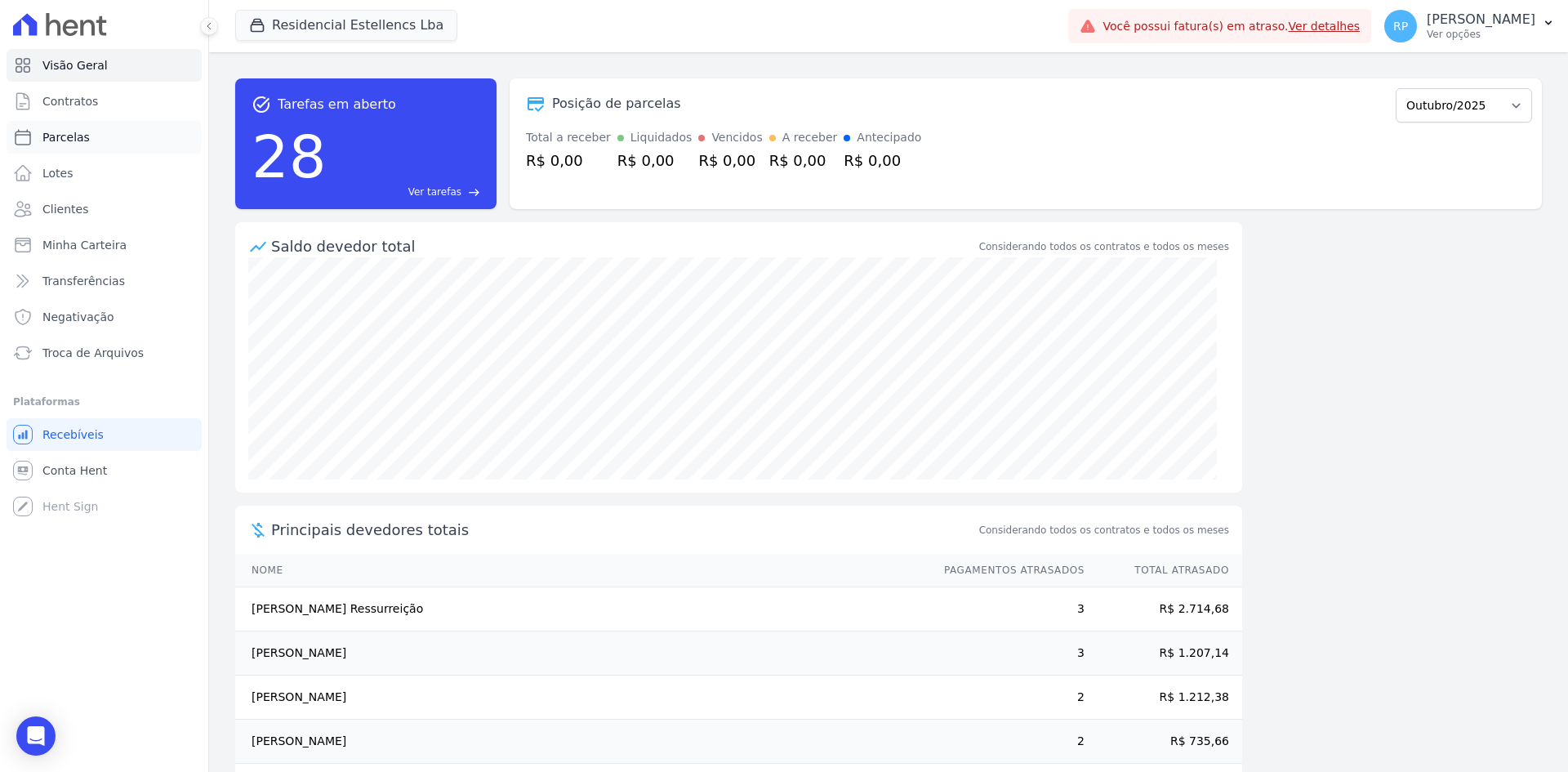
click at [77, 136] on span "Parcelas" at bounding box center [67, 136] width 48 height 16
select select
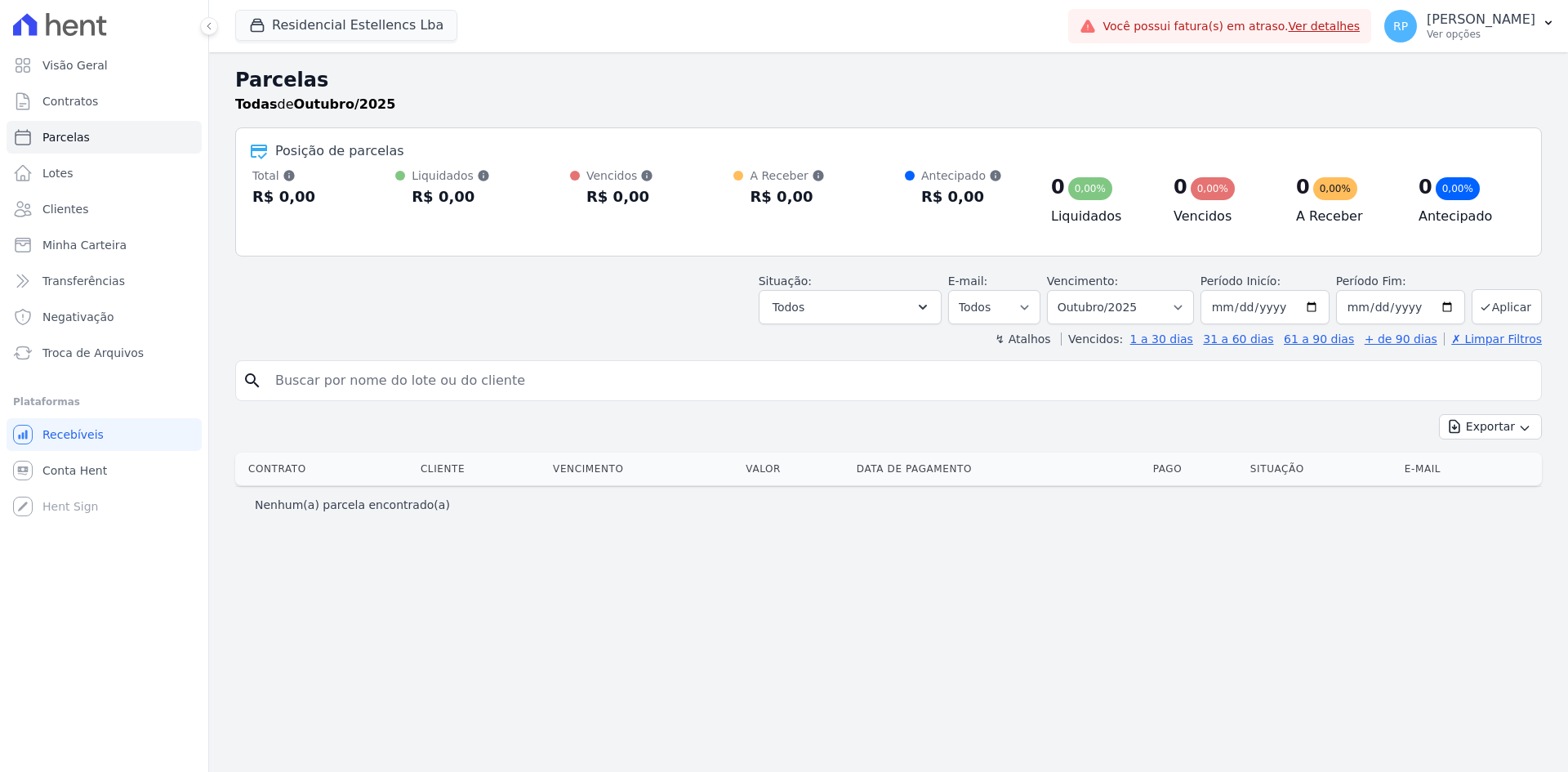
select select
click at [1191, 318] on select "Filtrar por período ──────── Todos os meses Março/2018 Abril/2018 Maio/2018 Jun…" at bounding box center [1120, 307] width 147 height 34
select select "09/2025"
click at [1070, 290] on select "Filtrar por período ──────── Todos os meses Março/2018 Abril/2018 Maio/2018 Jun…" at bounding box center [1120, 307] width 147 height 34
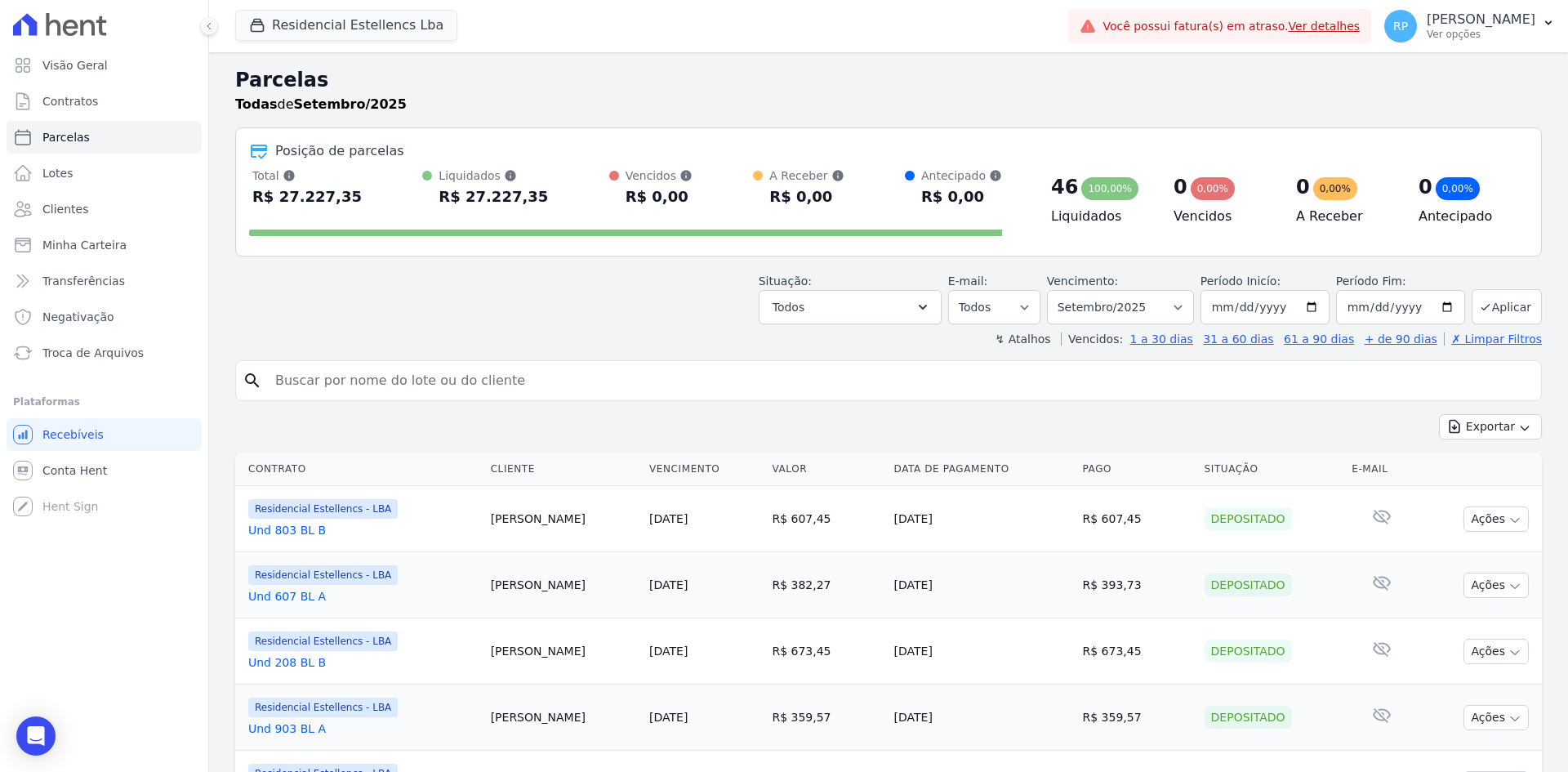
select select
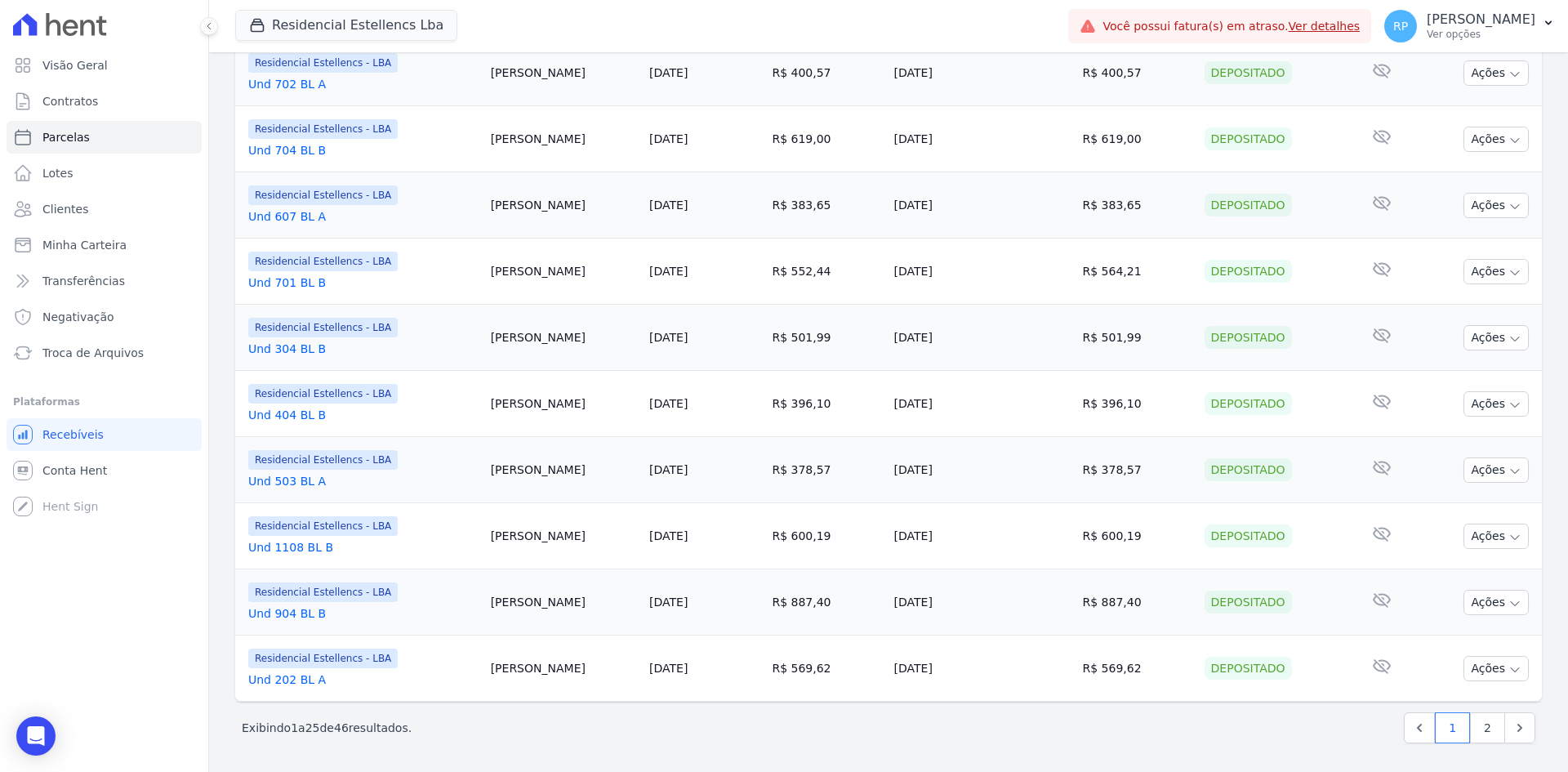
scroll to position [1439, 0]
click at [1474, 726] on link "2" at bounding box center [1487, 726] width 35 height 31
select select
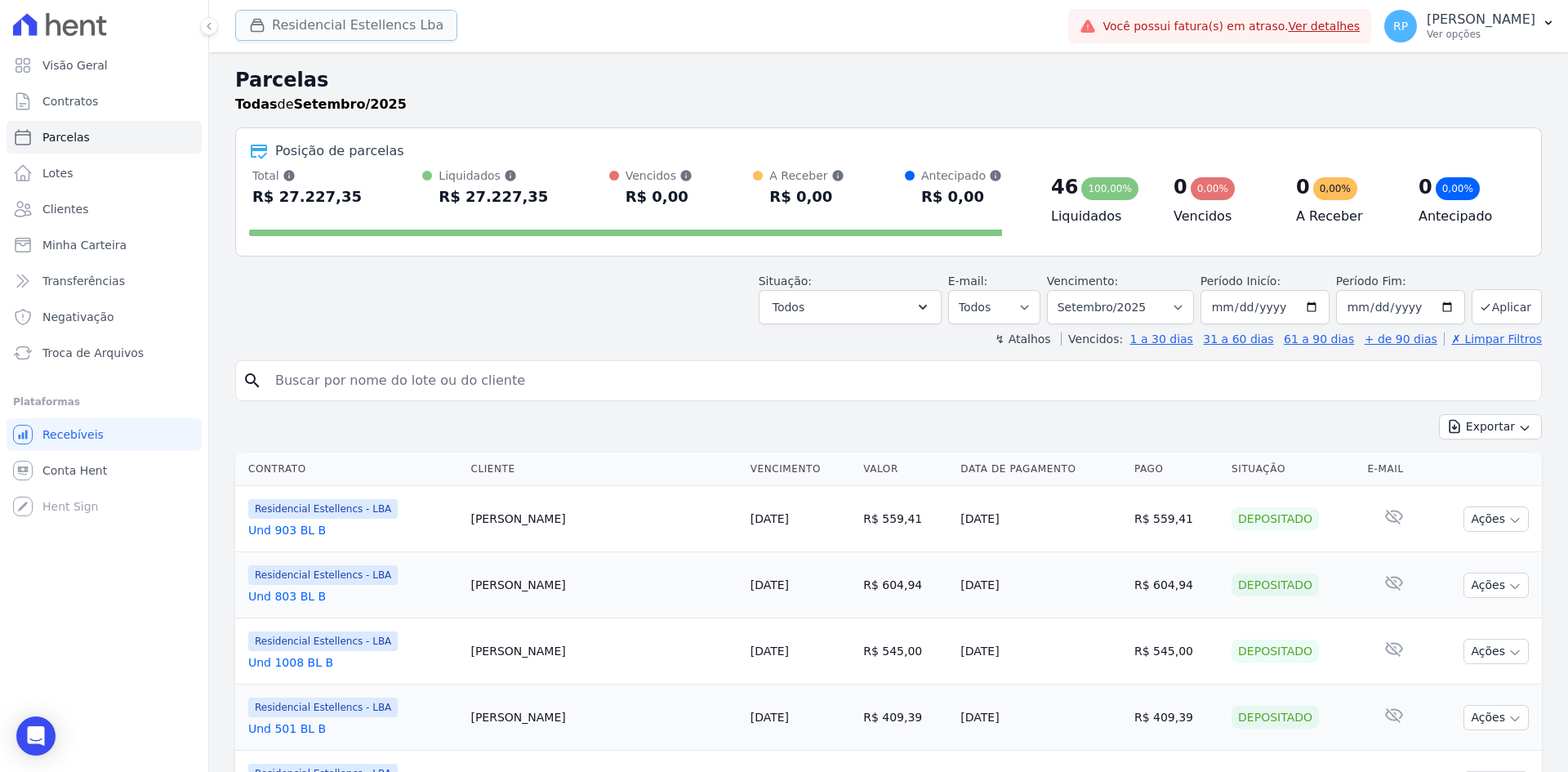
click at [389, 37] on button "Residencial Estellencs Lba" at bounding box center [345, 25] width 222 height 31
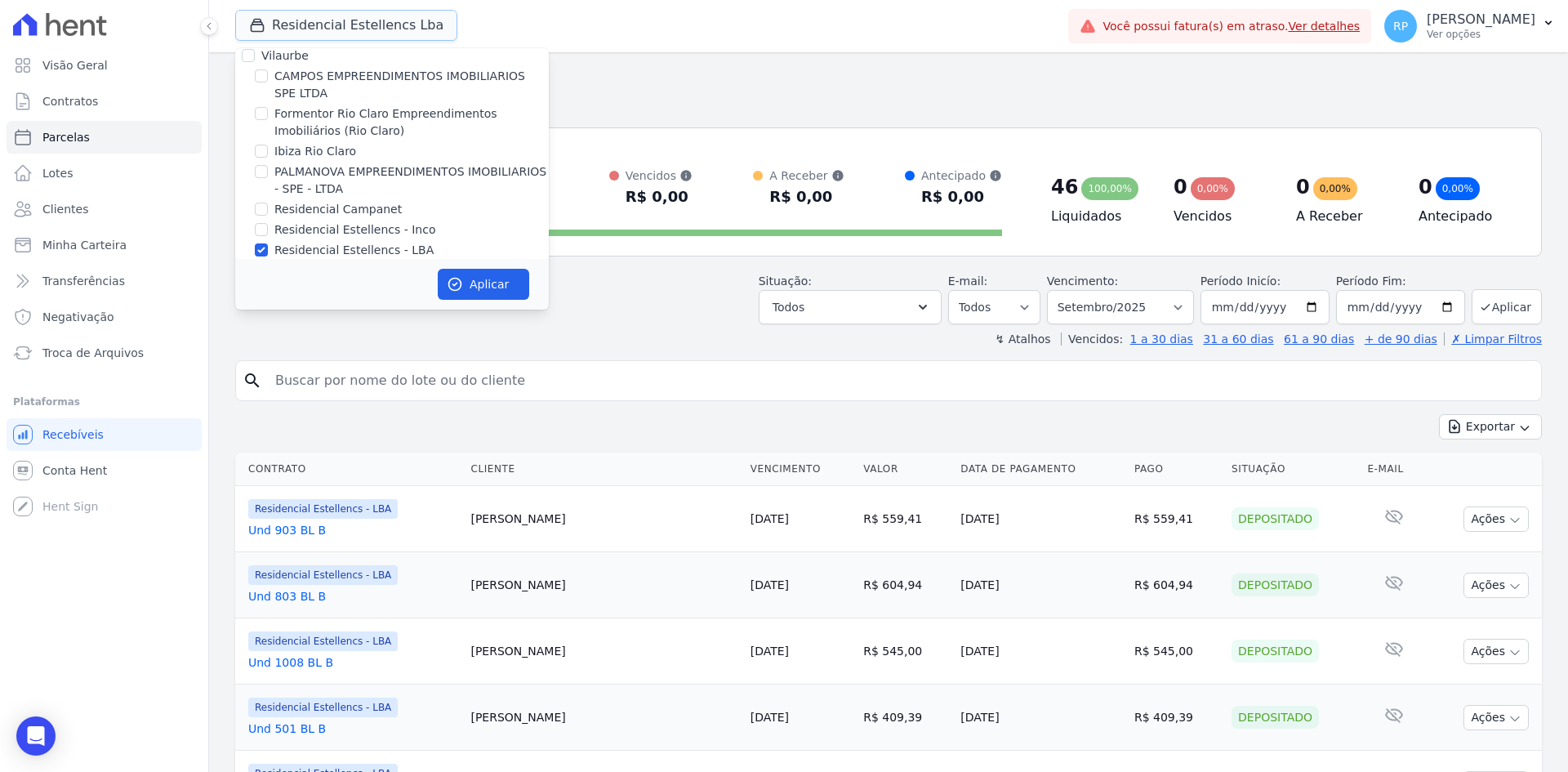
scroll to position [27, 0]
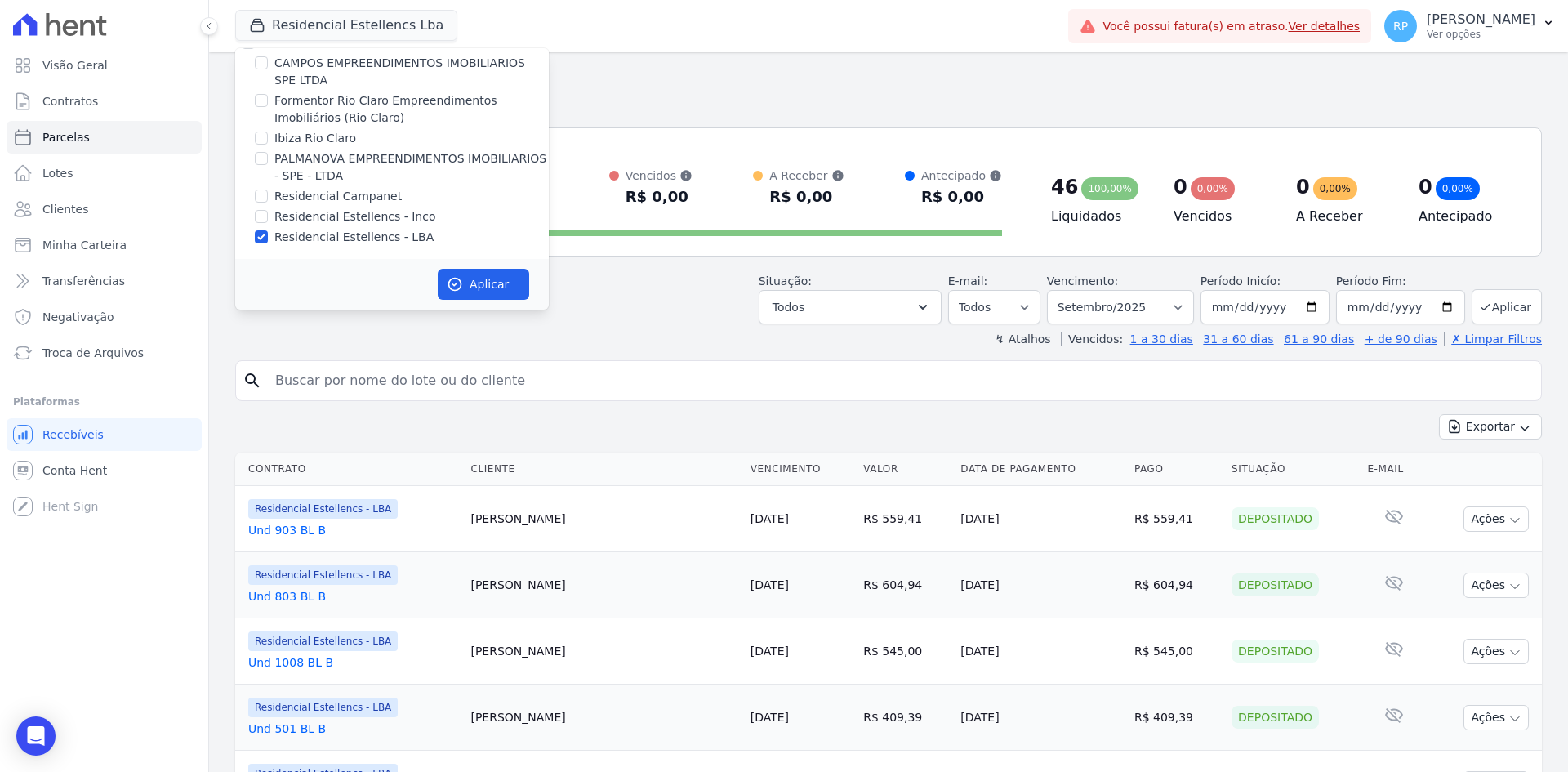
click at [318, 235] on label "Residencial Estellencs - LBA" at bounding box center [354, 238] width 159 height 17
click at [268, 235] on input "Residencial Estellencs - LBA" at bounding box center [261, 237] width 13 height 13
checkbox input "false"
click at [320, 139] on label "Ibiza Rio Claro" at bounding box center [316, 138] width 82 height 17
click at [268, 139] on input "Ibiza Rio Claro" at bounding box center [261, 138] width 13 height 13
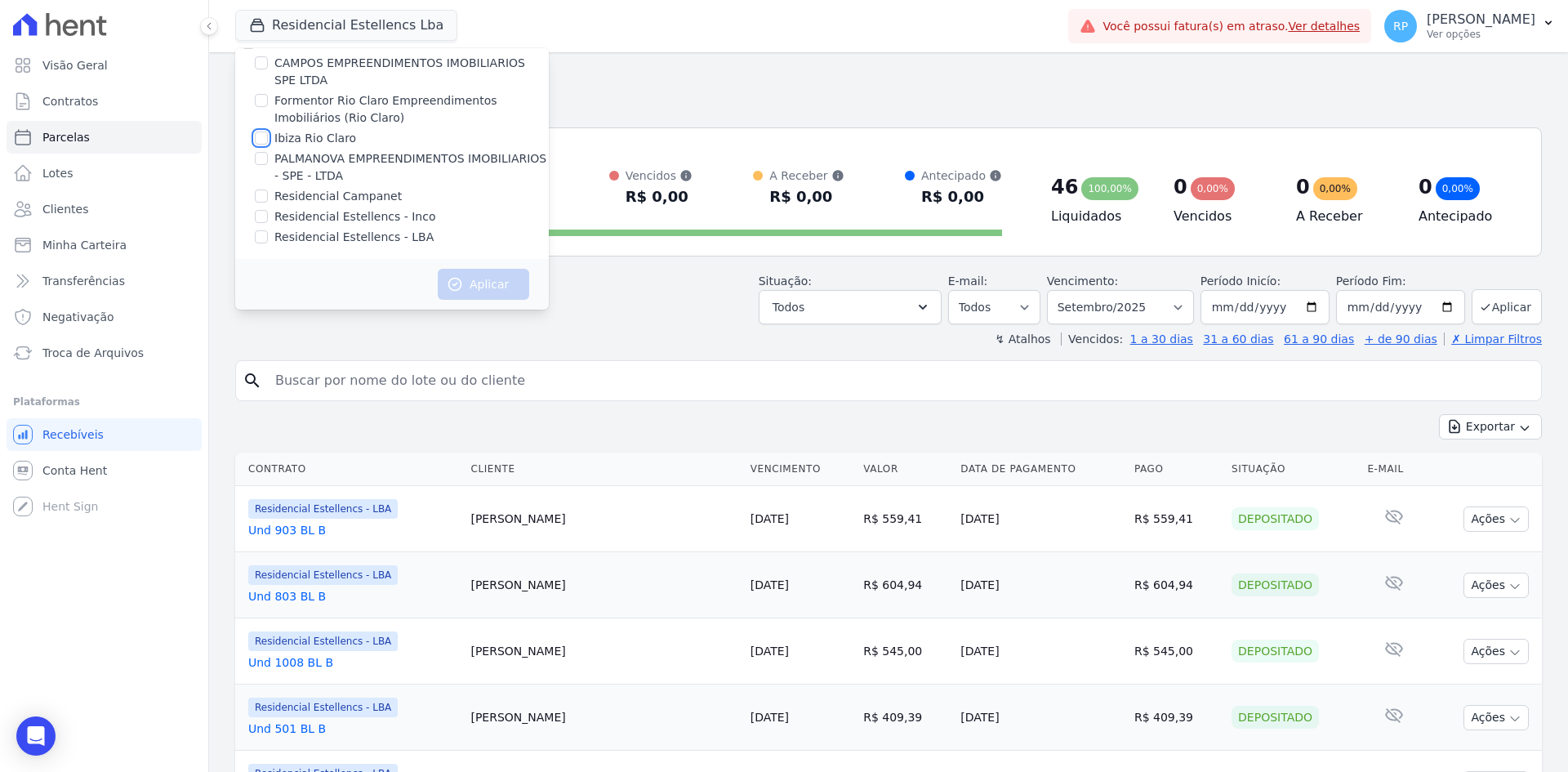
checkbox input "true"
click at [481, 278] on button "Aplicar" at bounding box center [484, 284] width 92 height 31
click at [489, 380] on input "search" at bounding box center [900, 381] width 1269 height 32
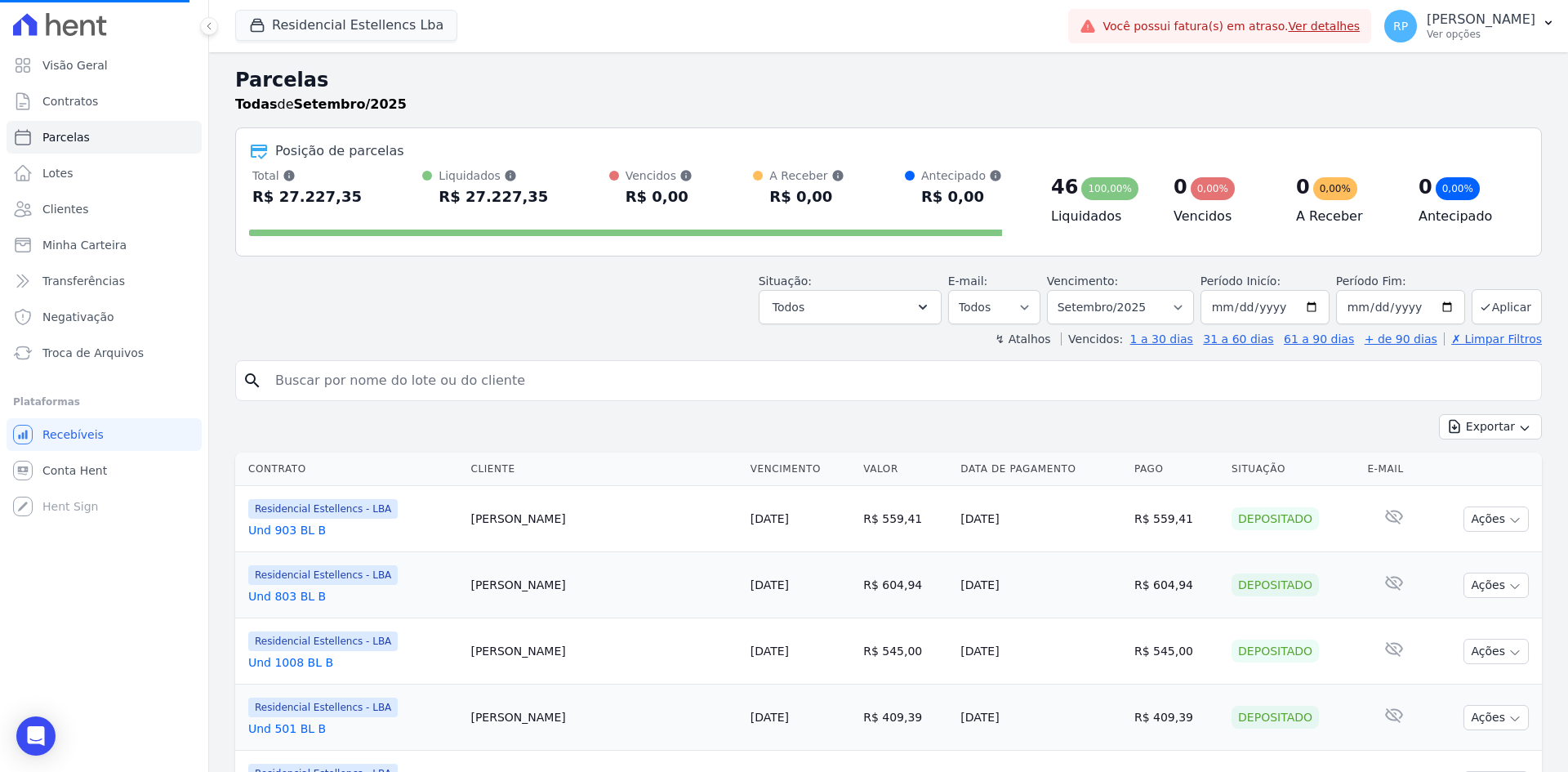
select select
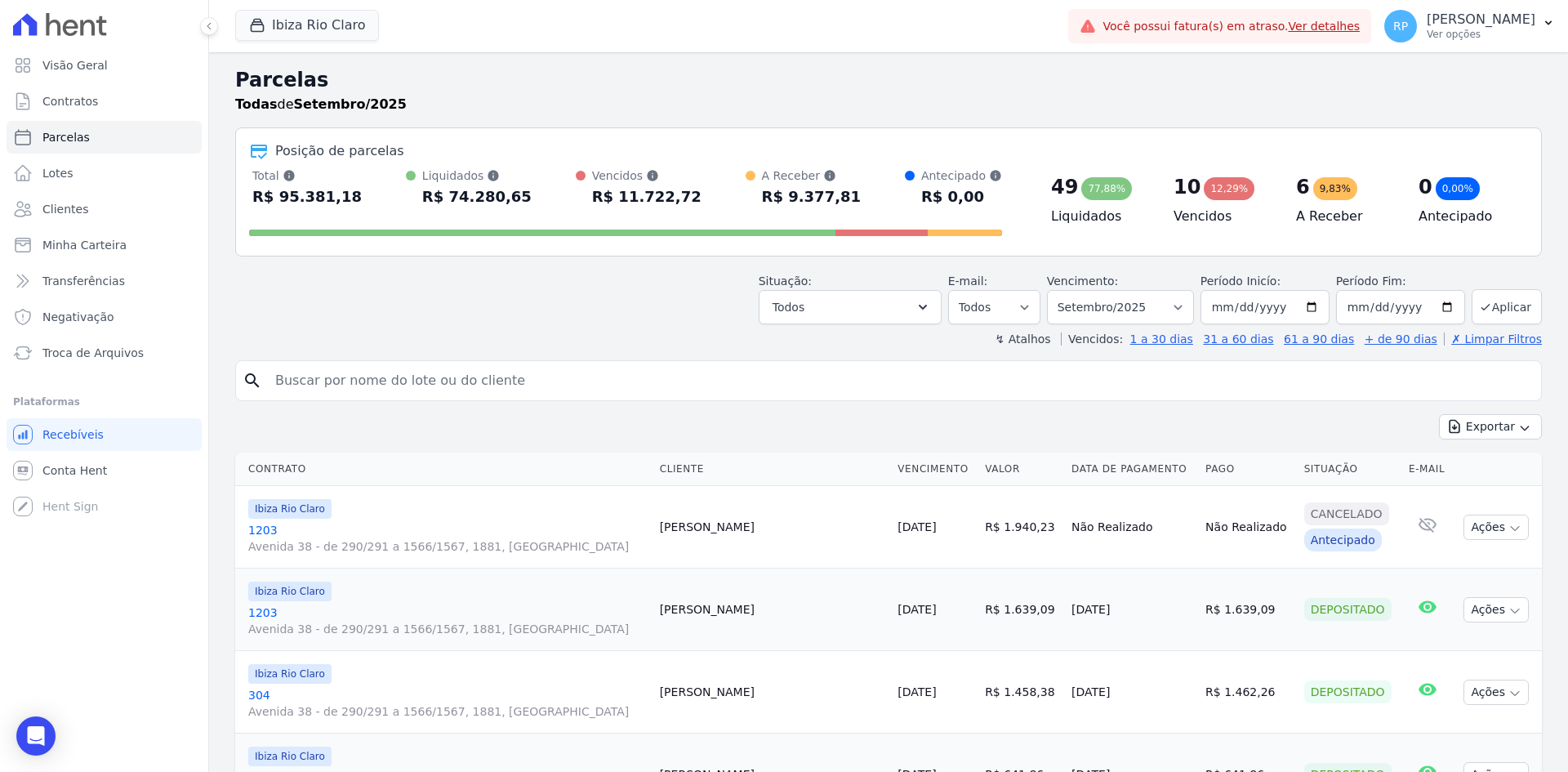
click at [455, 374] on input "search" at bounding box center [900, 381] width 1269 height 32
type input "[PERSON_NAME]"
select select
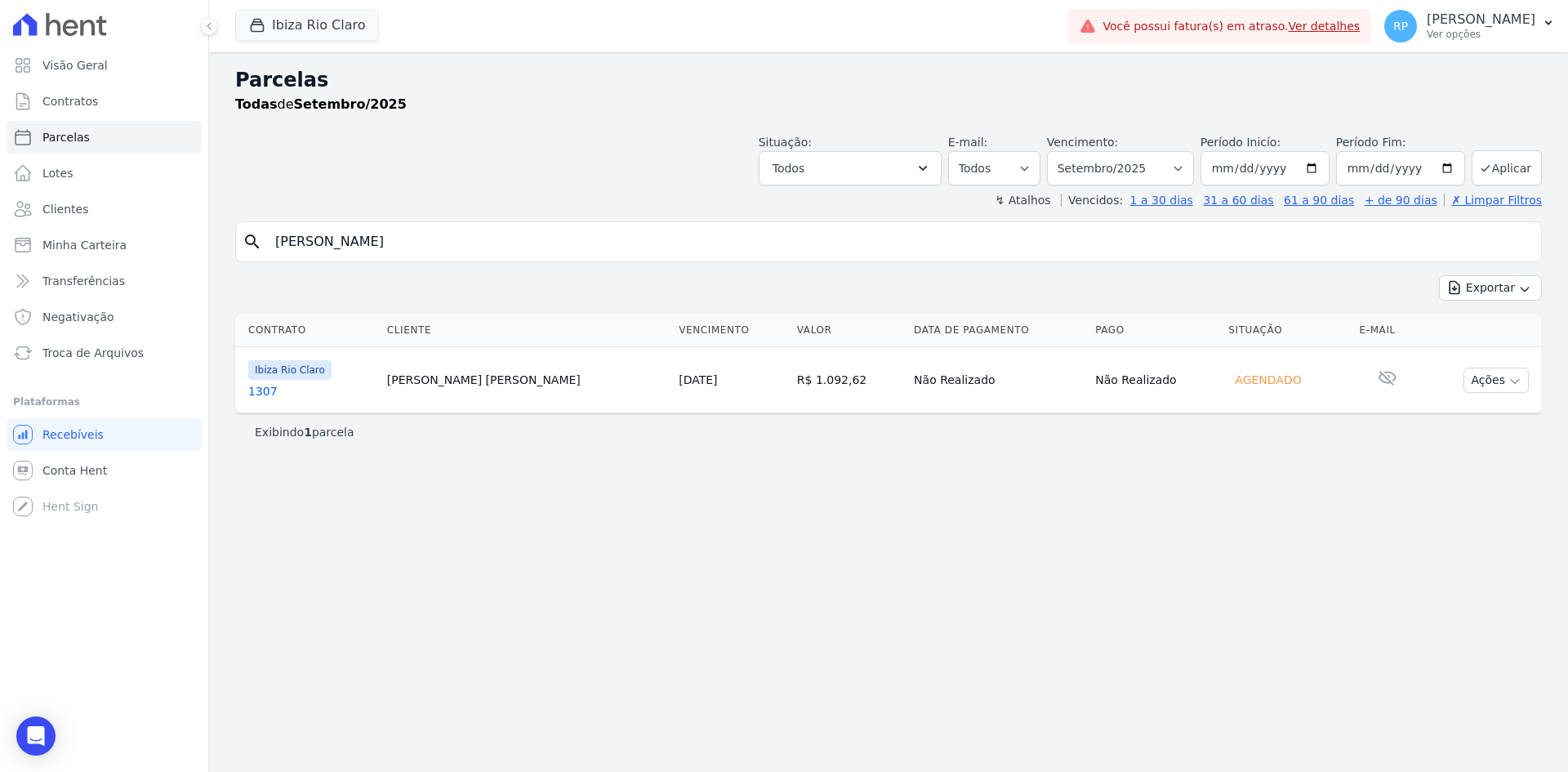
drag, startPoint x: 408, startPoint y: 379, endPoint x: 596, endPoint y: 370, distance: 188.2
click at [596, 370] on tr "Ibiza Rio Claro 1307 [PERSON_NAME] [PERSON_NAME] [DATE] R$ 1.092,62 Não Realiza…" at bounding box center [888, 380] width 1307 height 66
click at [929, 460] on div "Parcelas Todas de Setembro/2025 Situação: Agendado Em Aberto Pago Processando C…" at bounding box center [889, 412] width 1359 height 720
click at [75, 464] on span "Conta Hent" at bounding box center [75, 469] width 65 height 16
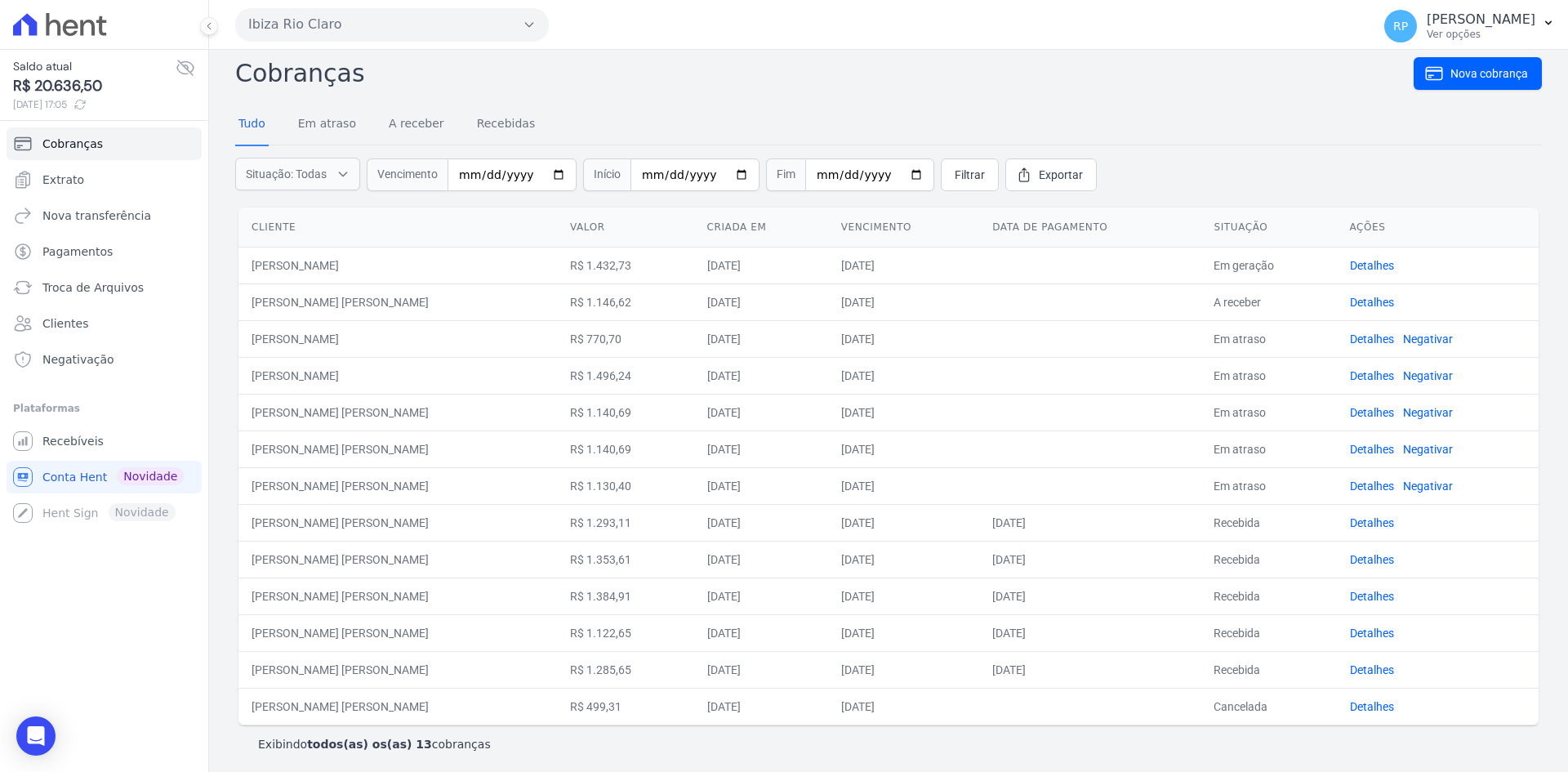
scroll to position [14, 0]
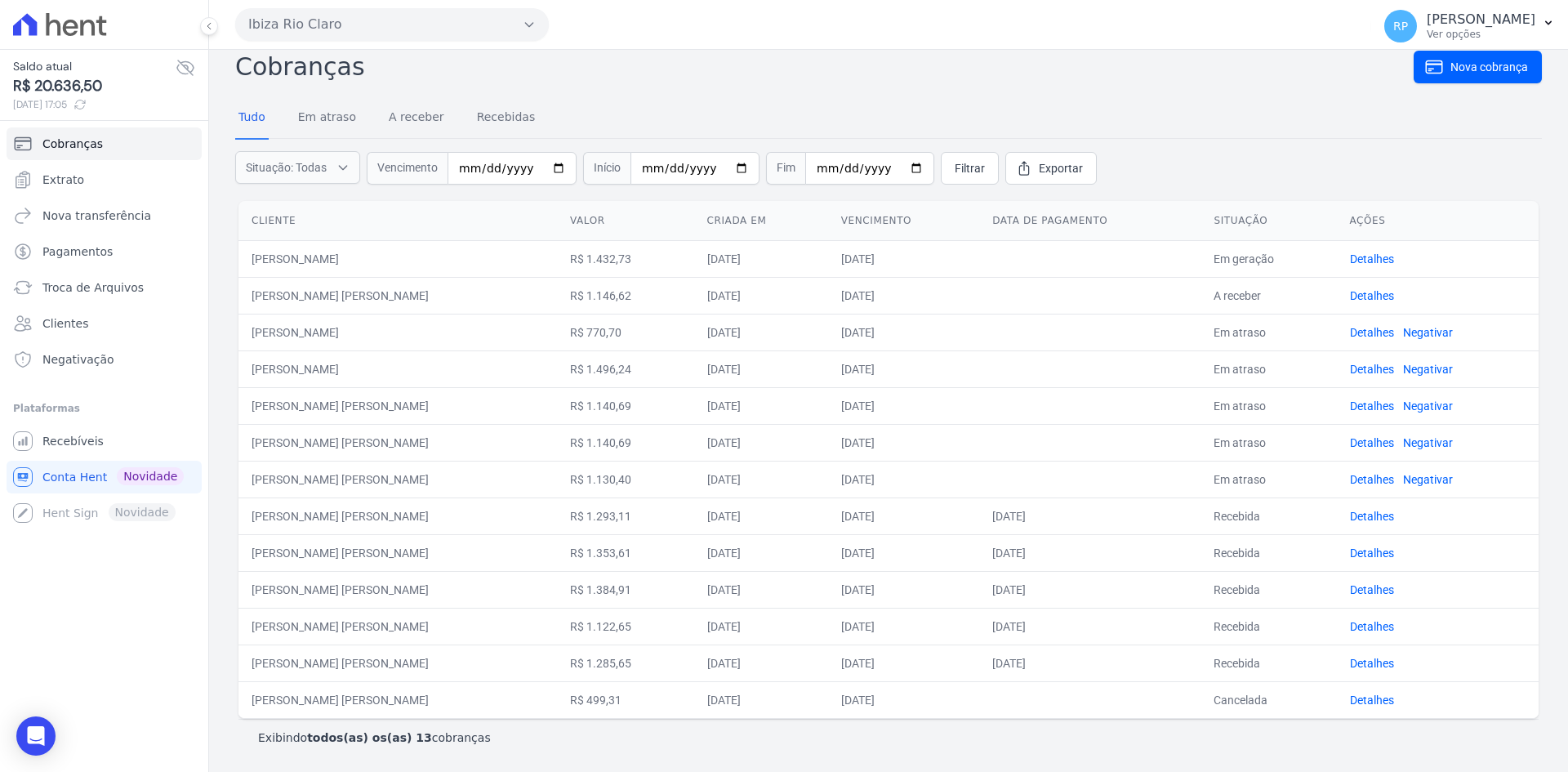
drag, startPoint x: 279, startPoint y: 625, endPoint x: 989, endPoint y: 605, distance: 710.3
click at [1035, 633] on tr "[PERSON_NAME] [PERSON_NAME] R$ 1.122,65 [DATE] [DATE] [DATE] Recebida Detalhes" at bounding box center [889, 626] width 1300 height 37
click at [981, 379] on td at bounding box center [1090, 368] width 221 height 37
drag, startPoint x: 296, startPoint y: 620, endPoint x: 416, endPoint y: 629, distance: 120.3
click at [416, 629] on td "[PERSON_NAME] [PERSON_NAME]" at bounding box center [398, 626] width 319 height 37
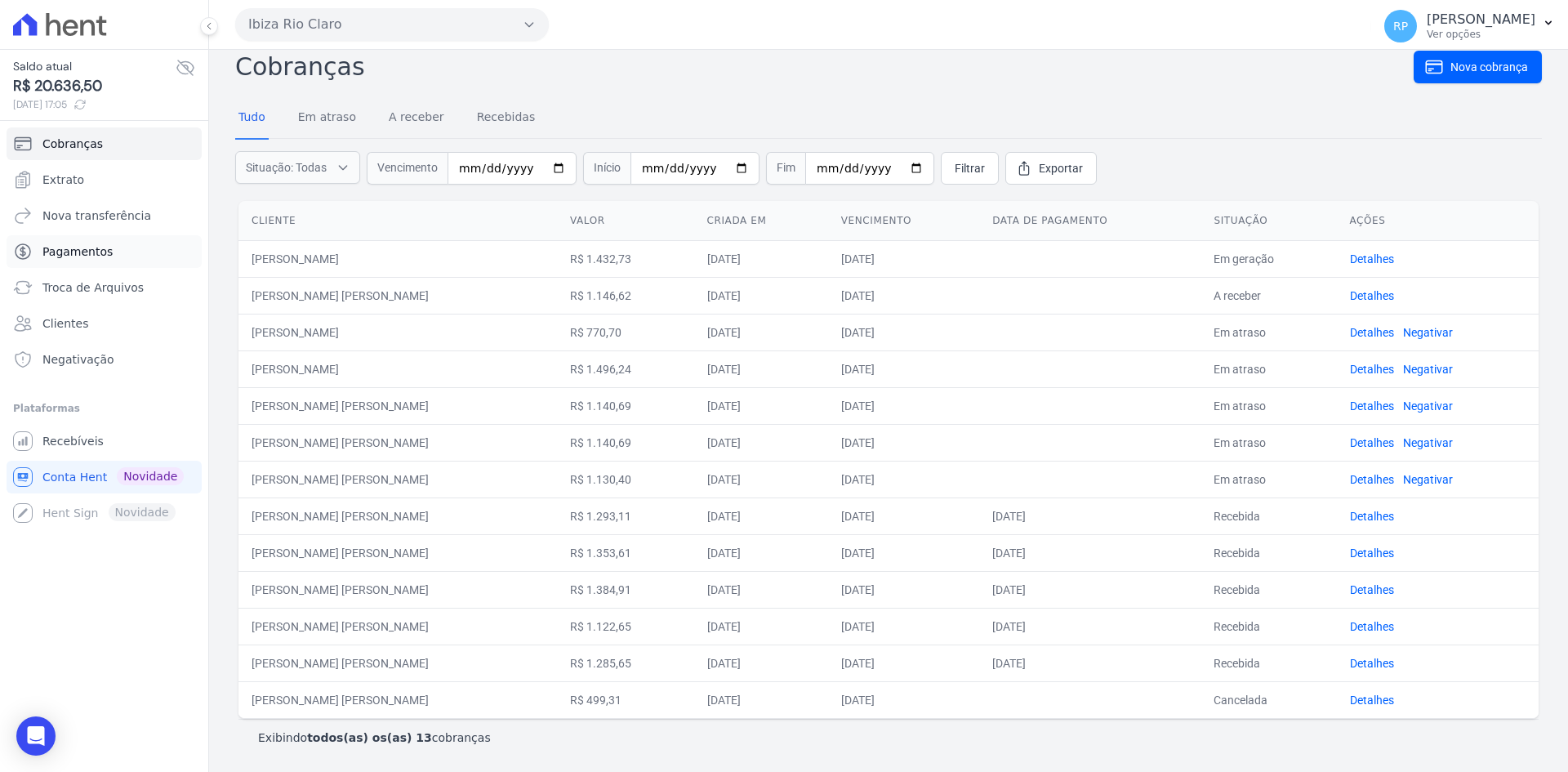
click at [87, 243] on span "Pagamentos" at bounding box center [78, 251] width 71 height 16
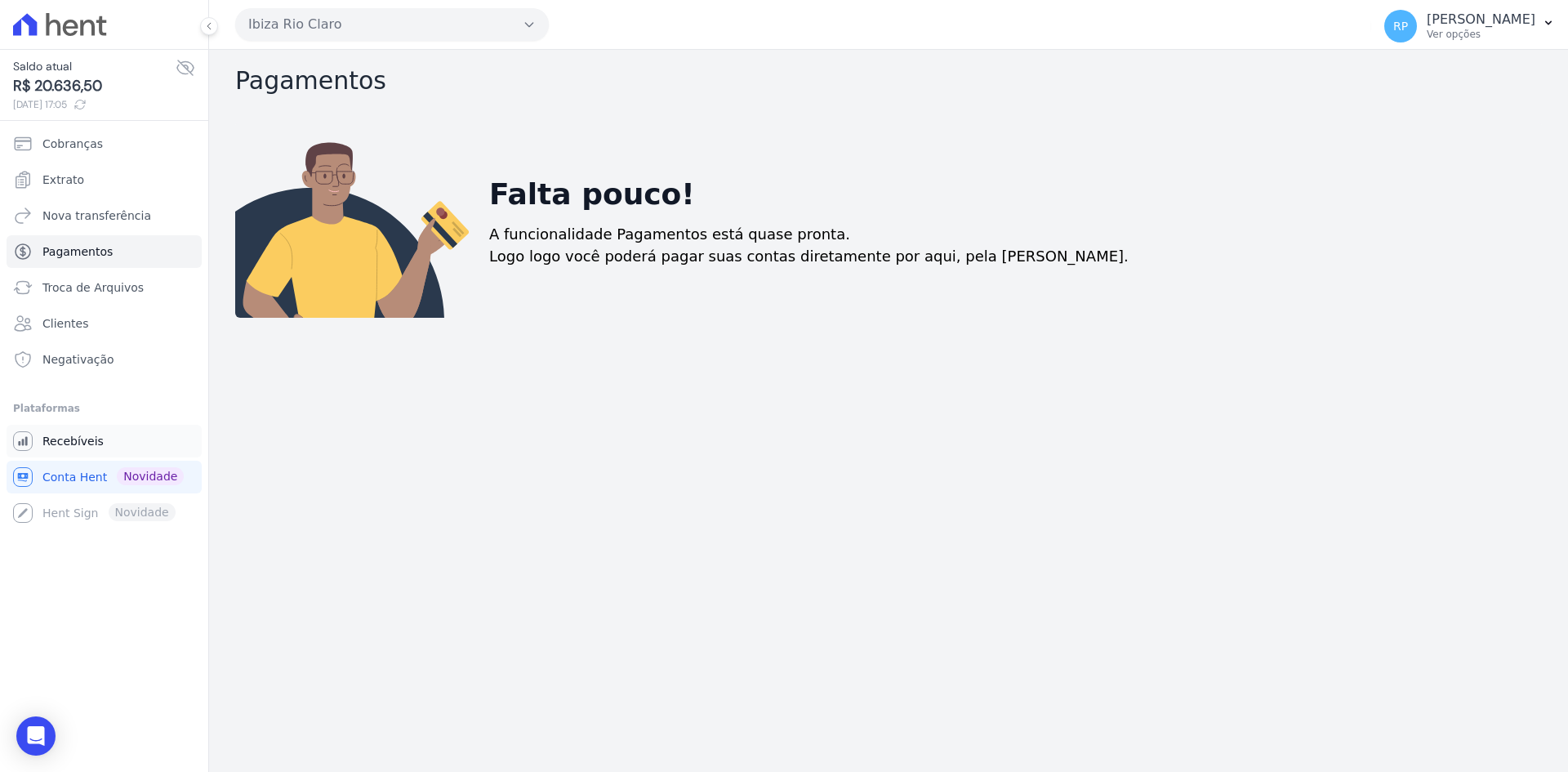
click at [81, 438] on span "Recebíveis" at bounding box center [73, 441] width 61 height 16
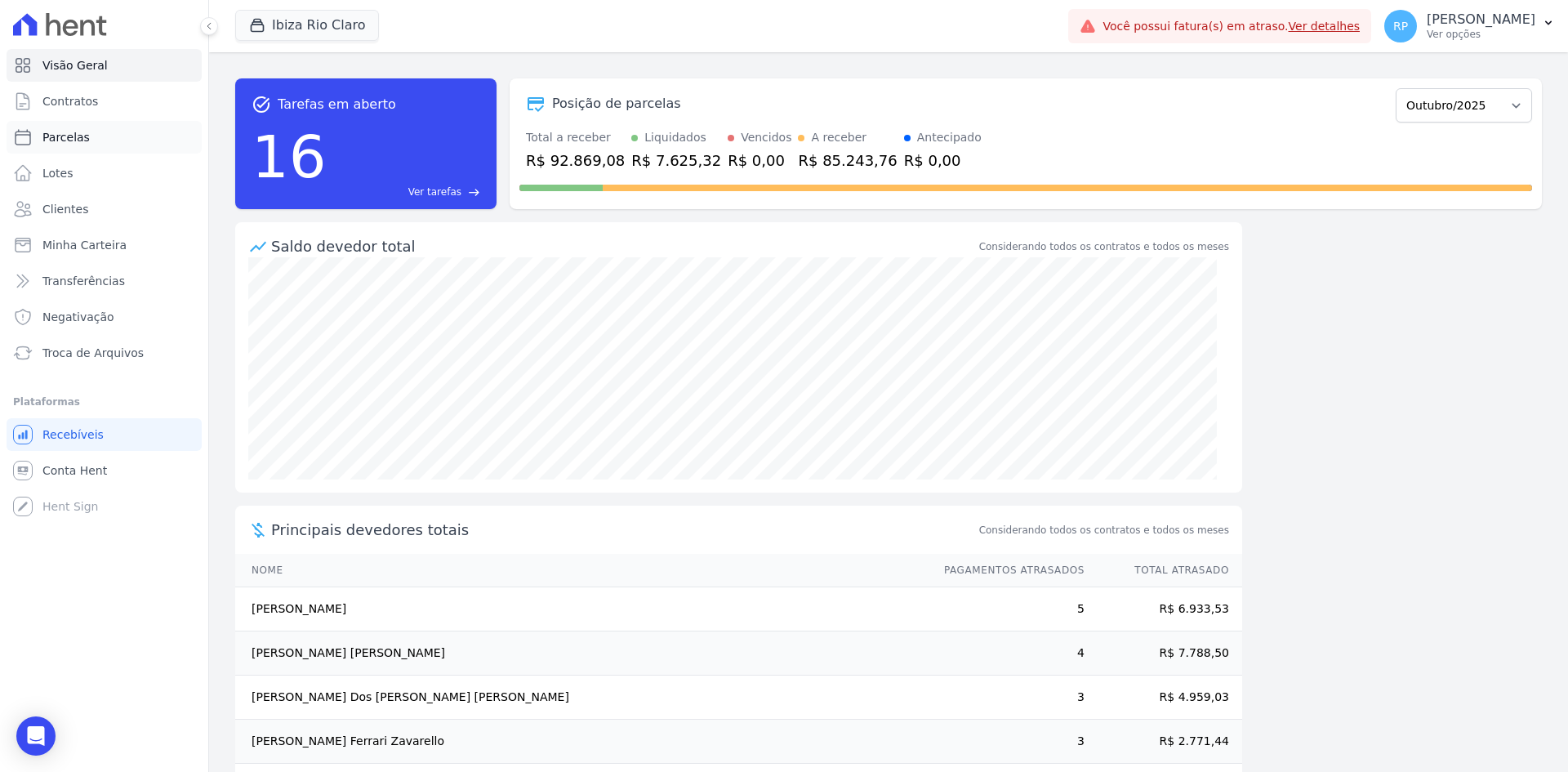
click at [49, 136] on span "Parcelas" at bounding box center [67, 136] width 48 height 16
select select
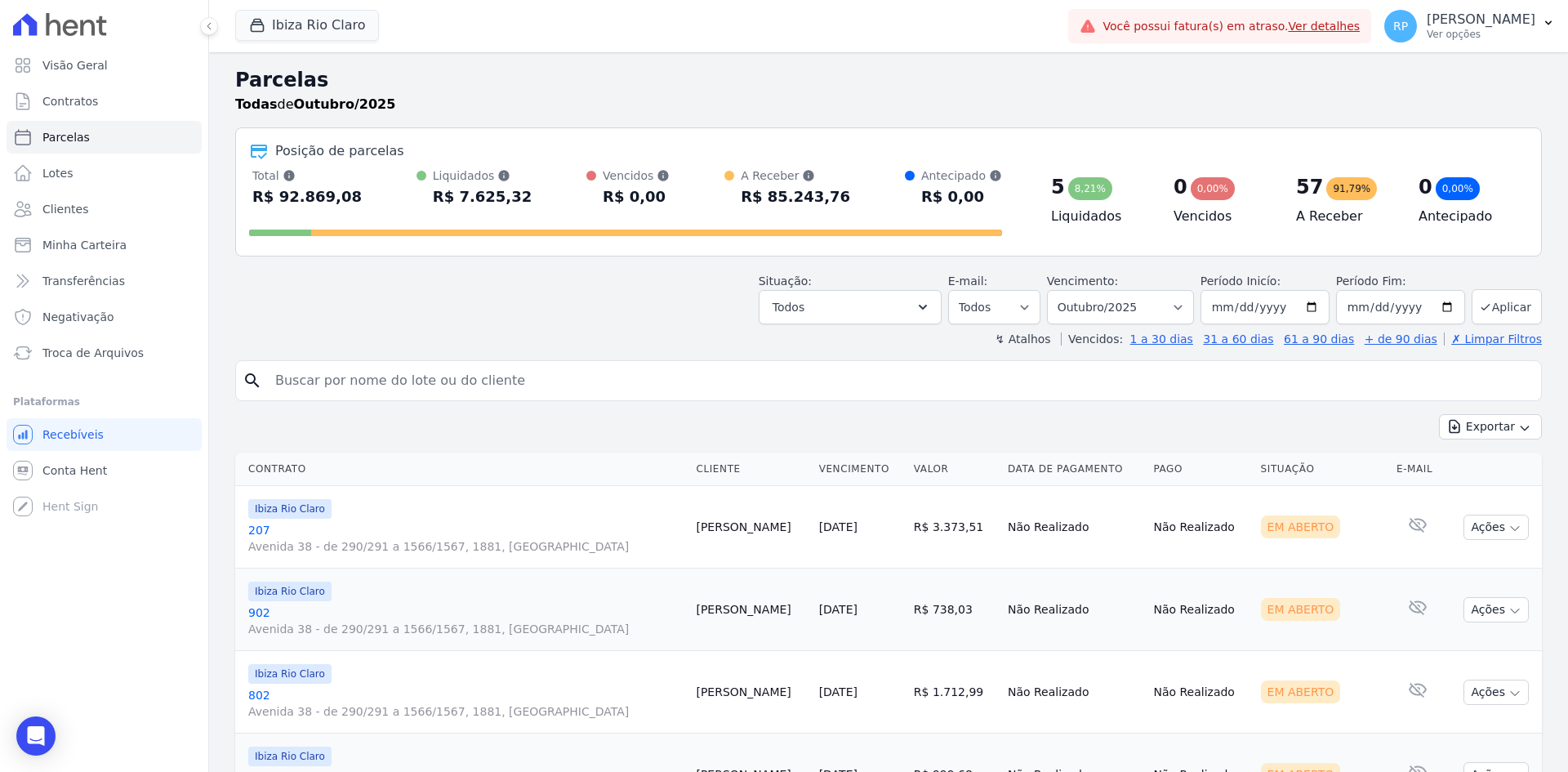
click at [744, 381] on input "search" at bounding box center [900, 381] width 1269 height 32
type input "[PERSON_NAME]"
select select
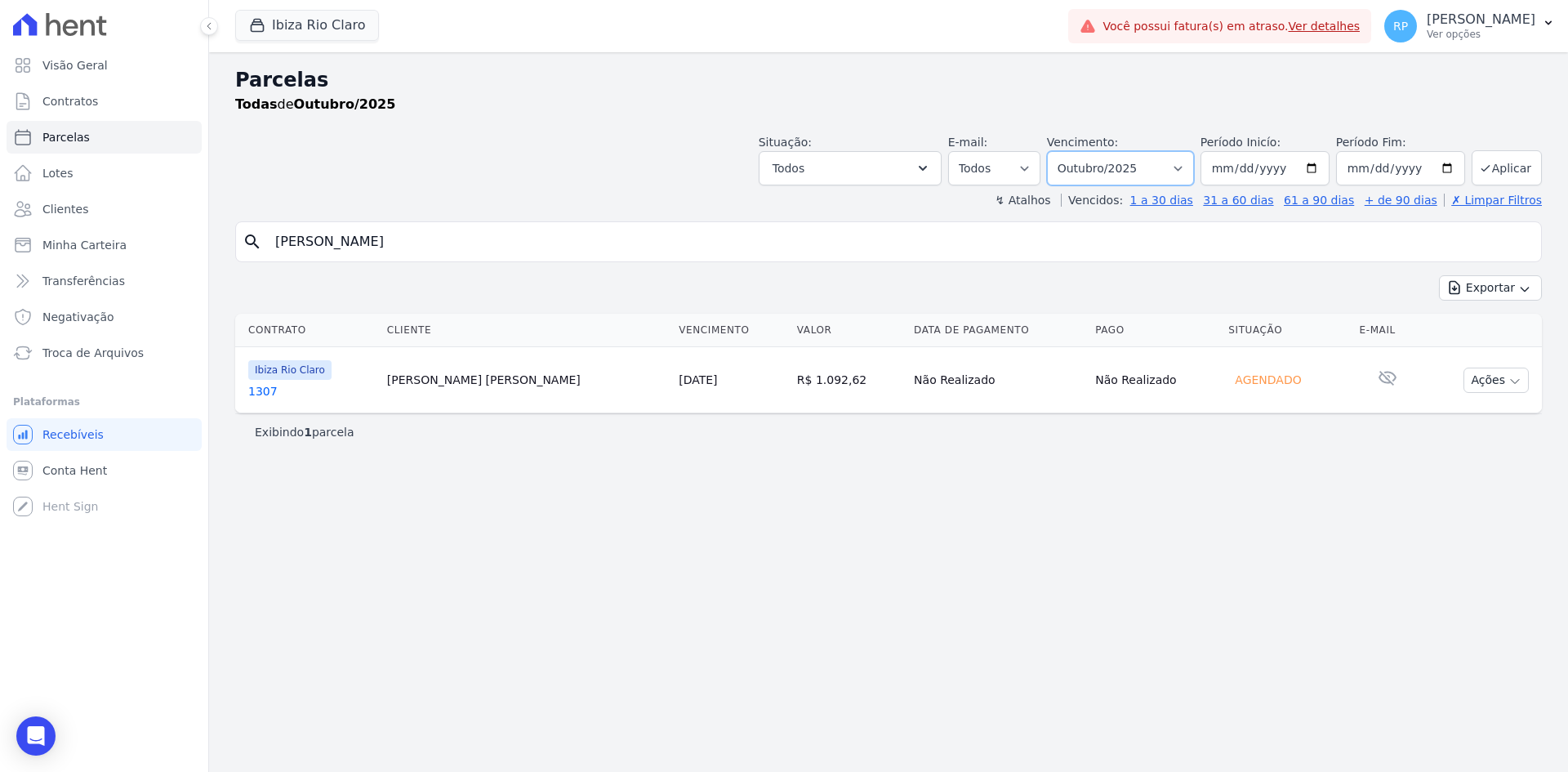
click at [1194, 174] on select "Filtrar por período ──────── Todos os meses Abril/2023 Maio/2023 Junho/2023 Jul…" at bounding box center [1120, 168] width 147 height 34
select select "09/2025"
click at [1070, 151] on select "Filtrar por período ──────── Todos os meses Abril/2023 Maio/2023 Junho/2023 Jul…" at bounding box center [1120, 168] width 147 height 34
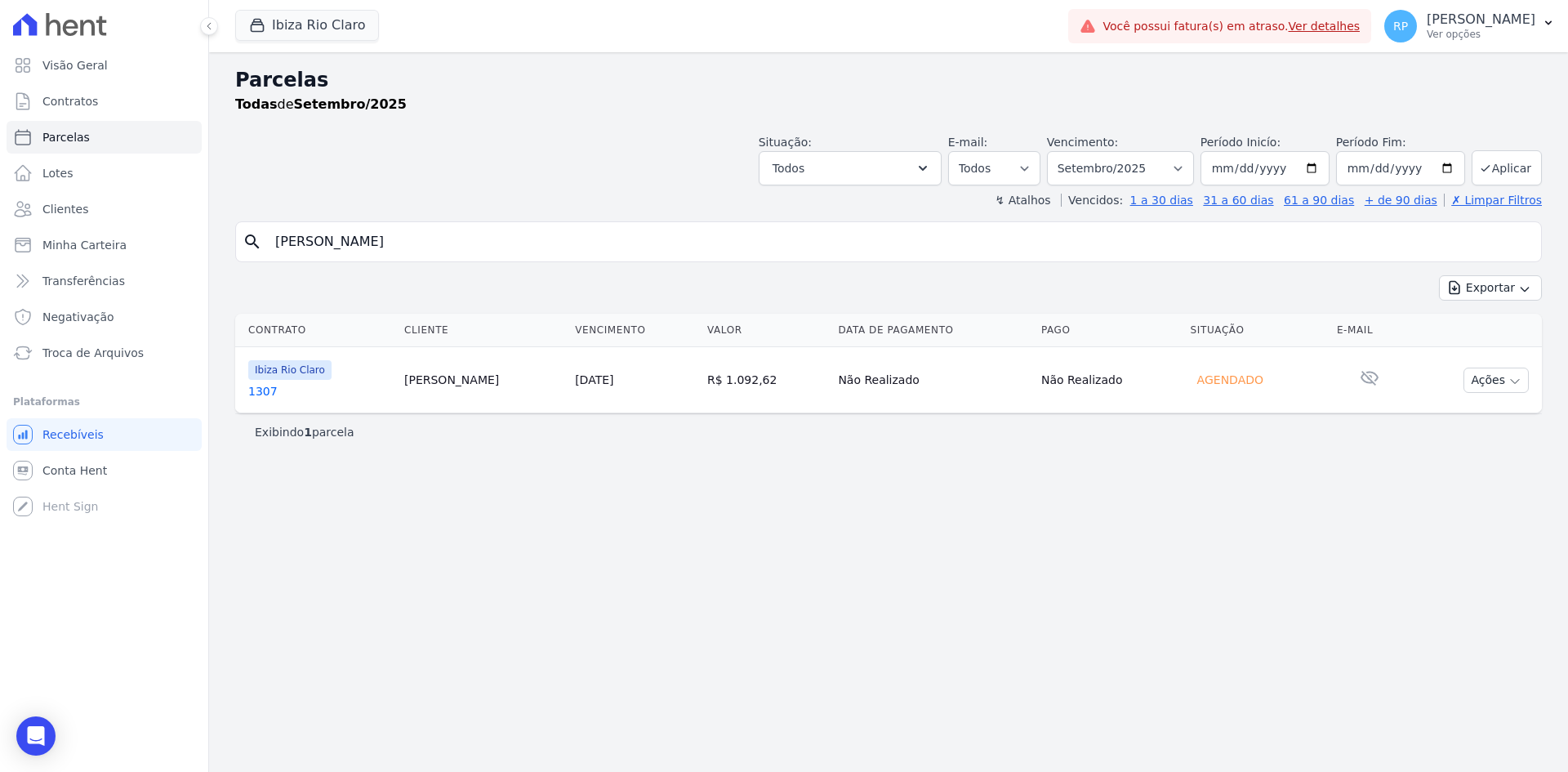
select select
click at [1193, 163] on select "Filtrar por período ──────── Todos os meses Abril/2023 Maio/2023 Junho/2023 Jul…" at bounding box center [1120, 168] width 147 height 34
select select "06/2025"
click at [1070, 151] on select "Filtrar por período ──────── Todos os meses Abril/2023 Maio/2023 Junho/2023 Jul…" at bounding box center [1120, 168] width 147 height 34
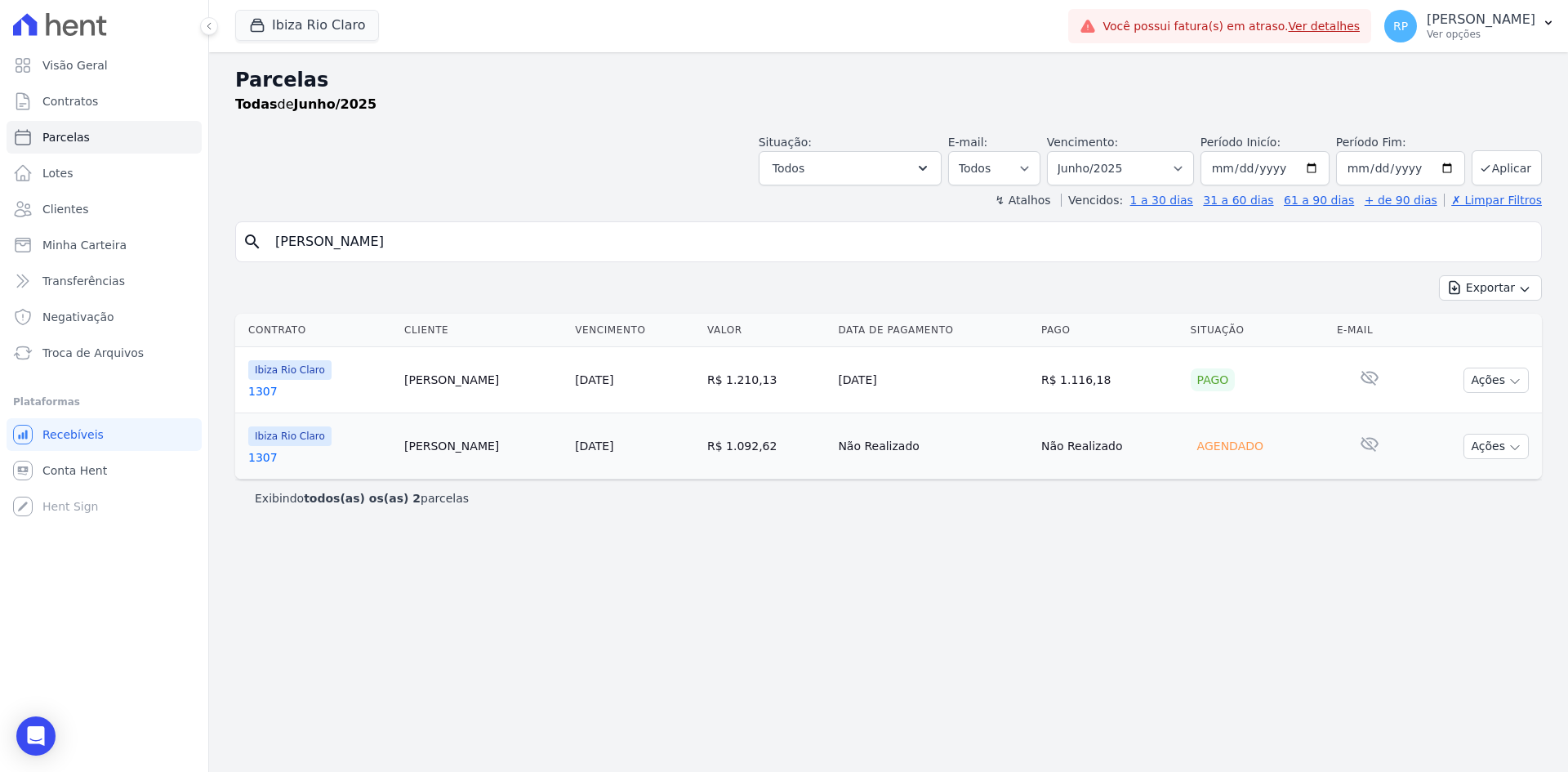
select select
click at [1194, 166] on select "Filtrar por período ──────── Todos os meses Abril/2023 Maio/2023 Junho/2023 Jul…" at bounding box center [1120, 168] width 147 height 34
click at [697, 542] on div "Parcelas Todas de Junho/2025 Situação: Agendado Em Aberto Pago Processando Canc…" at bounding box center [889, 412] width 1359 height 720
click at [1194, 167] on select "Filtrar por período ──────── Todos os meses Abril/2023 Maio/2023 Junho/2023 Jul…" at bounding box center [1120, 168] width 147 height 34
drag, startPoint x: 383, startPoint y: 246, endPoint x: 213, endPoint y: 227, distance: 171.1
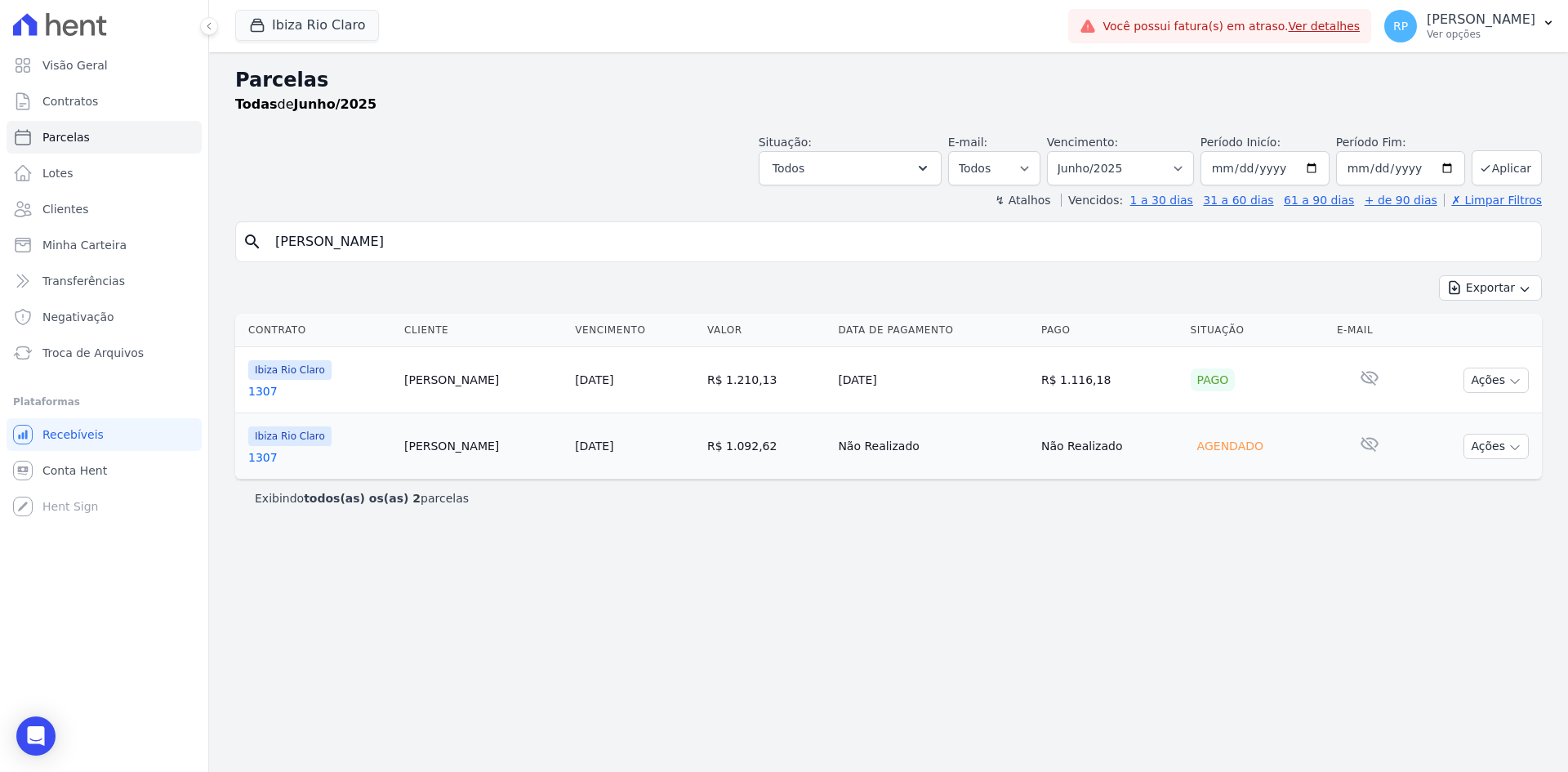
click at [213, 227] on div "Parcelas Todas de Junho/2025 Situação: Agendado Em Aberto Pago Processando Canc…" at bounding box center [889, 412] width 1359 height 720
drag, startPoint x: 1198, startPoint y: 162, endPoint x: 1189, endPoint y: 182, distance: 21.9
click at [1194, 162] on select "Filtrar por período ──────── Todos os meses Abril/2023 Maio/2023 Junho/2023 Jul…" at bounding box center [1120, 168] width 147 height 34
select select "09/2025"
click at [1070, 151] on select "Filtrar por período ──────── Todos os meses Abril/2023 Maio/2023 Junho/2023 Jul…" at bounding box center [1120, 168] width 147 height 34
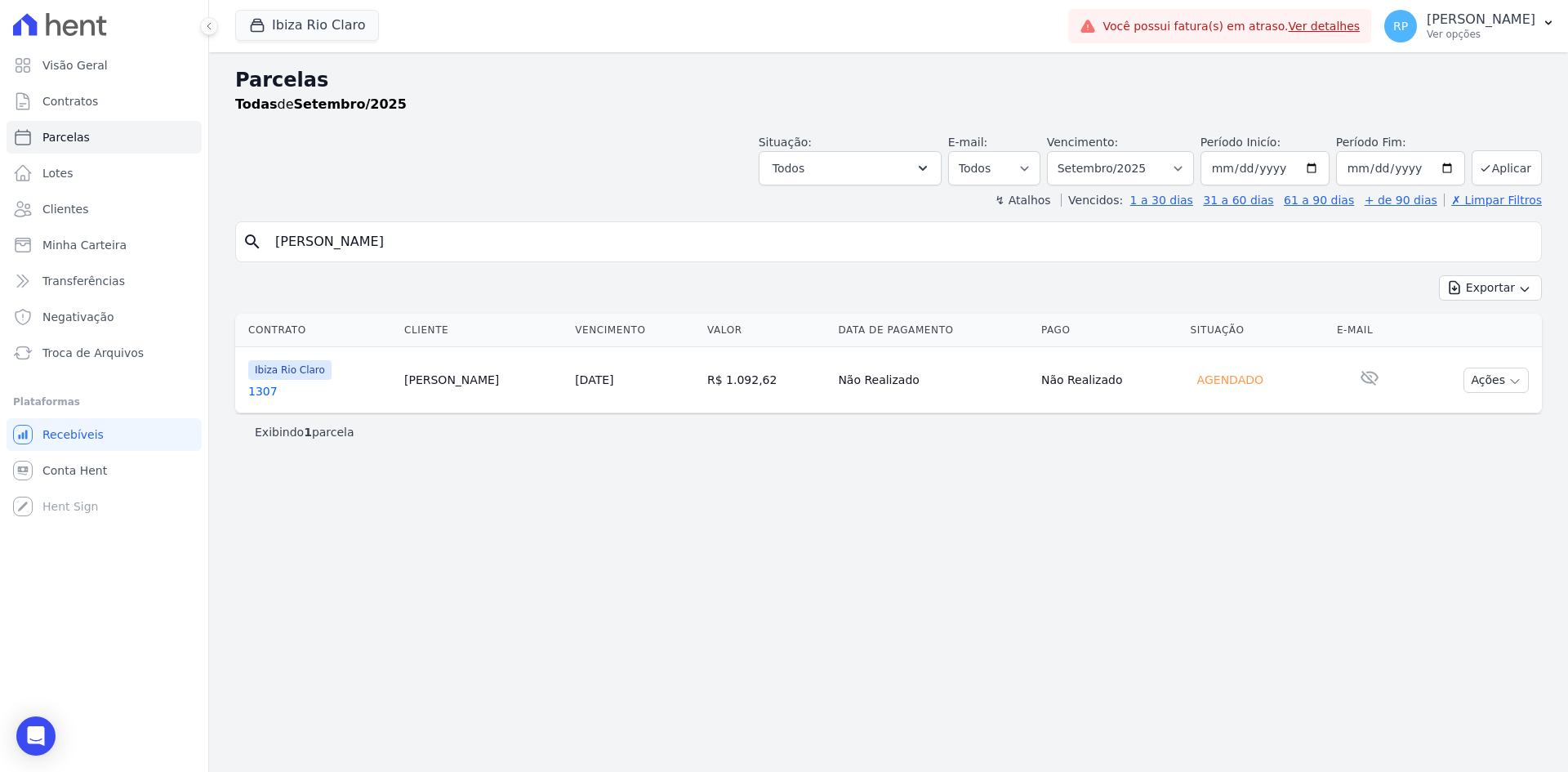
select select
drag, startPoint x: 328, startPoint y: 231, endPoint x: 209, endPoint y: 235, distance: 119.1
click at [209, 235] on div "Parcelas Todas de Setembro/2025 Situação: Agendado Em Aberto Pago Processando C…" at bounding box center [889, 412] width 1359 height 720
select select
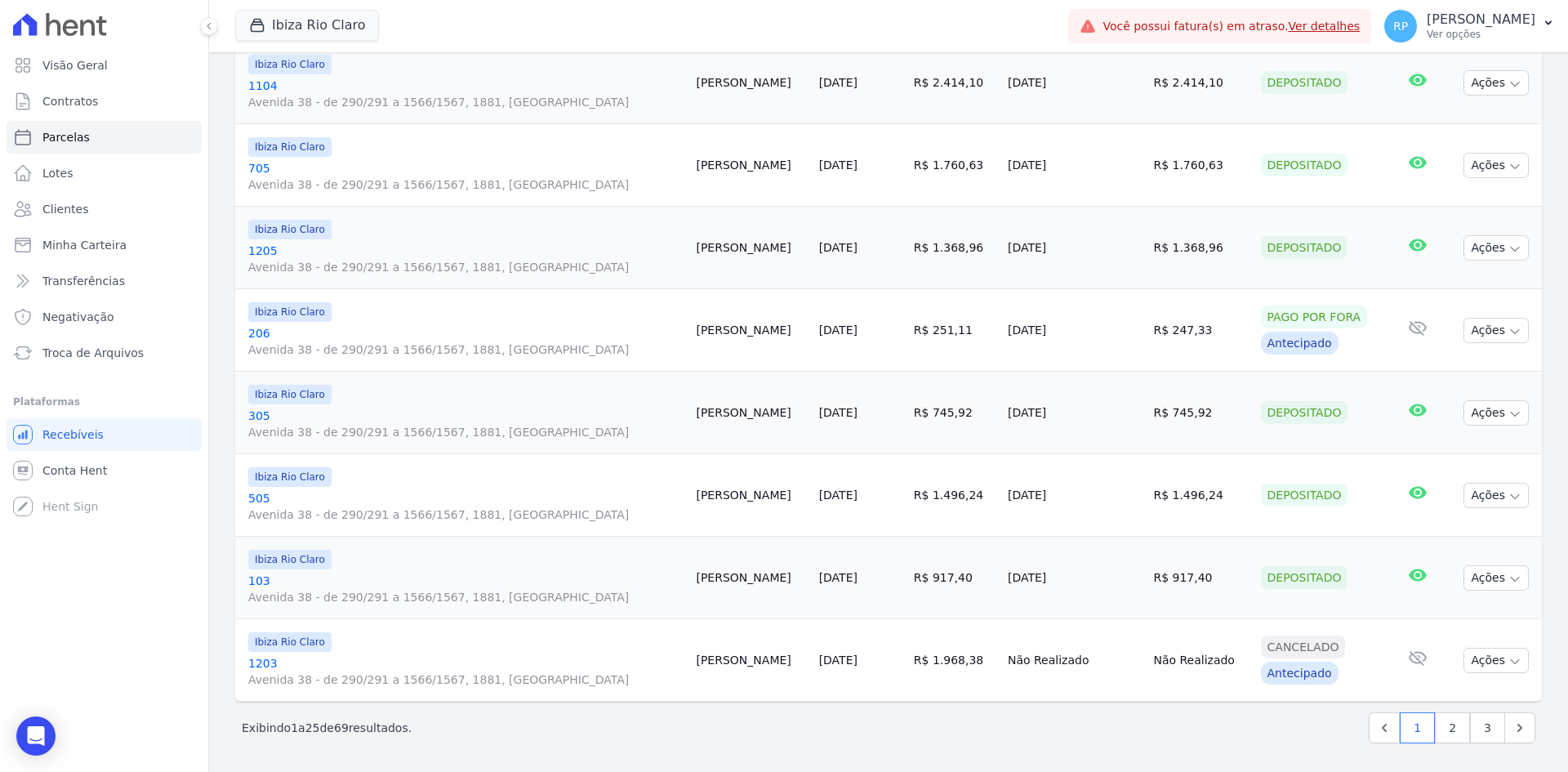
scroll to position [1847, 0]
click at [1441, 722] on link "2" at bounding box center [1453, 726] width 35 height 31
select select
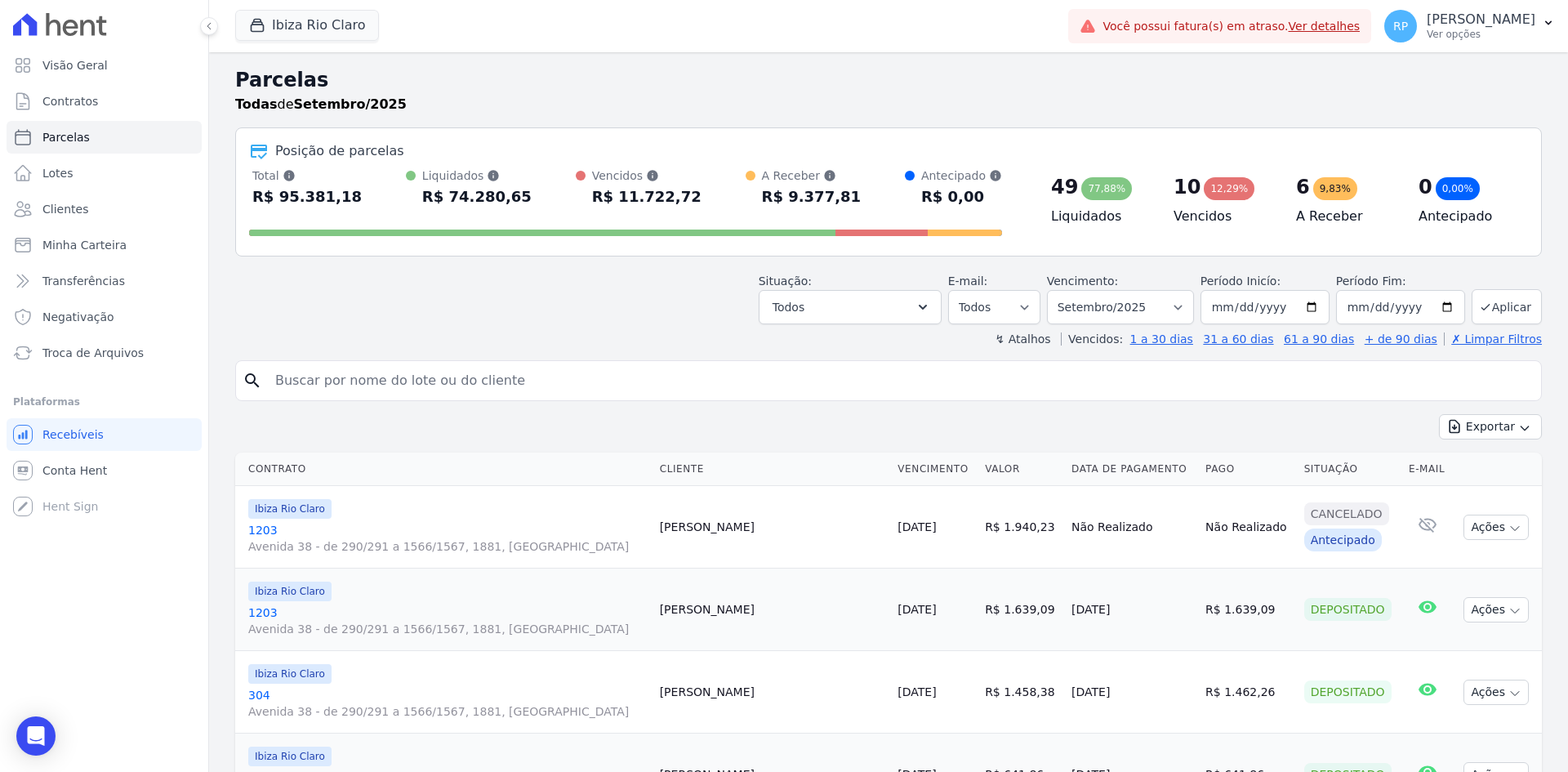
click at [468, 382] on input "search" at bounding box center [900, 381] width 1269 height 32
type input "[PERSON_NAME]"
select select
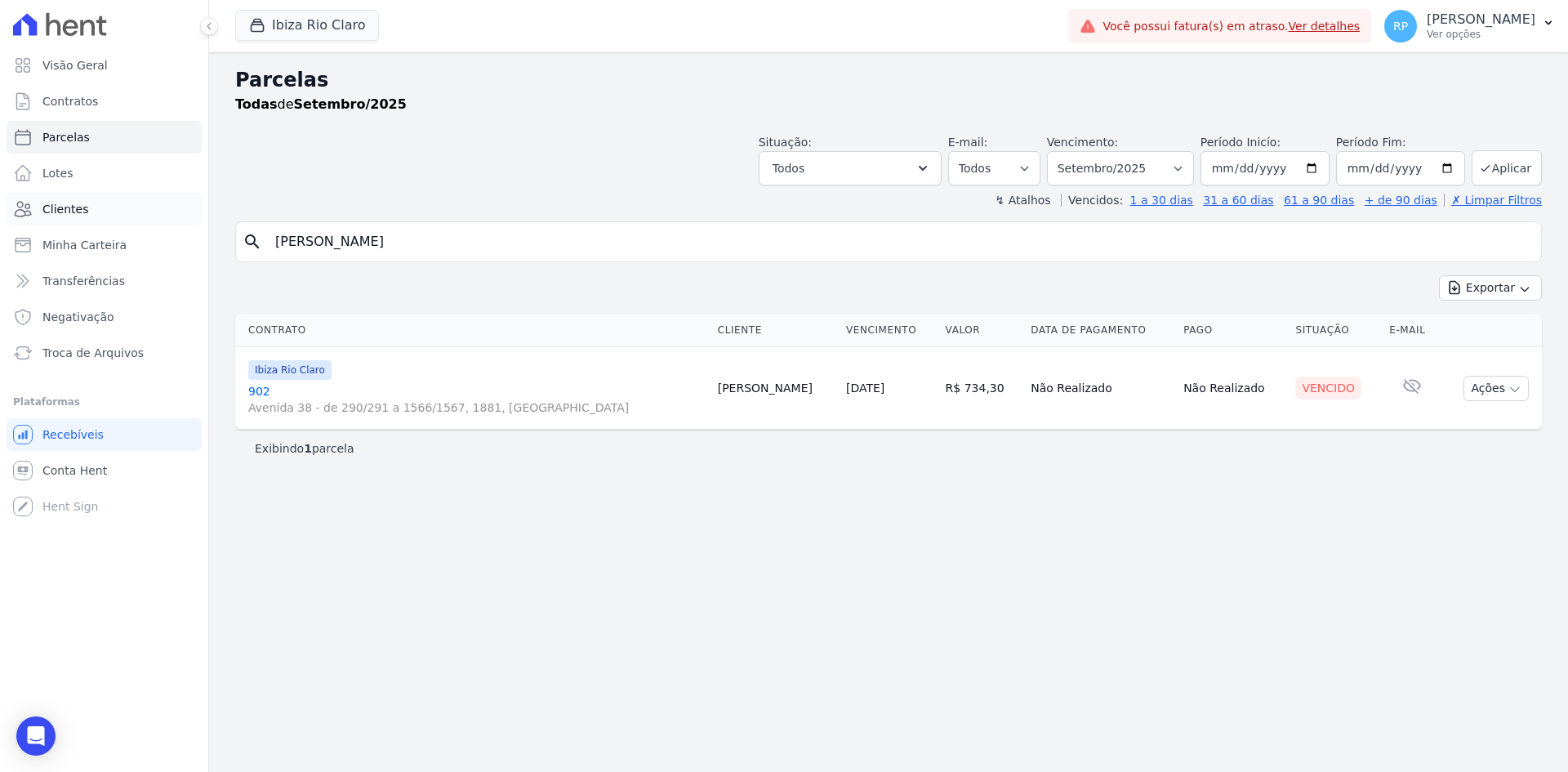
drag, startPoint x: 341, startPoint y: 244, endPoint x: 196, endPoint y: 224, distance: 146.4
click at [197, 221] on div "Visão Geral Contratos [GEOGRAPHIC_DATA] Lotes Clientes Minha Carteira Transferê…" at bounding box center [784, 386] width 1568 height 772
type input "[PERSON_NAME]"
select select
drag, startPoint x: 263, startPoint y: 225, endPoint x: 208, endPoint y: 212, distance: 56.5
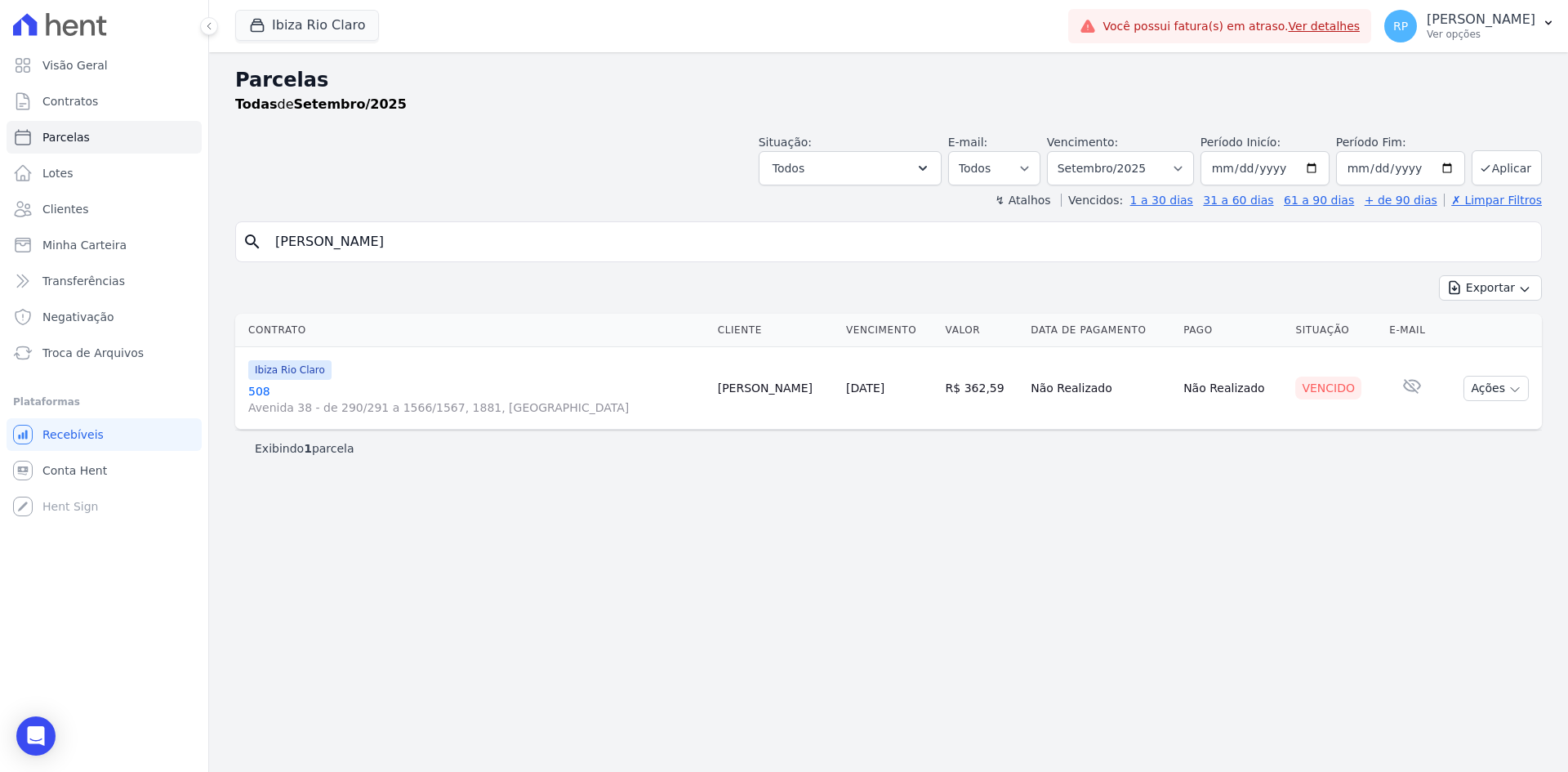
click at [208, 212] on div "Visão Geral Contratos [GEOGRAPHIC_DATA] Lotes Clientes Minha Carteira Transferê…" at bounding box center [784, 386] width 1568 height 772
type input "[PERSON_NAME]"
select select
click at [315, 28] on button "Ibiza Rio Claro" at bounding box center [306, 25] width 144 height 31
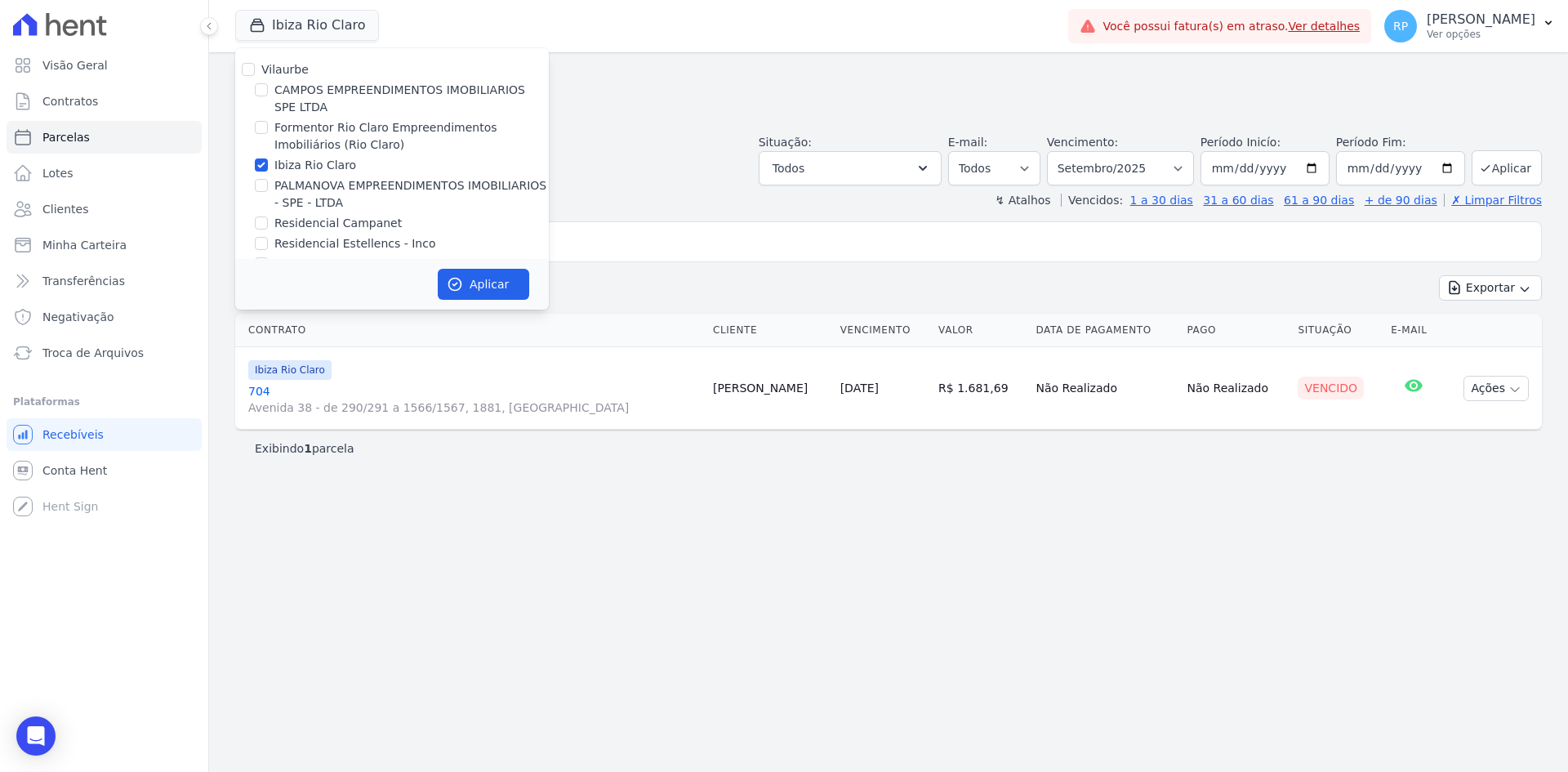
click at [307, 155] on div "Vilaurbe CAMPOS EMPREENDIMENTOS IMOBILIARIOS SPE LTDA Formentor Rio Claro Empre…" at bounding box center [391, 166] width 314 height 238
click at [307, 161] on label "Ibiza Rio Claro" at bounding box center [316, 165] width 82 height 17
click at [268, 161] on input "Ibiza Rio Claro" at bounding box center [261, 165] width 13 height 13
checkbox input "false"
click at [329, 97] on label "CAMPOS EMPREENDIMENTOS IMOBILIARIOS SPE LTDA" at bounding box center [412, 99] width 275 height 34
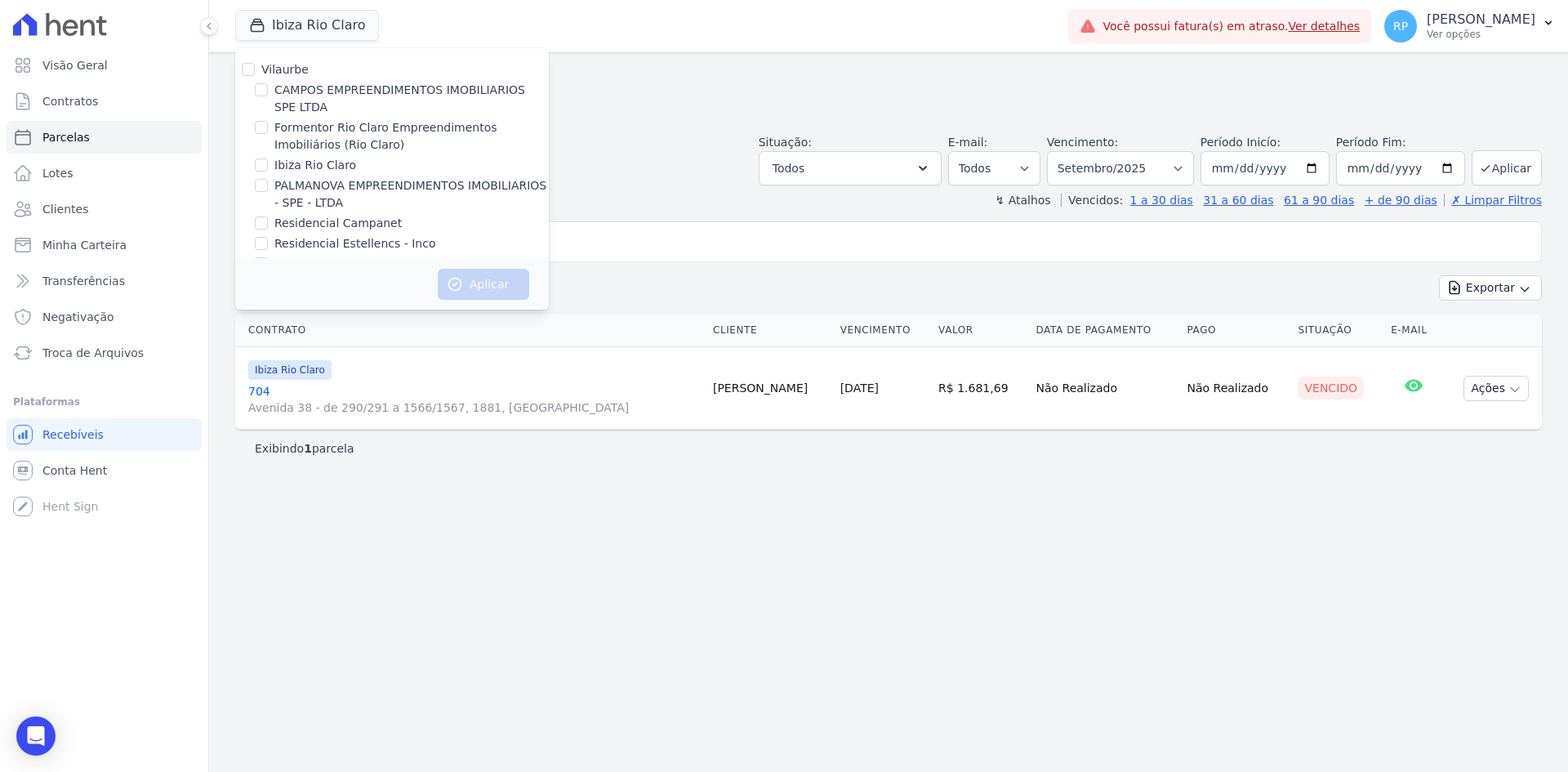
click at [268, 96] on input "CAMPOS EMPREENDIMENTOS IMOBILIARIOS SPE LTDA" at bounding box center [261, 90] width 13 height 13
checkbox input "true"
click at [488, 282] on button "Aplicar" at bounding box center [484, 284] width 92 height 31
click at [681, 250] on input "[PERSON_NAME]" at bounding box center [900, 241] width 1269 height 32
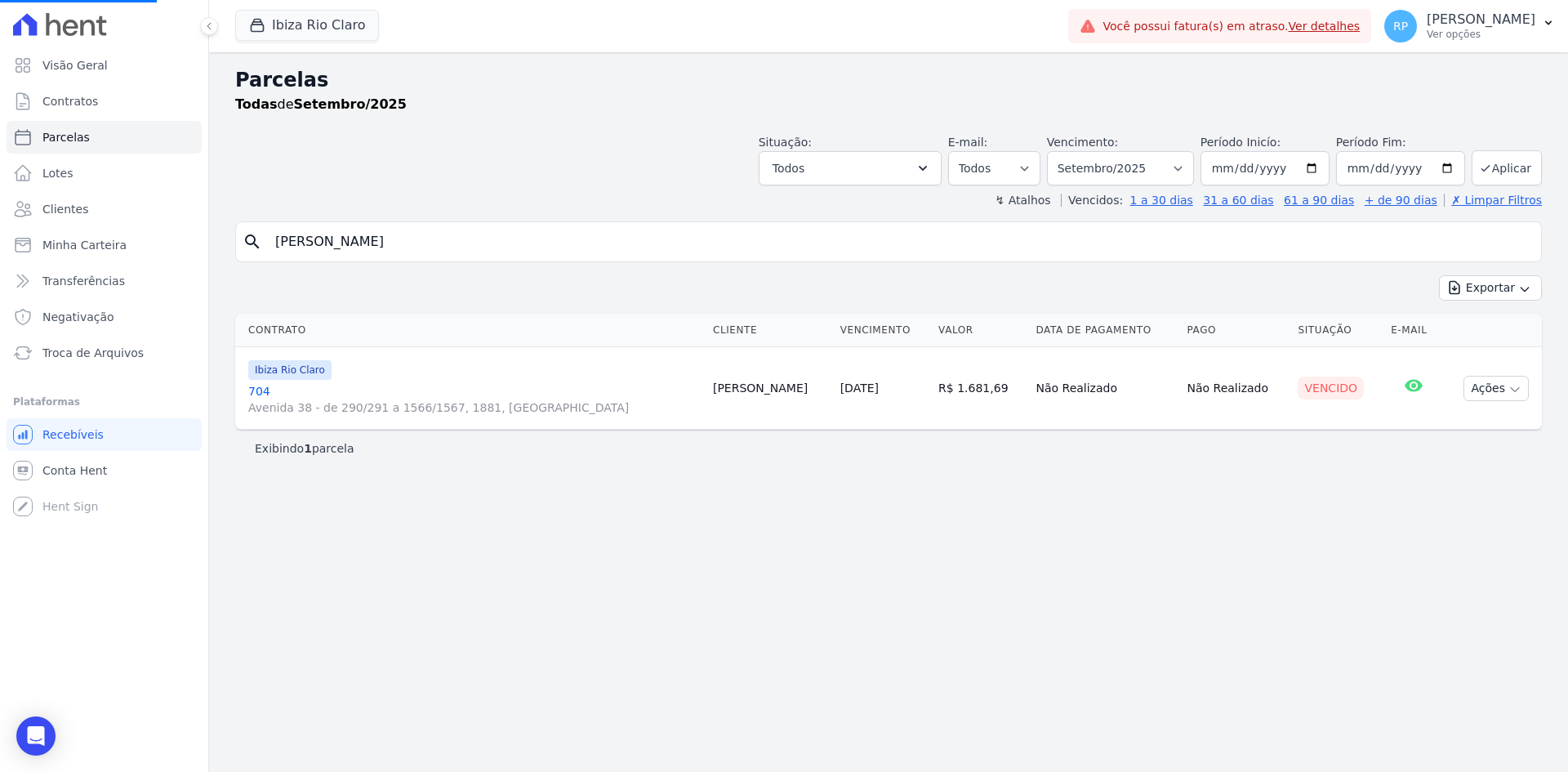
select select
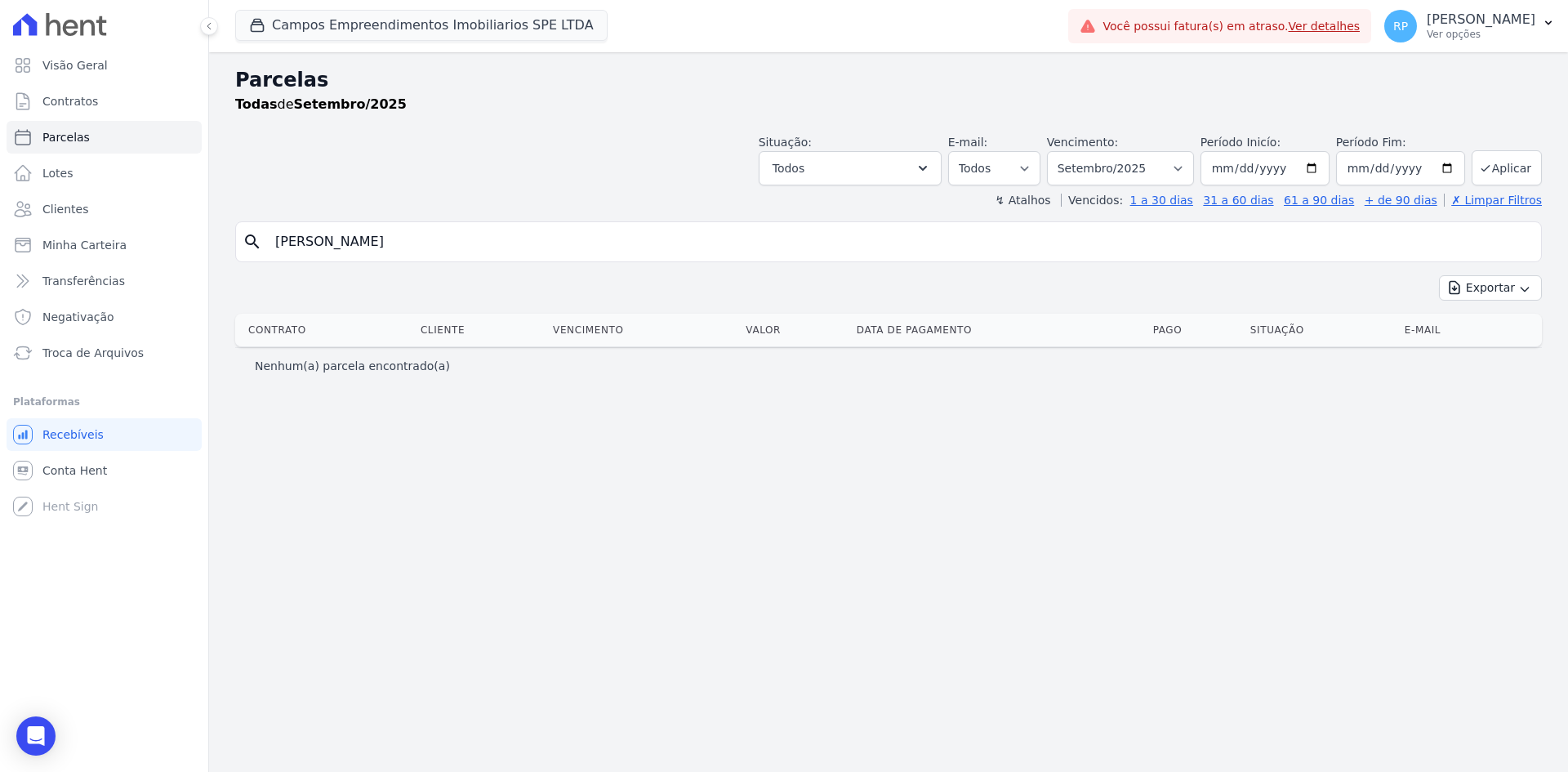
drag, startPoint x: 350, startPoint y: 253, endPoint x: 265, endPoint y: 252, distance: 85.0
click at [265, 252] on input "[PERSON_NAME]" at bounding box center [900, 241] width 1269 height 32
